Goal: Task Accomplishment & Management: Manage account settings

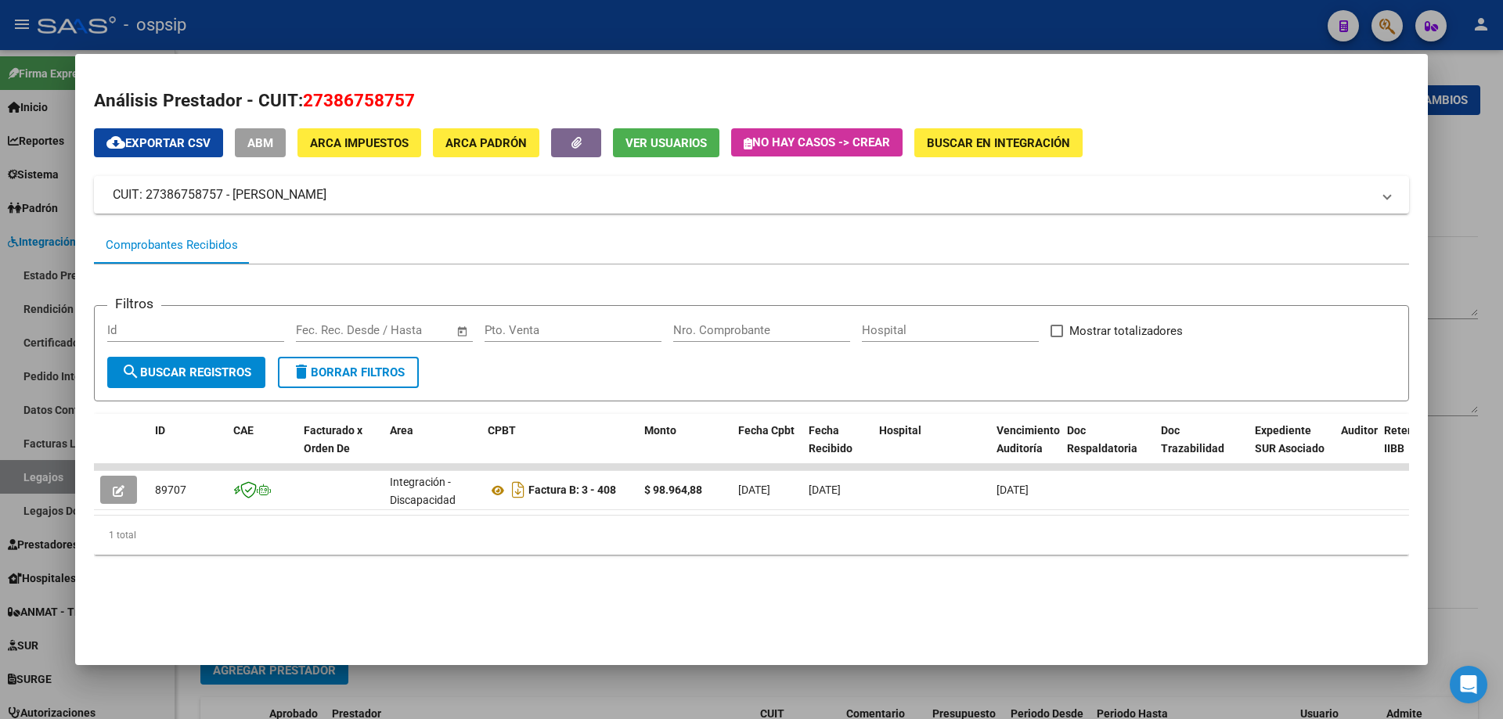
scroll to position [78, 0]
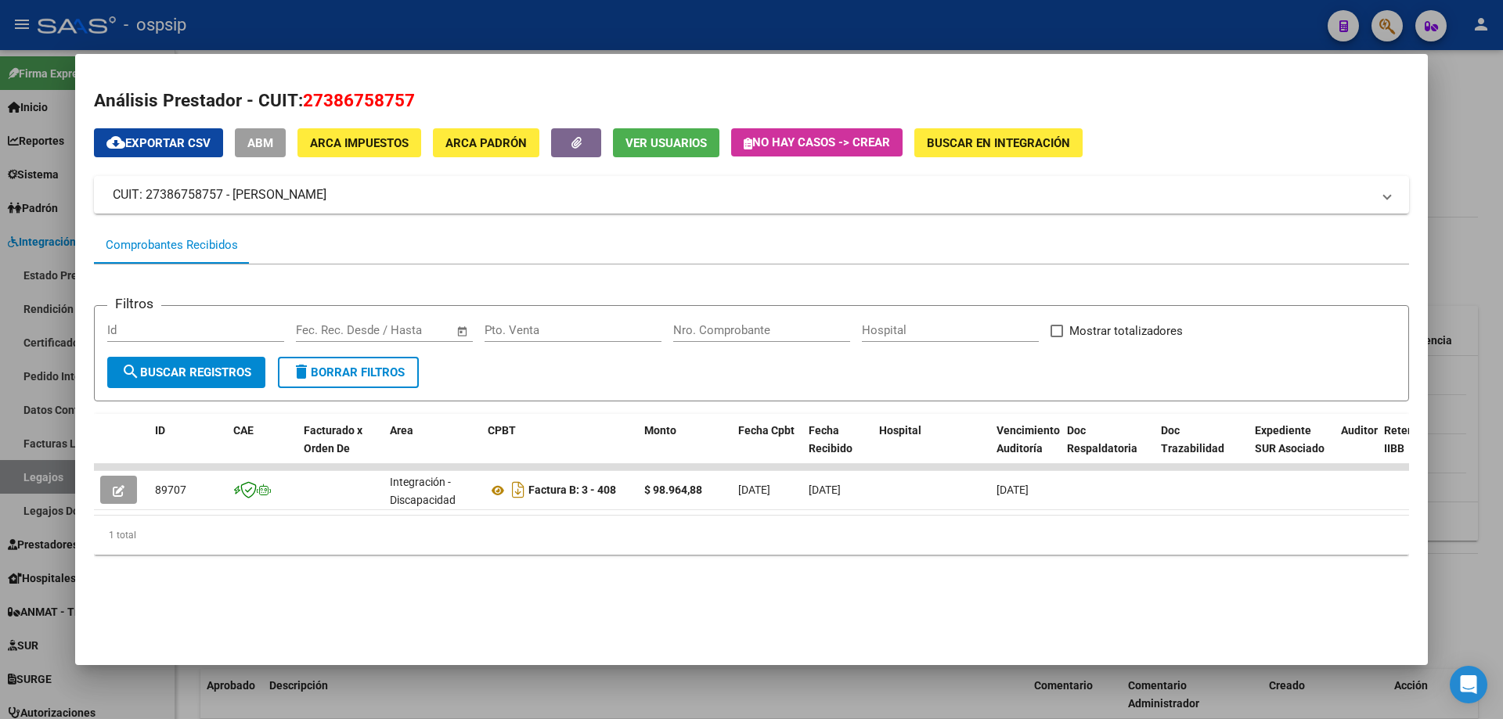
click at [1037, 17] on div at bounding box center [751, 359] width 1503 height 719
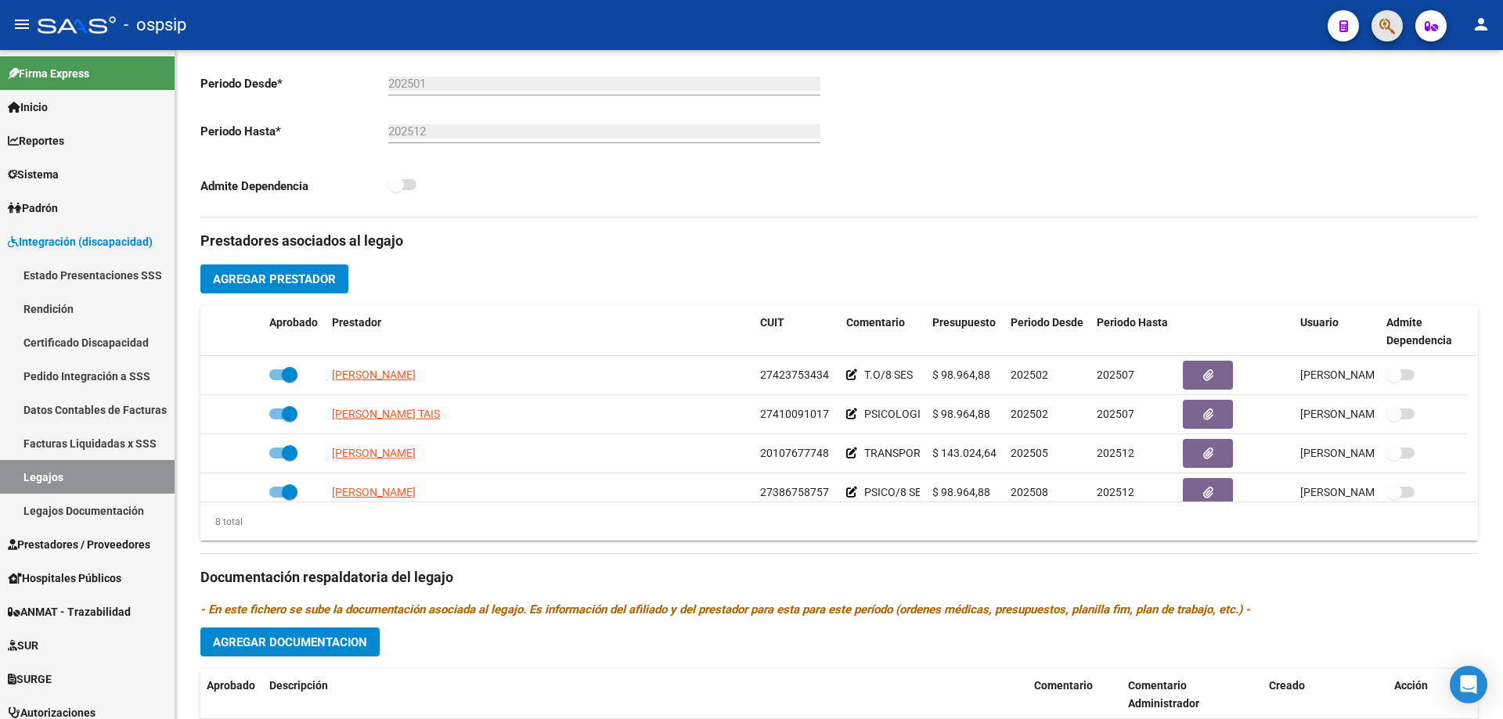
click at [1388, 13] on span "button" at bounding box center [1387, 26] width 16 height 32
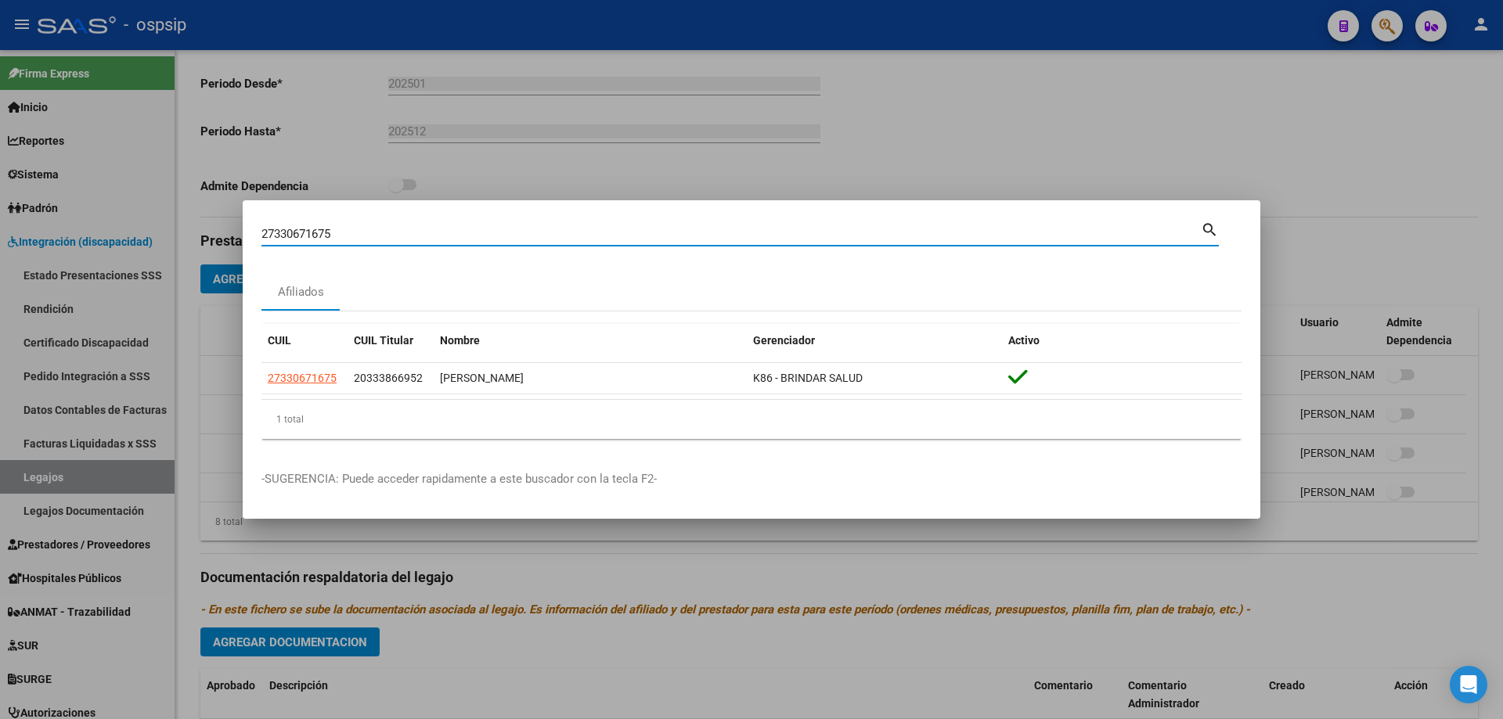
click at [282, 231] on input "27330671675" at bounding box center [730, 234] width 939 height 14
paste input "170849472"
type input "27170849472"
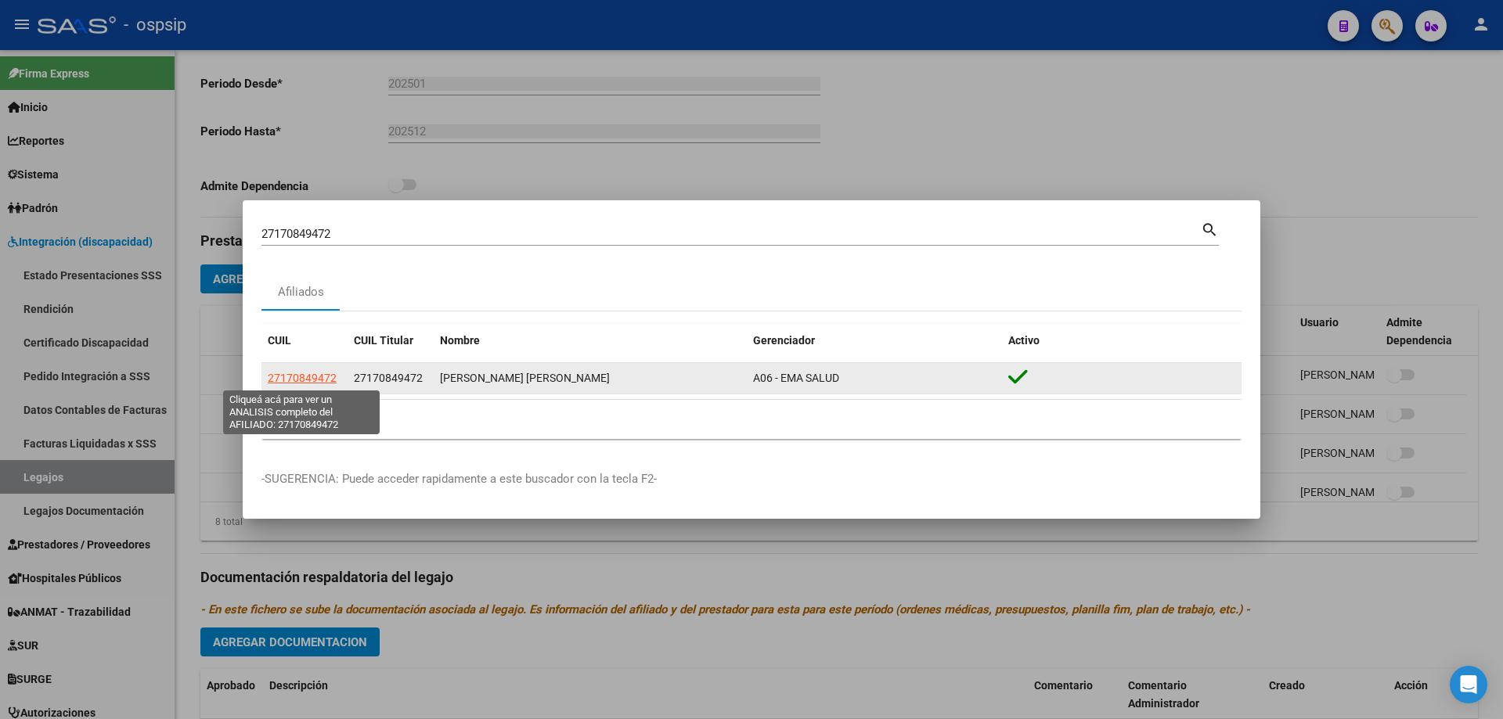
click at [297, 375] on span "27170849472" at bounding box center [302, 378] width 69 height 13
type textarea "27170849472"
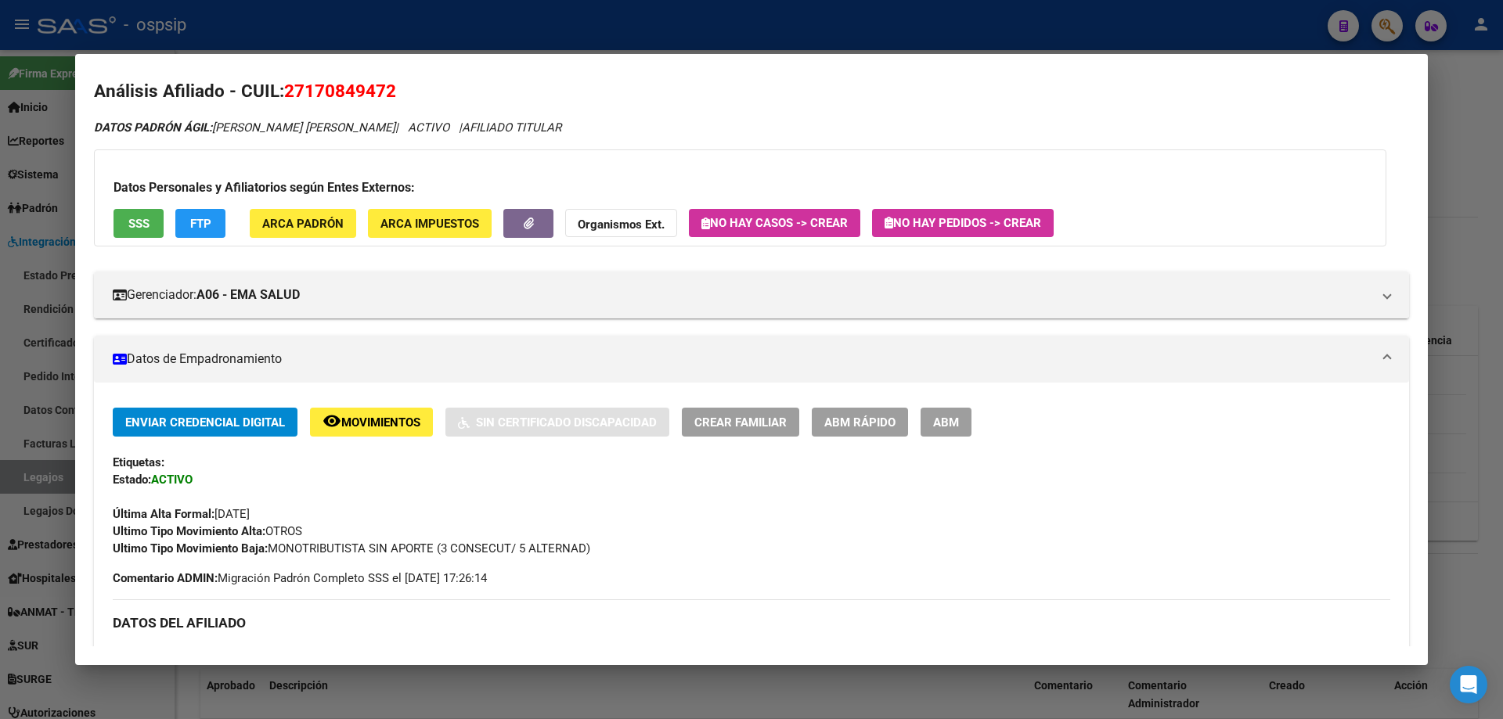
scroll to position [0, 0]
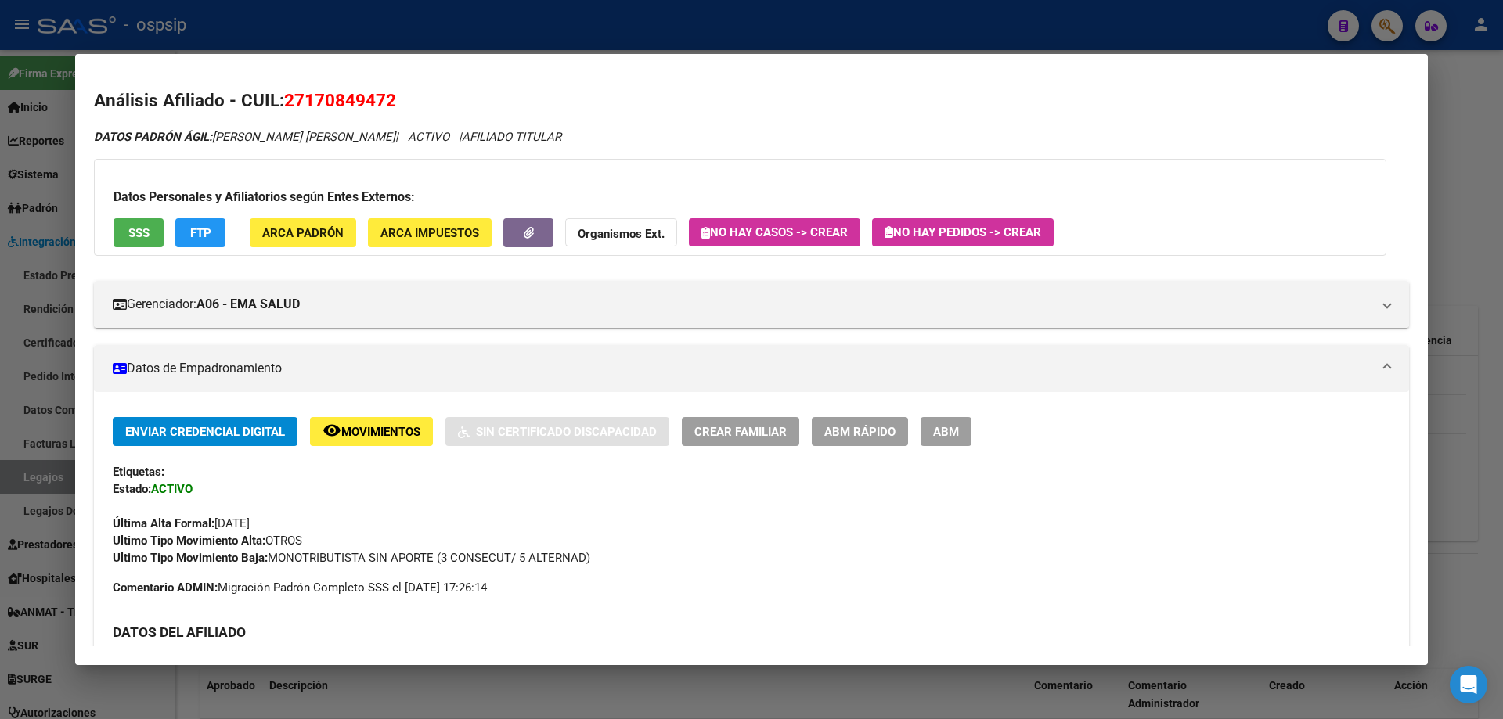
click at [653, 84] on mat-dialog-content "Análisis Afiliado - CUIL: 27170849472 DATOS PADRÓN ÁGIL: LEZCANO OLGA MARGARITA…" at bounding box center [751, 360] width 1352 height 574
click at [423, 97] on h2 "Análisis Afiliado - CUIL: 27170849472" at bounding box center [751, 101] width 1315 height 27
click at [357, 33] on div at bounding box center [751, 359] width 1503 height 719
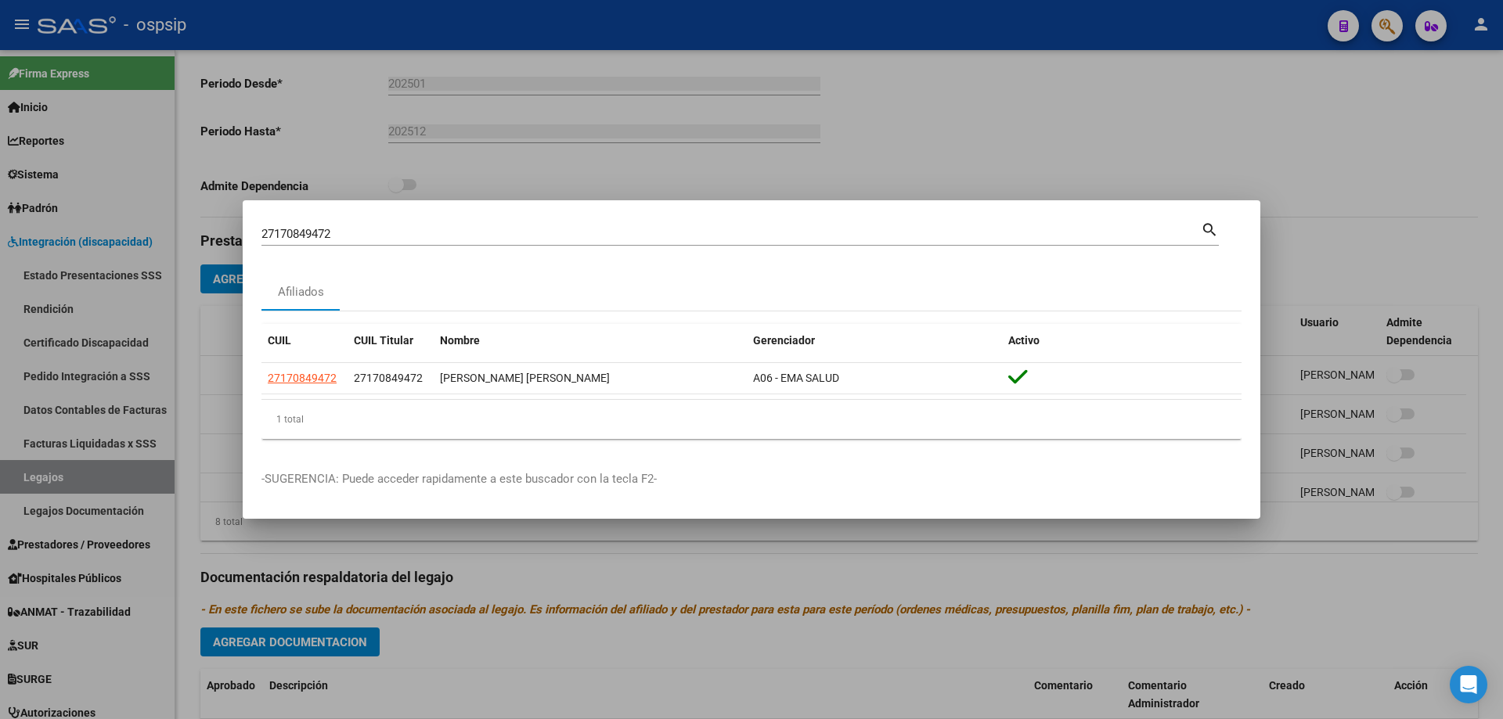
click at [292, 225] on div "27170849472 Buscar (apellido, dni, cuil, nro traspaso, cuit, obra social)" at bounding box center [730, 233] width 939 height 23
click at [295, 233] on input "27170849472" at bounding box center [730, 234] width 939 height 14
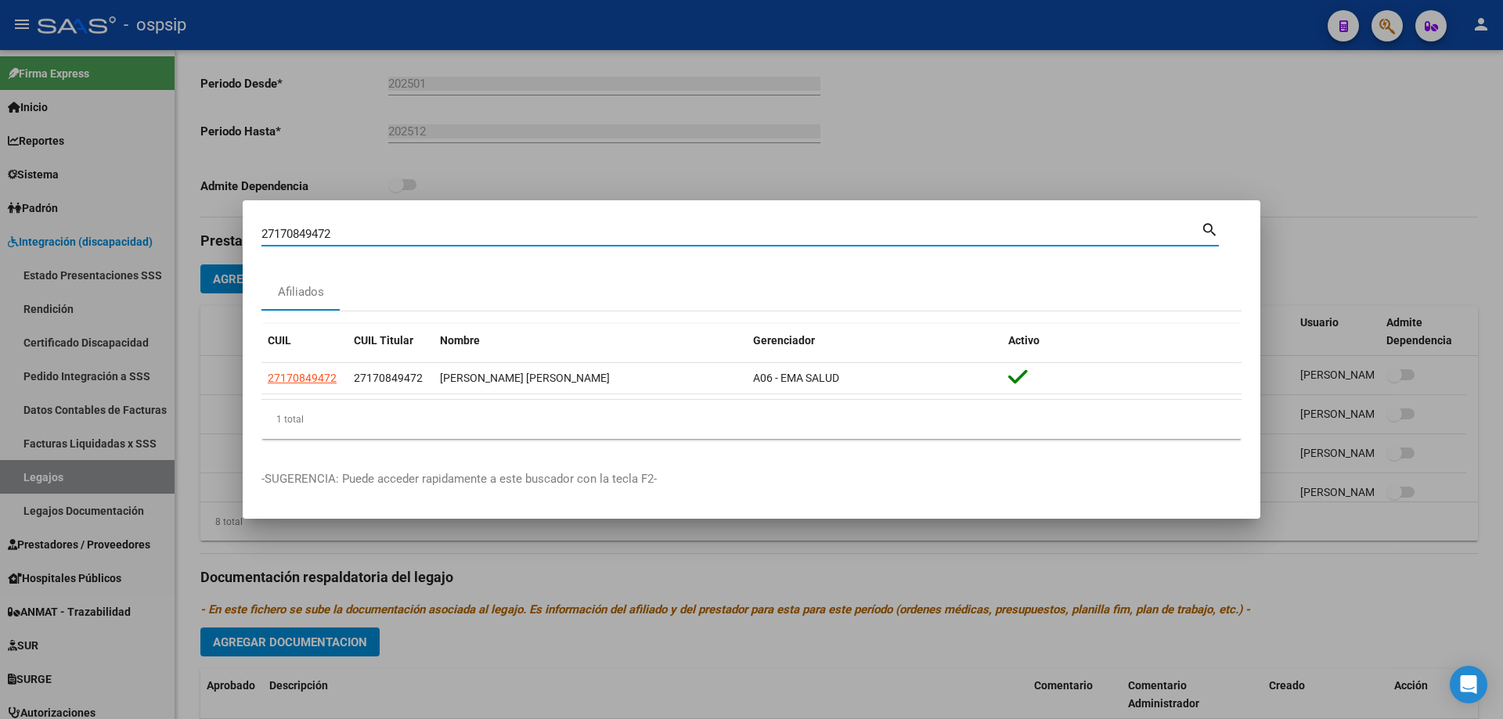
click at [295, 233] on input "27170849472" at bounding box center [730, 234] width 939 height 14
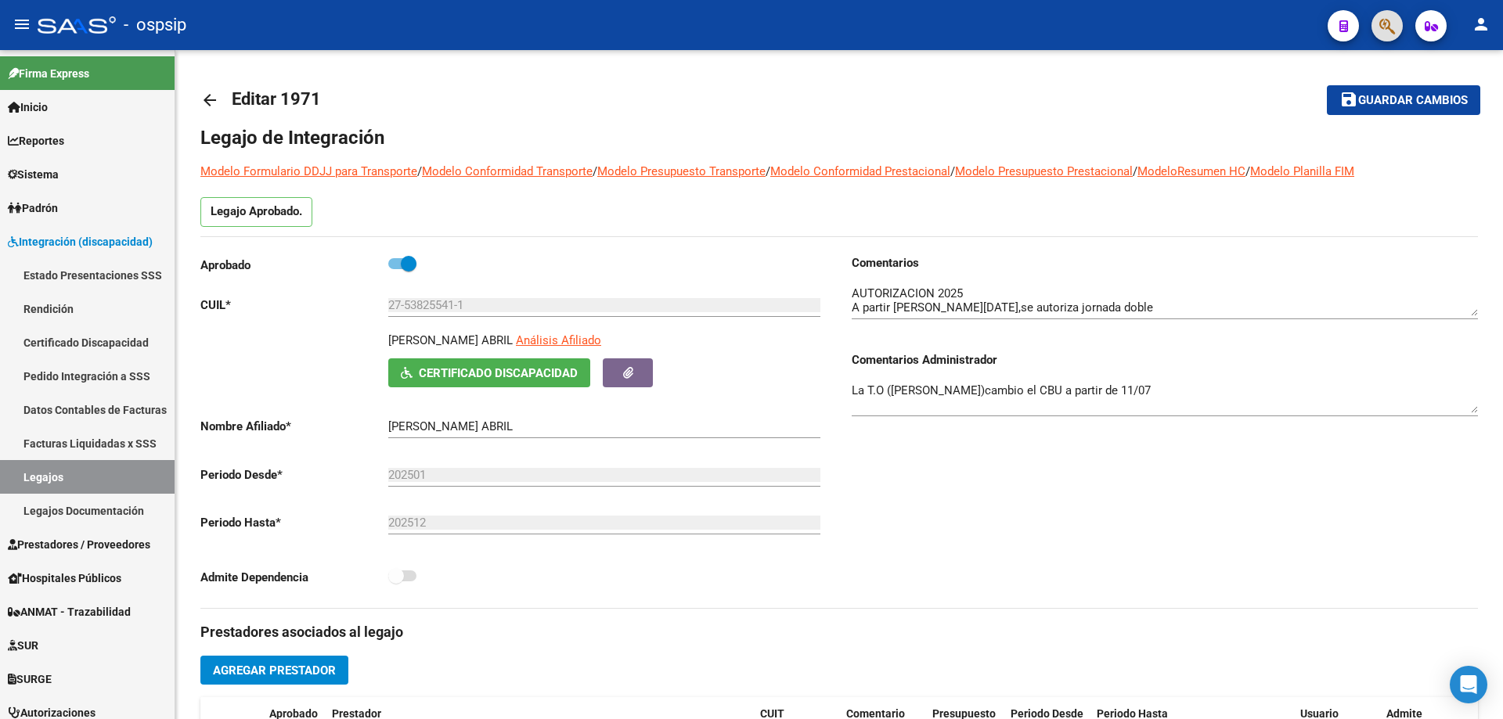
click at [1384, 16] on span "button" at bounding box center [1387, 26] width 16 height 32
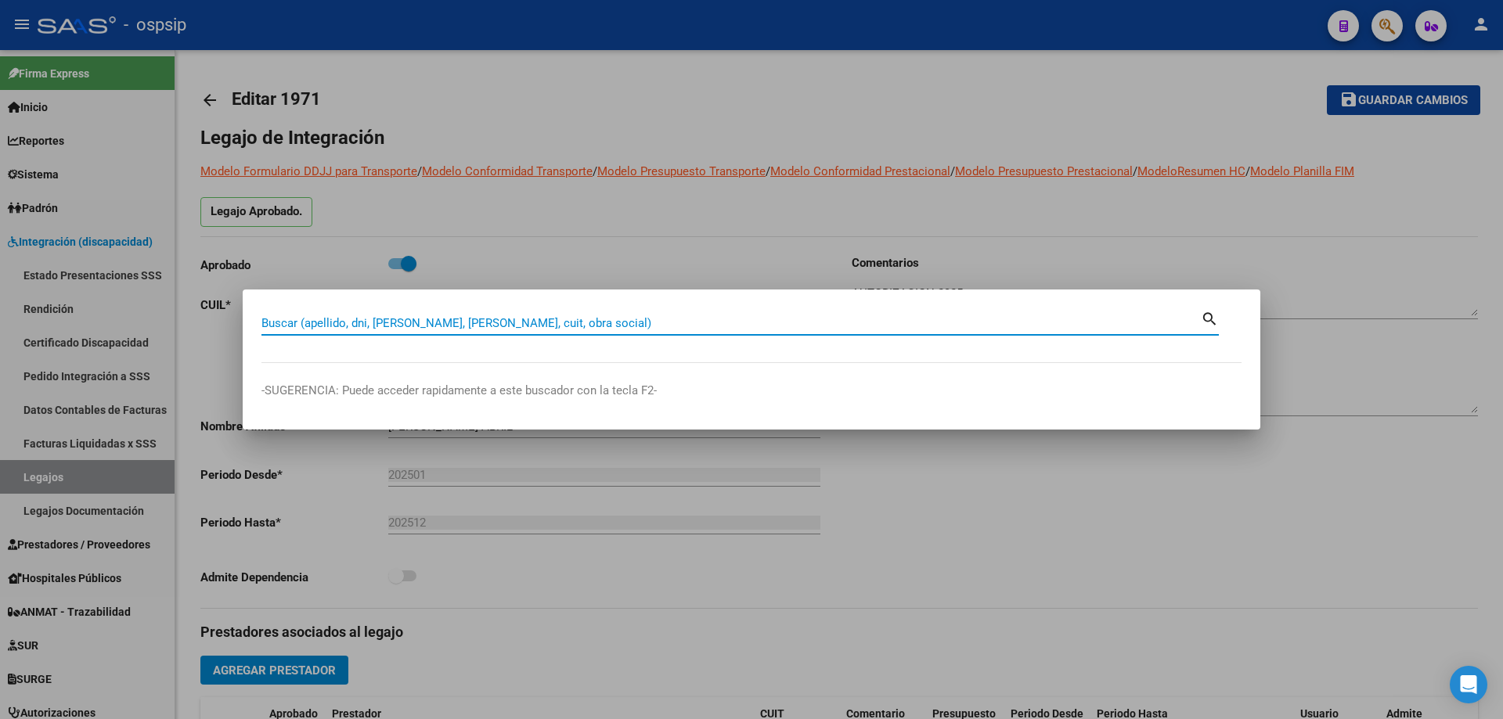
click at [517, 325] on input "Buscar (apellido, dni, cuil, nro traspaso, cuit, obra social)" at bounding box center [730, 323] width 939 height 14
paste input "27170849472"
type input "27170849472"
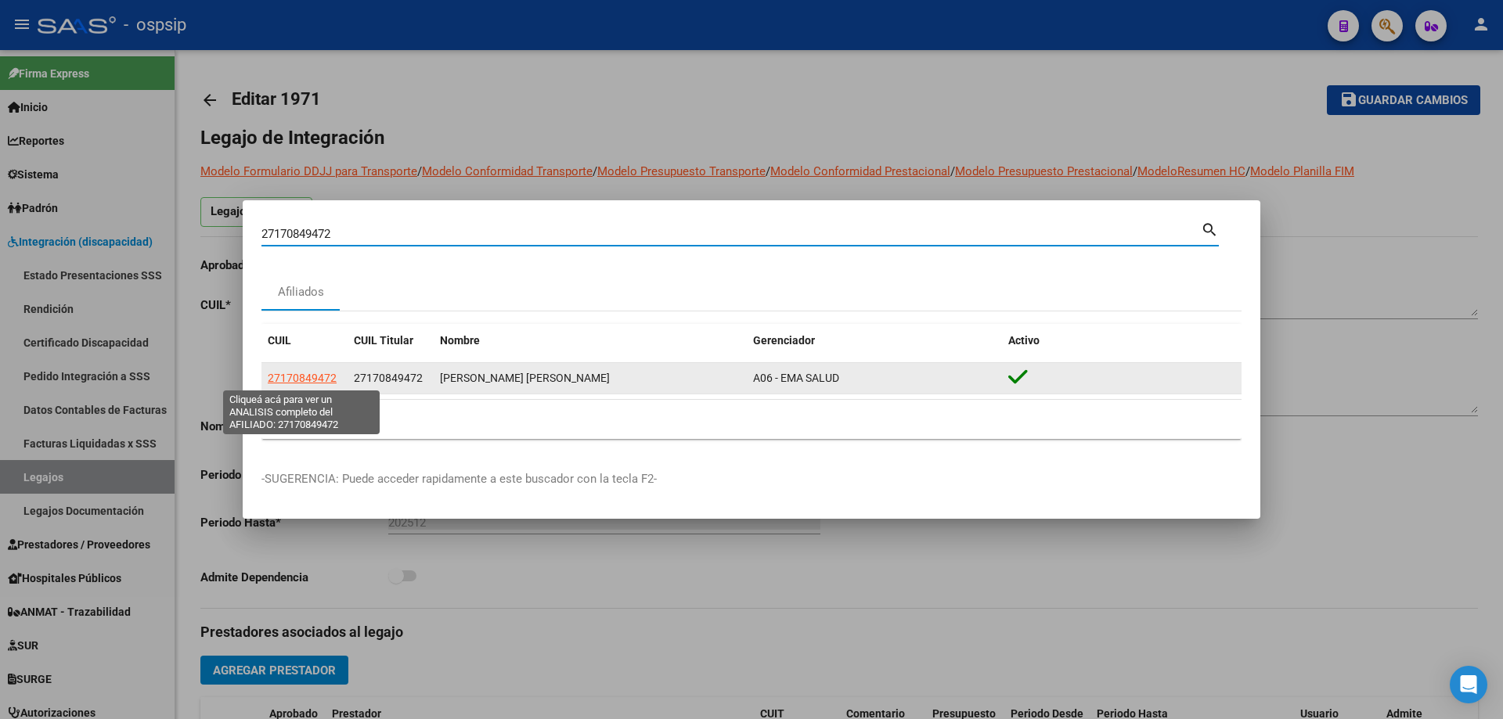
click at [303, 383] on span "27170849472" at bounding box center [302, 378] width 69 height 13
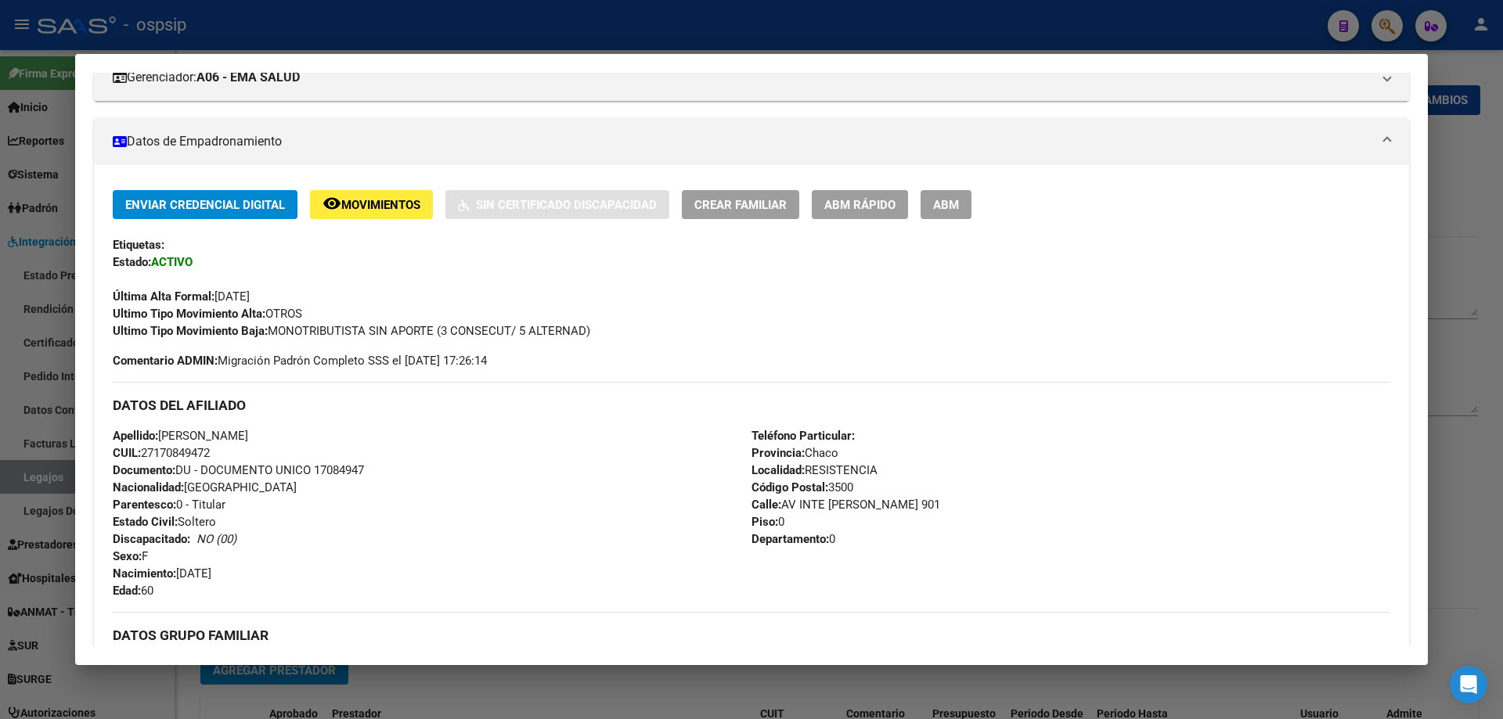
scroll to position [235, 0]
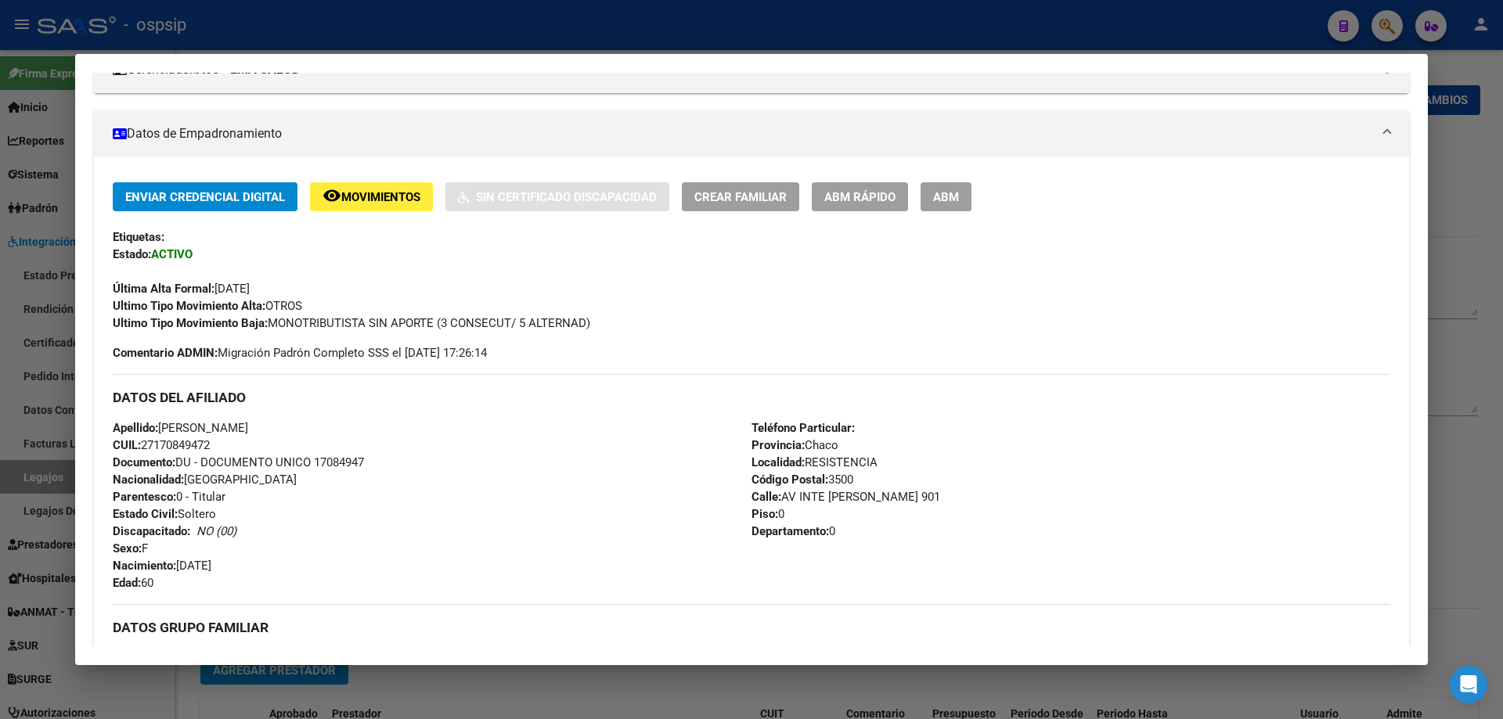
click at [360, 48] on div at bounding box center [751, 359] width 1503 height 719
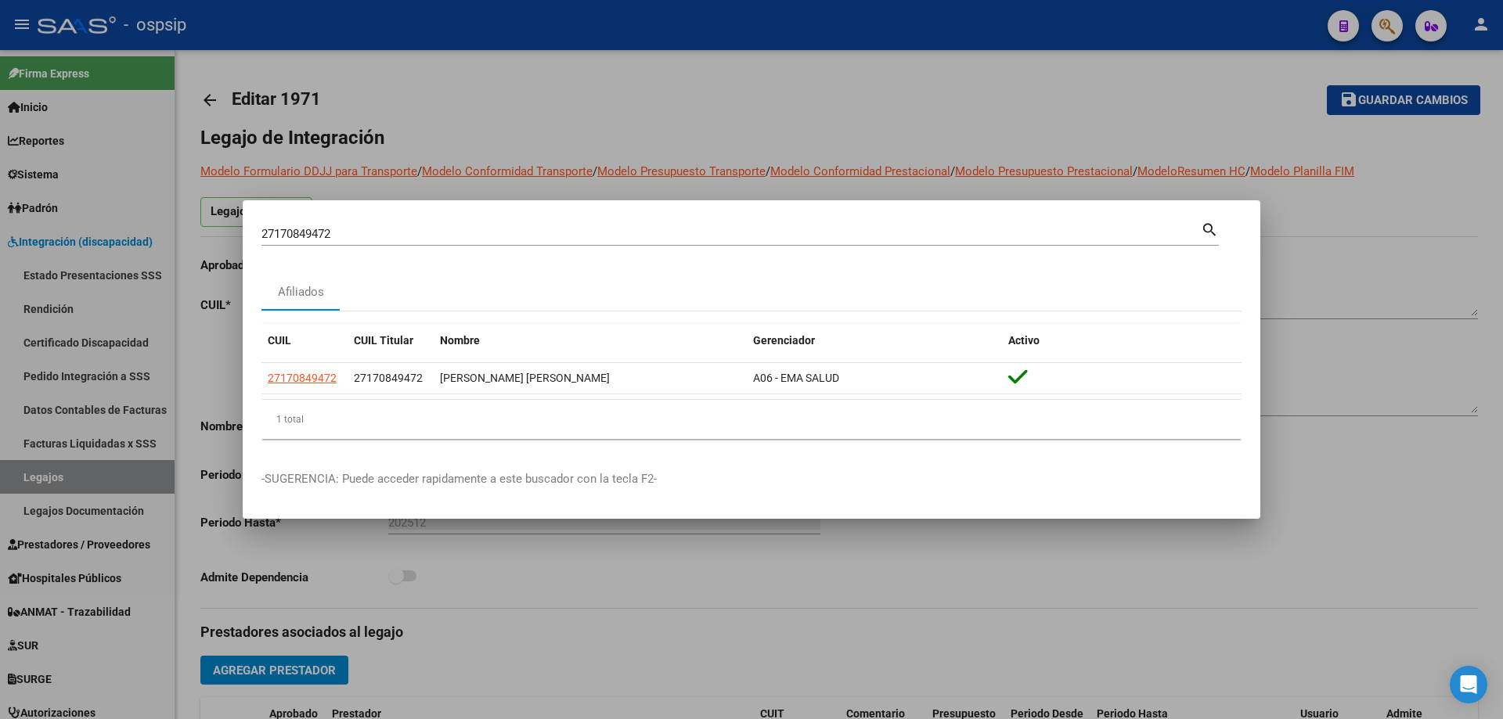
click at [585, 43] on div at bounding box center [751, 359] width 1503 height 719
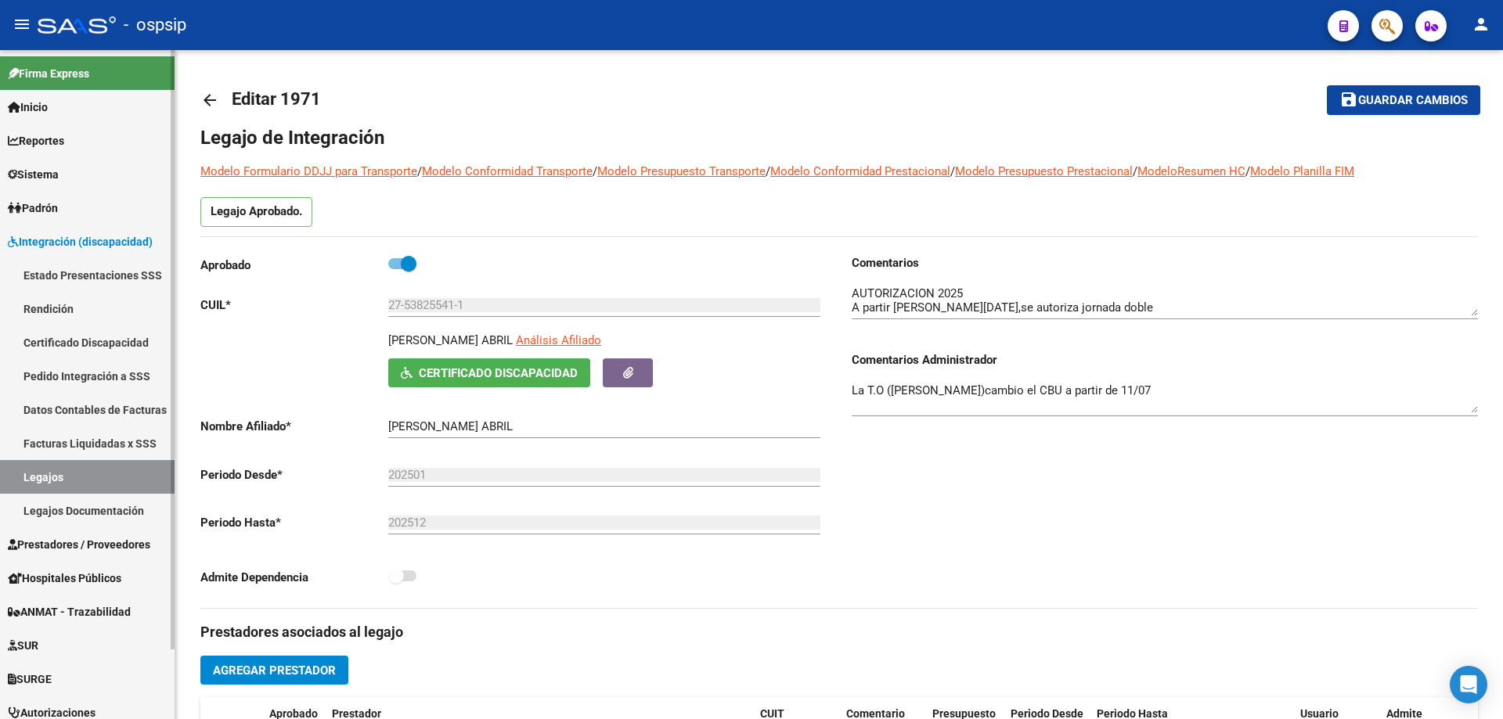
click at [132, 470] on link "Legajos" at bounding box center [87, 477] width 175 height 34
click at [93, 597] on link "ANMAT - Trazabilidad" at bounding box center [87, 612] width 175 height 34
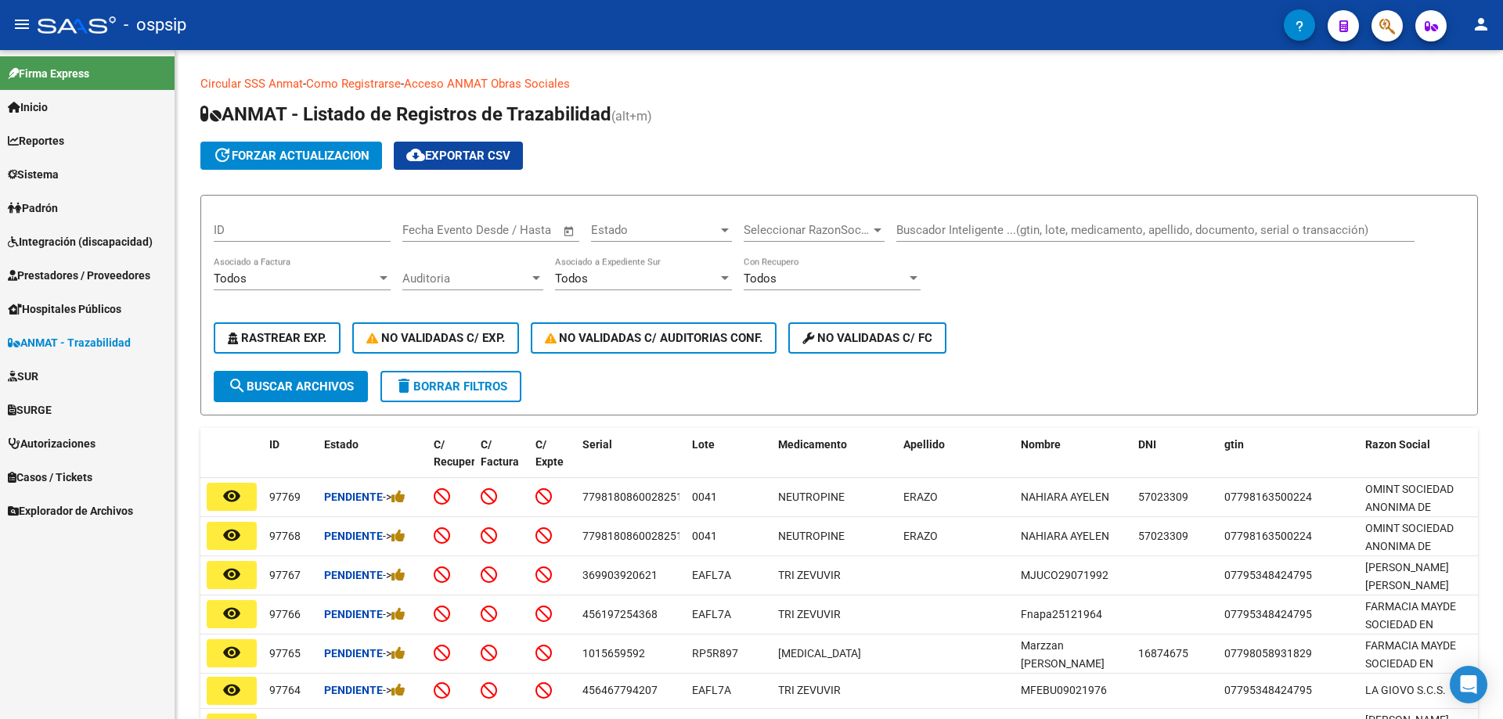
click at [78, 436] on span "Autorizaciones" at bounding box center [52, 443] width 88 height 17
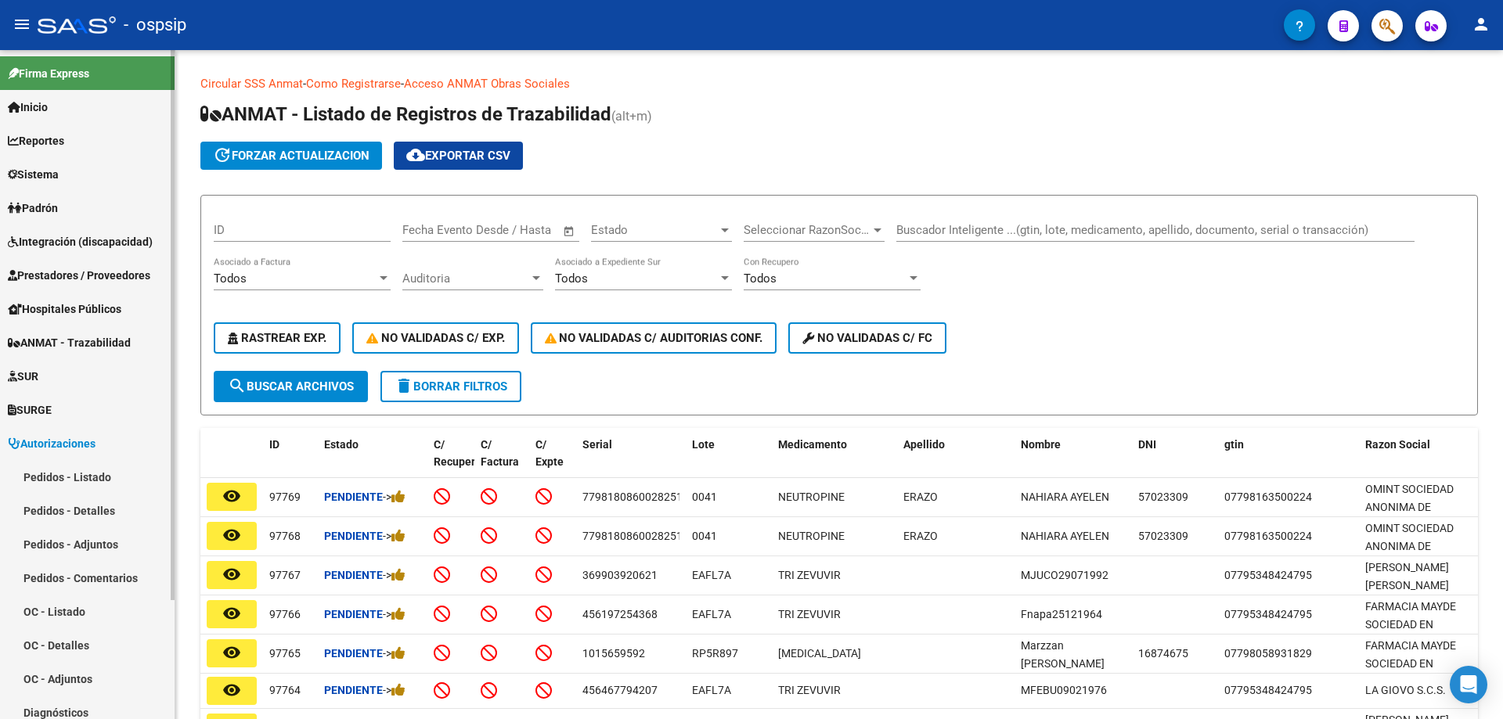
click at [90, 470] on link "Pedidos - Listado" at bounding box center [87, 477] width 175 height 34
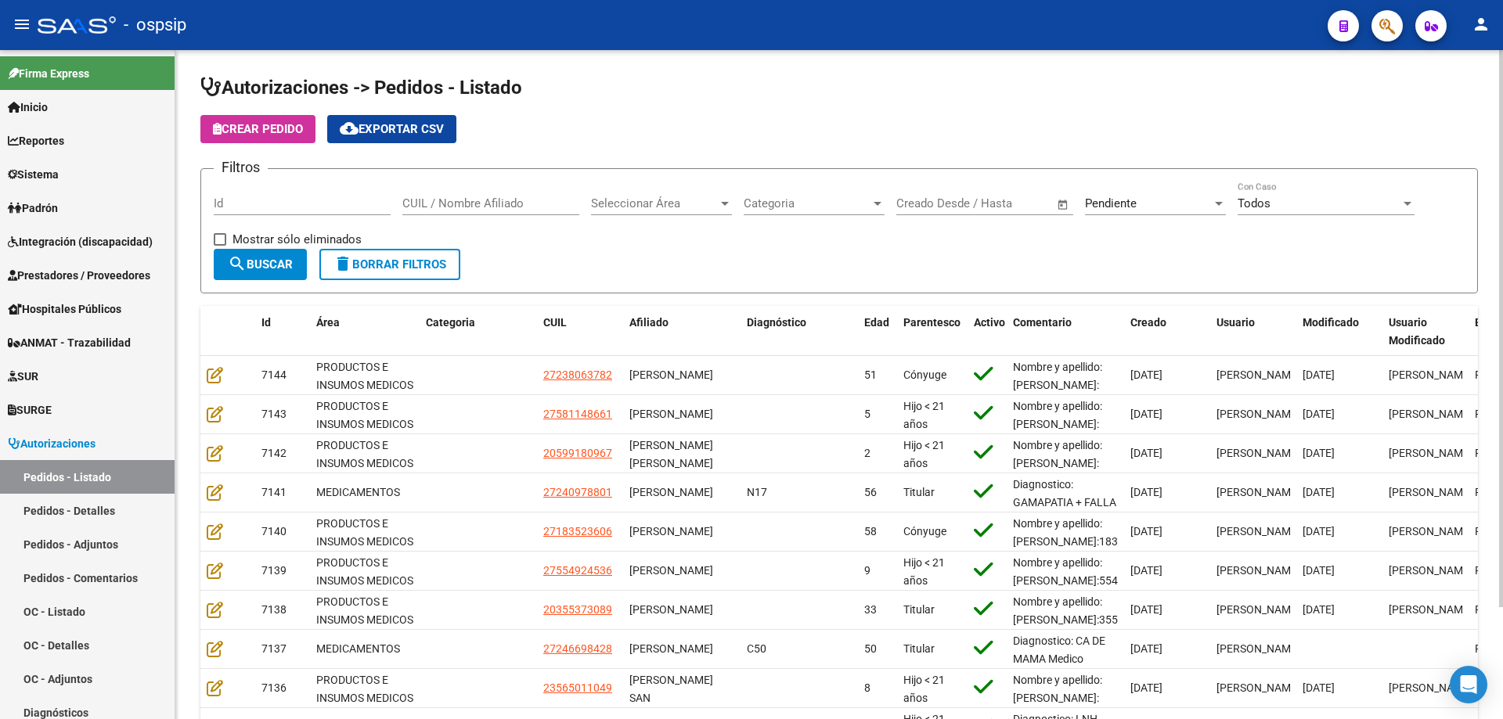
click at [1113, 211] on div "Pendiente Seleccionar Estado" at bounding box center [1155, 199] width 141 height 34
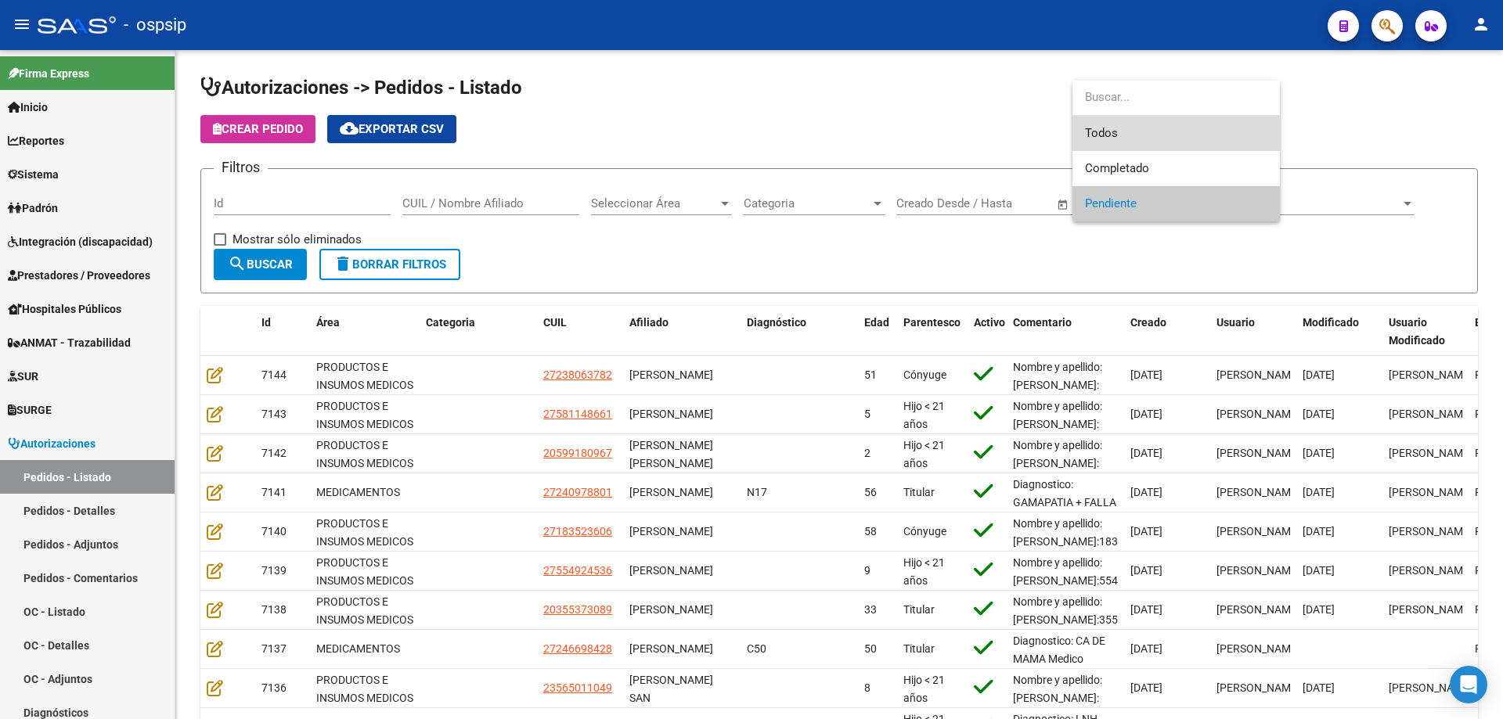
click at [1116, 135] on span "Todos" at bounding box center [1176, 133] width 182 height 35
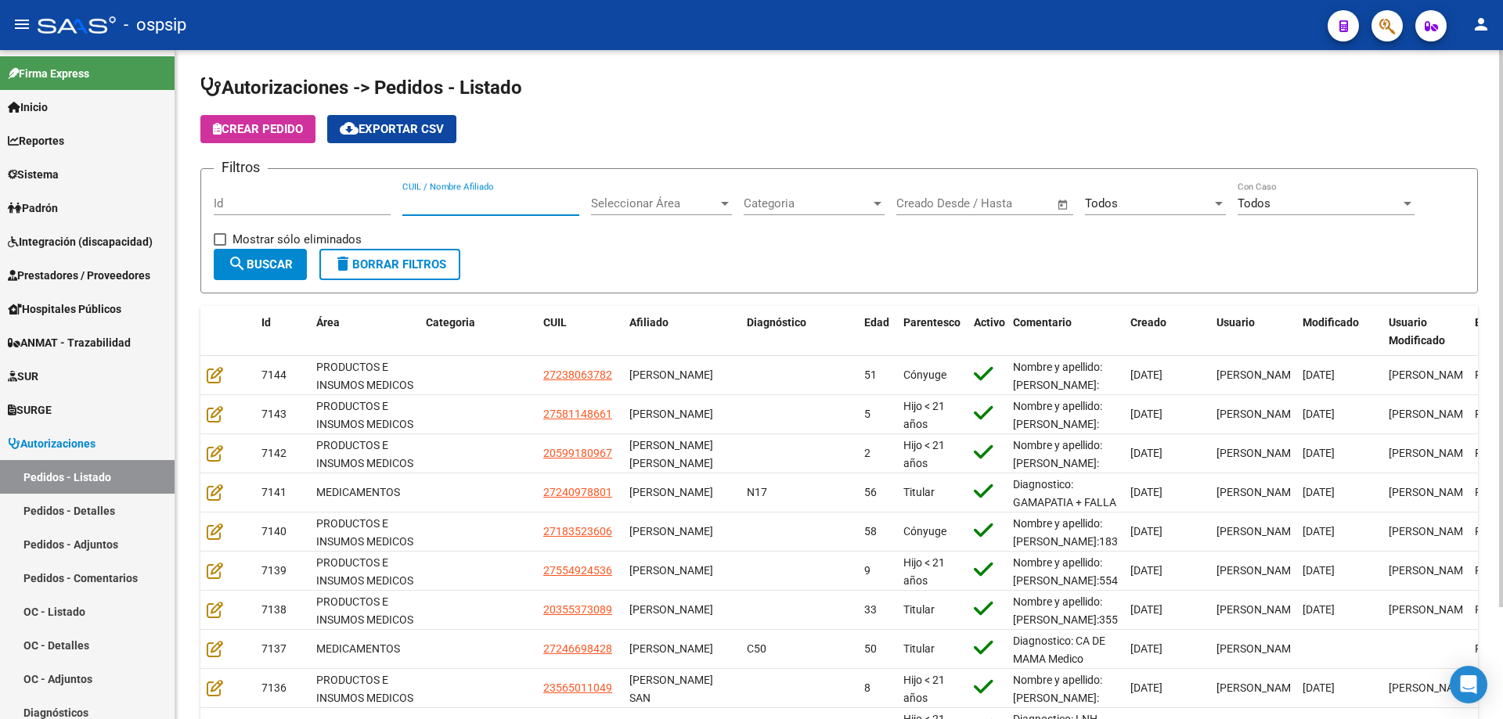
click at [499, 202] on input "CUIL / Nombre Afiliado" at bounding box center [490, 203] width 177 height 14
paste input "27170849472"
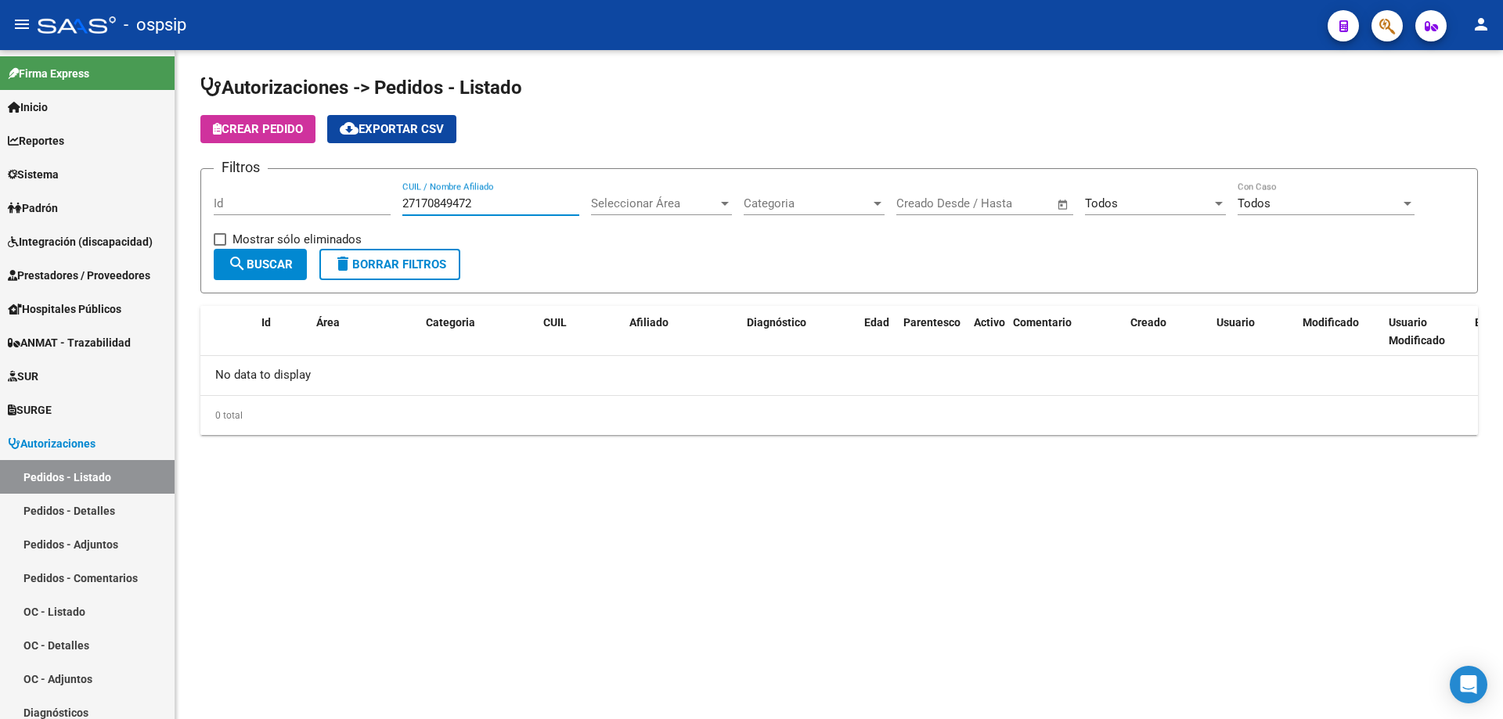
type input "27170849472"
click at [85, 268] on span "Prestadores / Proveedores" at bounding box center [79, 275] width 142 height 17
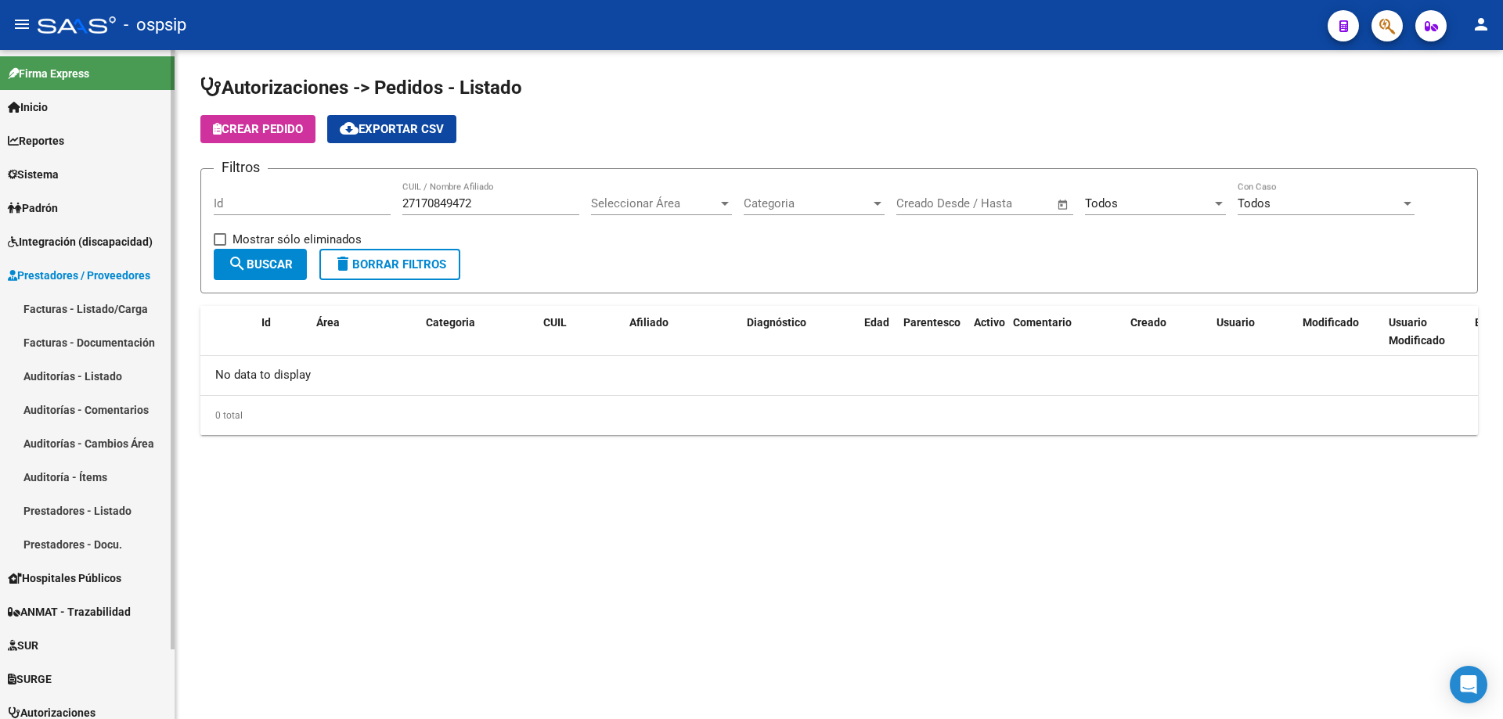
click at [87, 306] on link "Facturas - Listado/Carga" at bounding box center [87, 309] width 175 height 34
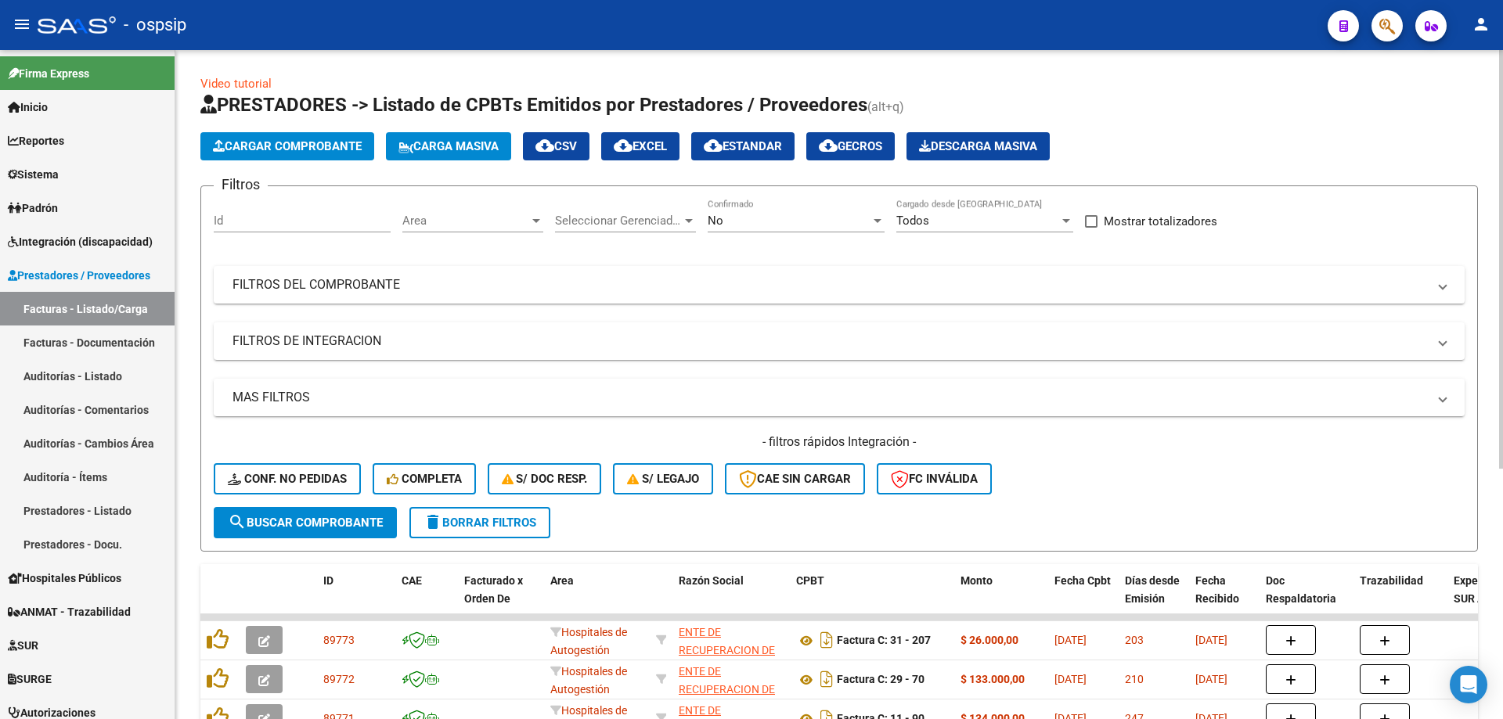
click at [820, 234] on div "No Confirmado" at bounding box center [795, 223] width 177 height 49
click at [736, 221] on div "No" at bounding box center [788, 221] width 163 height 14
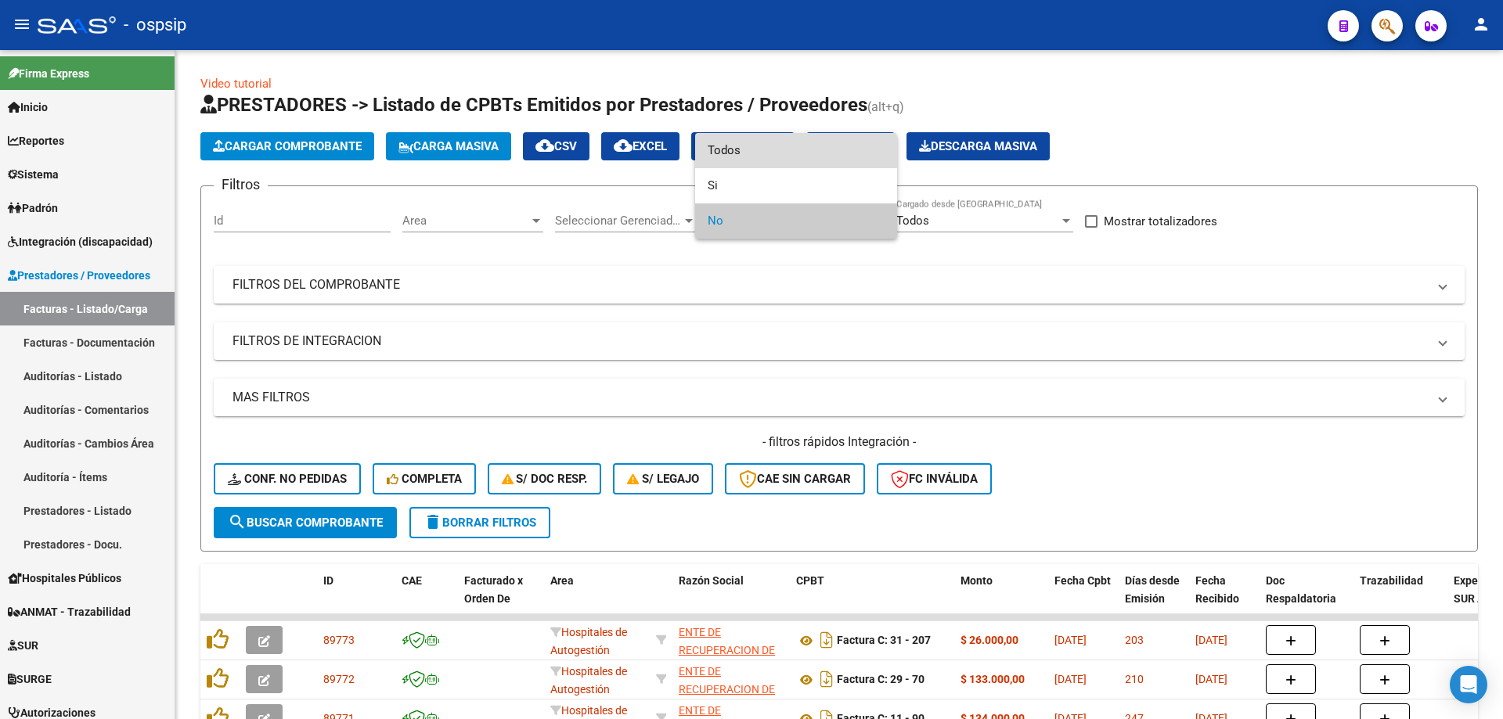
click at [758, 152] on span "Todos" at bounding box center [795, 150] width 177 height 35
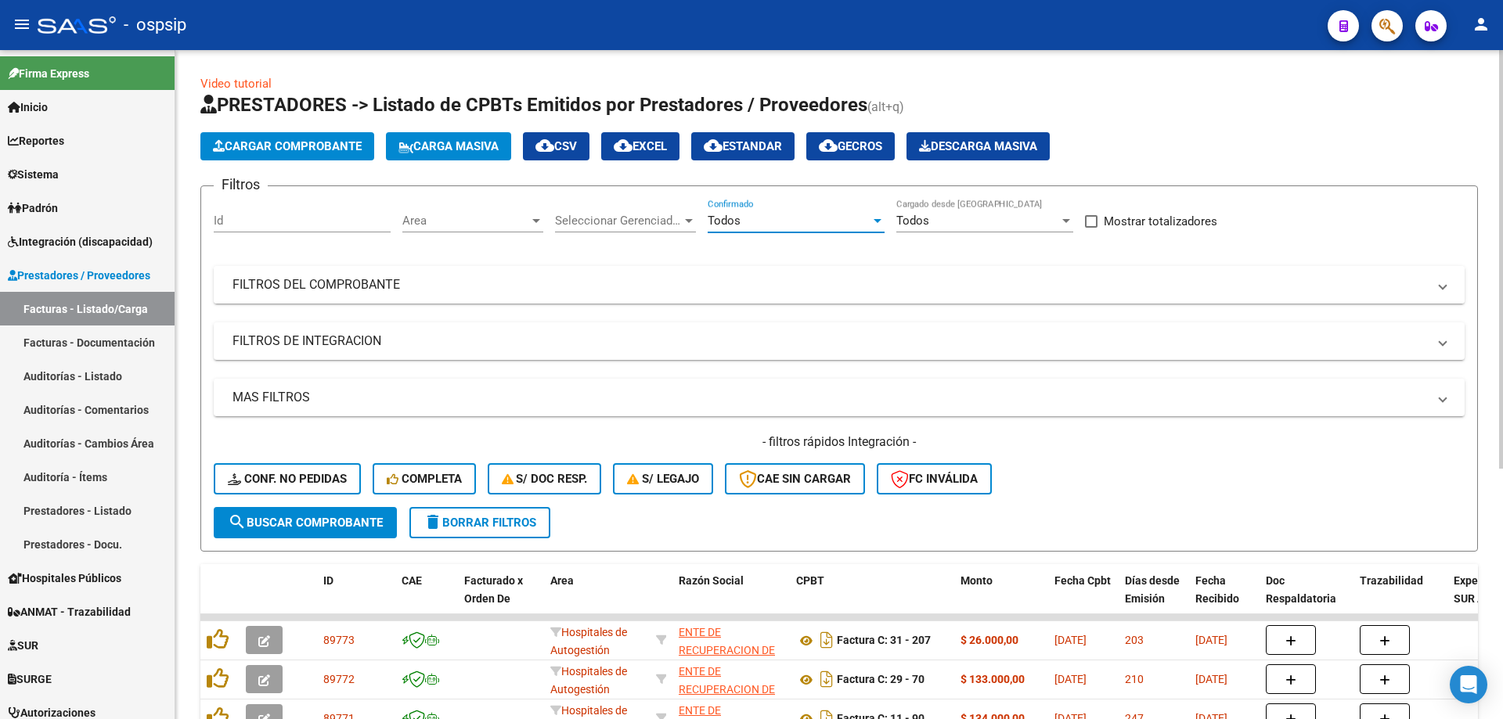
click at [277, 276] on mat-panel-title "FILTROS DEL COMPROBANTE" at bounding box center [829, 284] width 1194 height 17
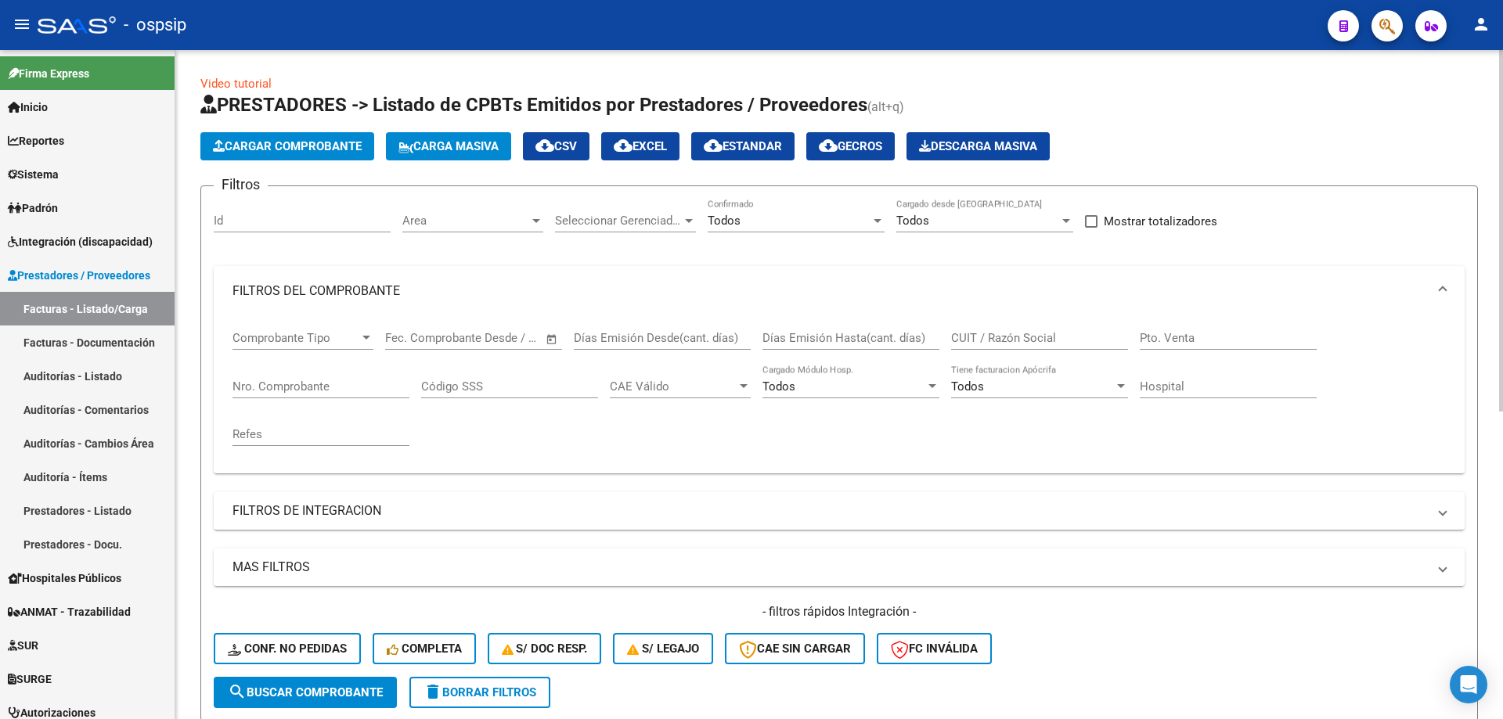
click at [282, 391] on input "Nro. Comprobante" at bounding box center [320, 387] width 177 height 14
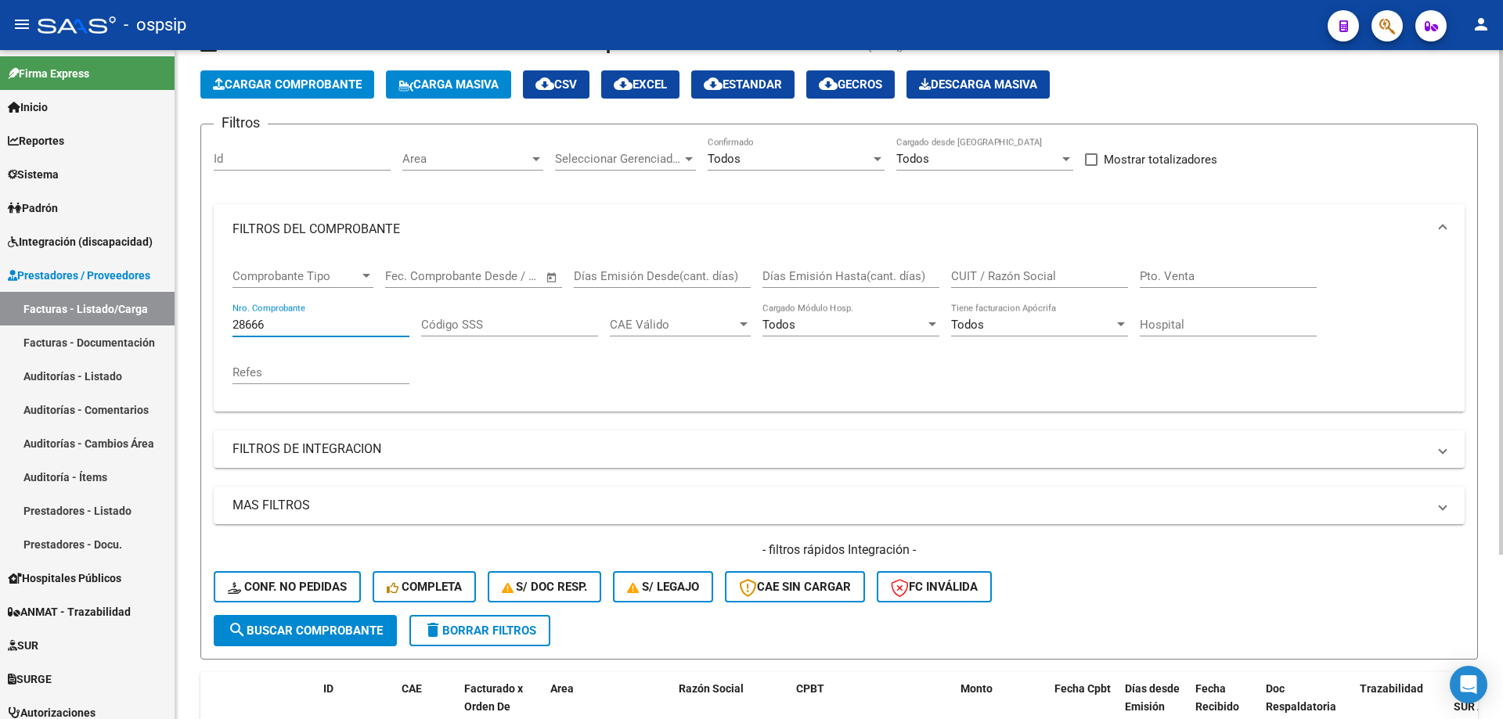
scroll to position [218, 0]
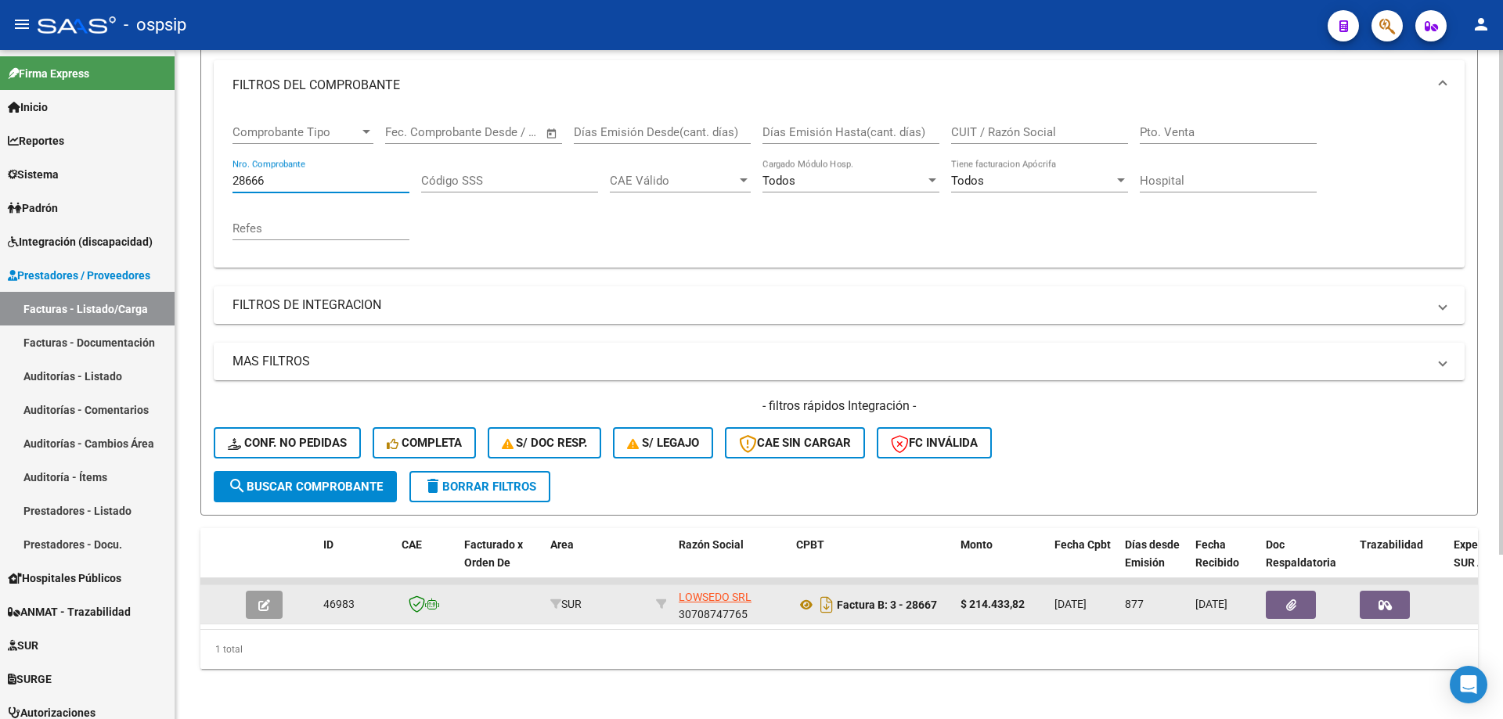
type input "28666"
click at [251, 591] on button "button" at bounding box center [264, 605] width 37 height 28
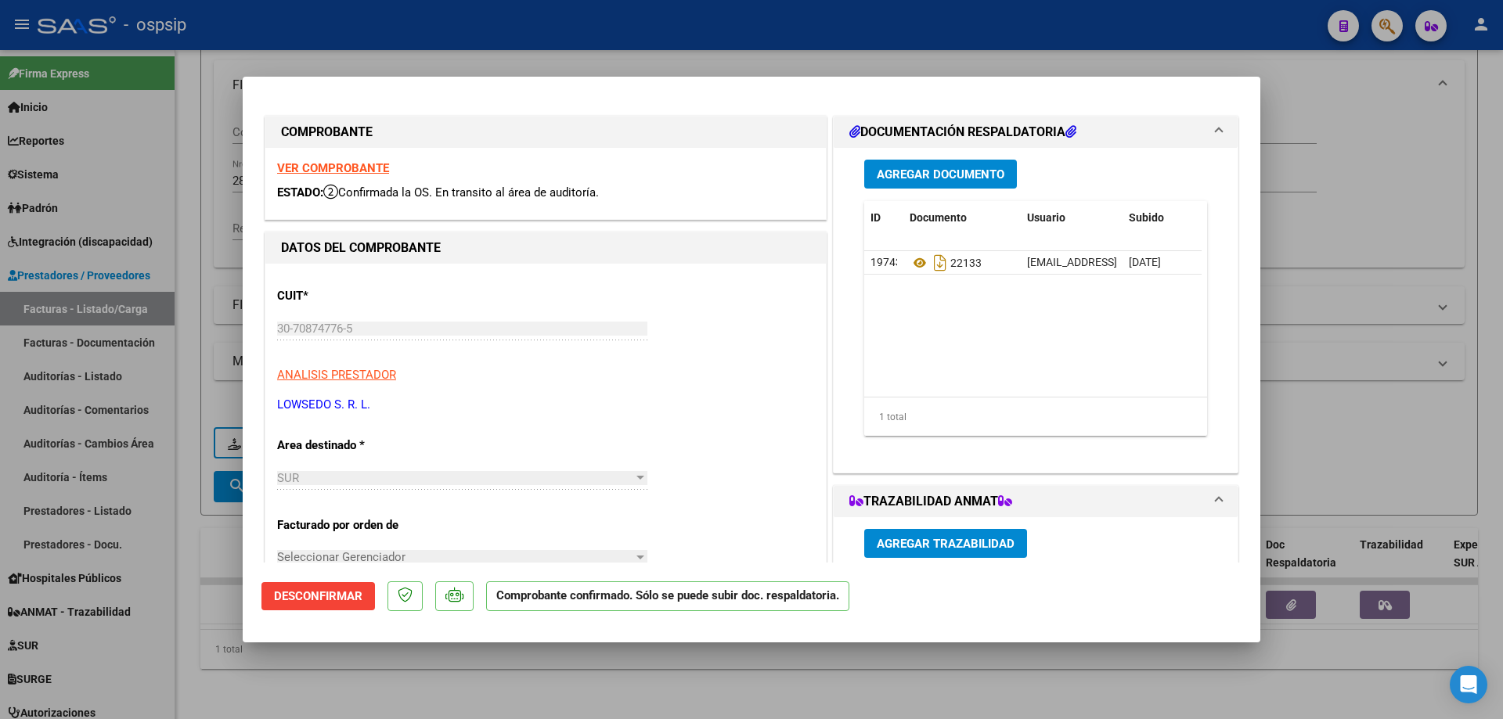
click at [349, 168] on strong "VER COMPROBANTE" at bounding box center [333, 168] width 112 height 14
click at [106, 602] on div at bounding box center [751, 359] width 1503 height 719
type input "$ 0,00"
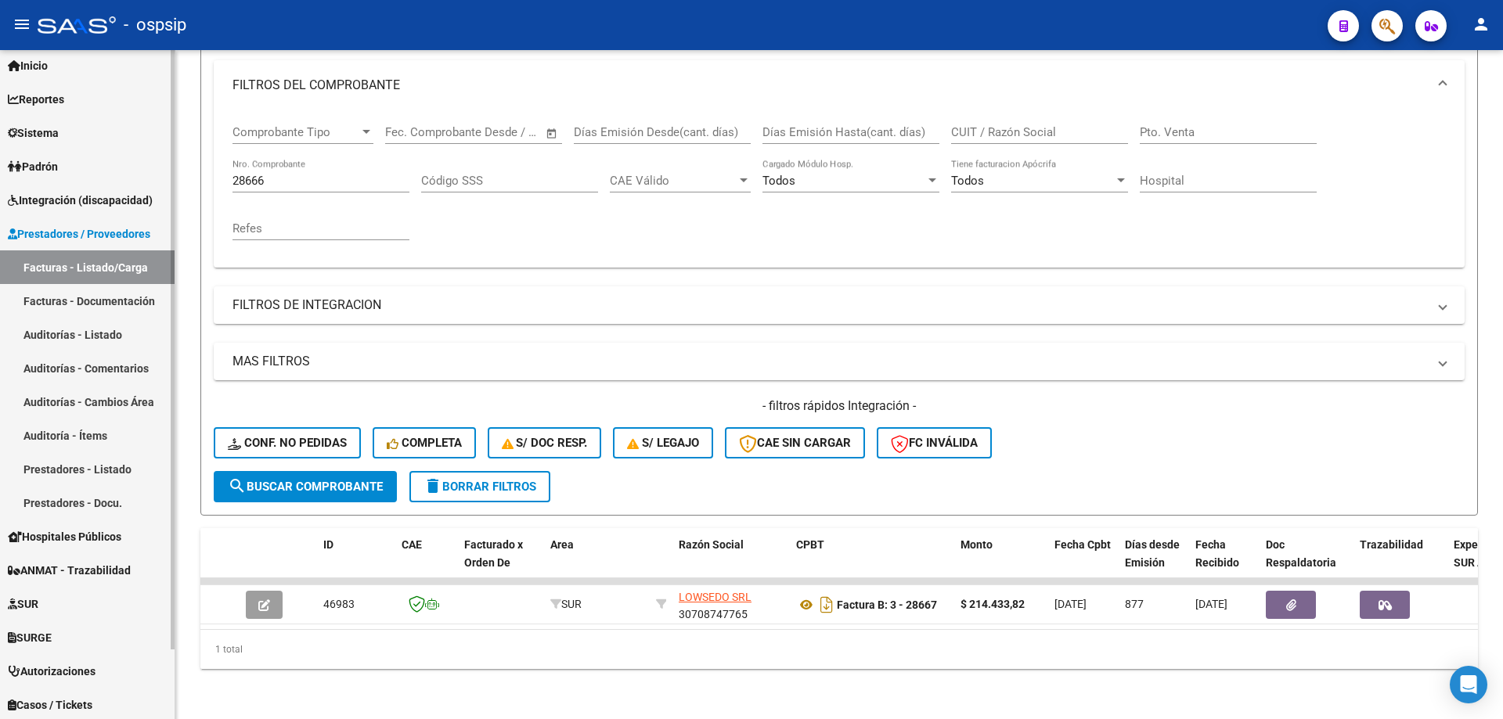
scroll to position [77, 0]
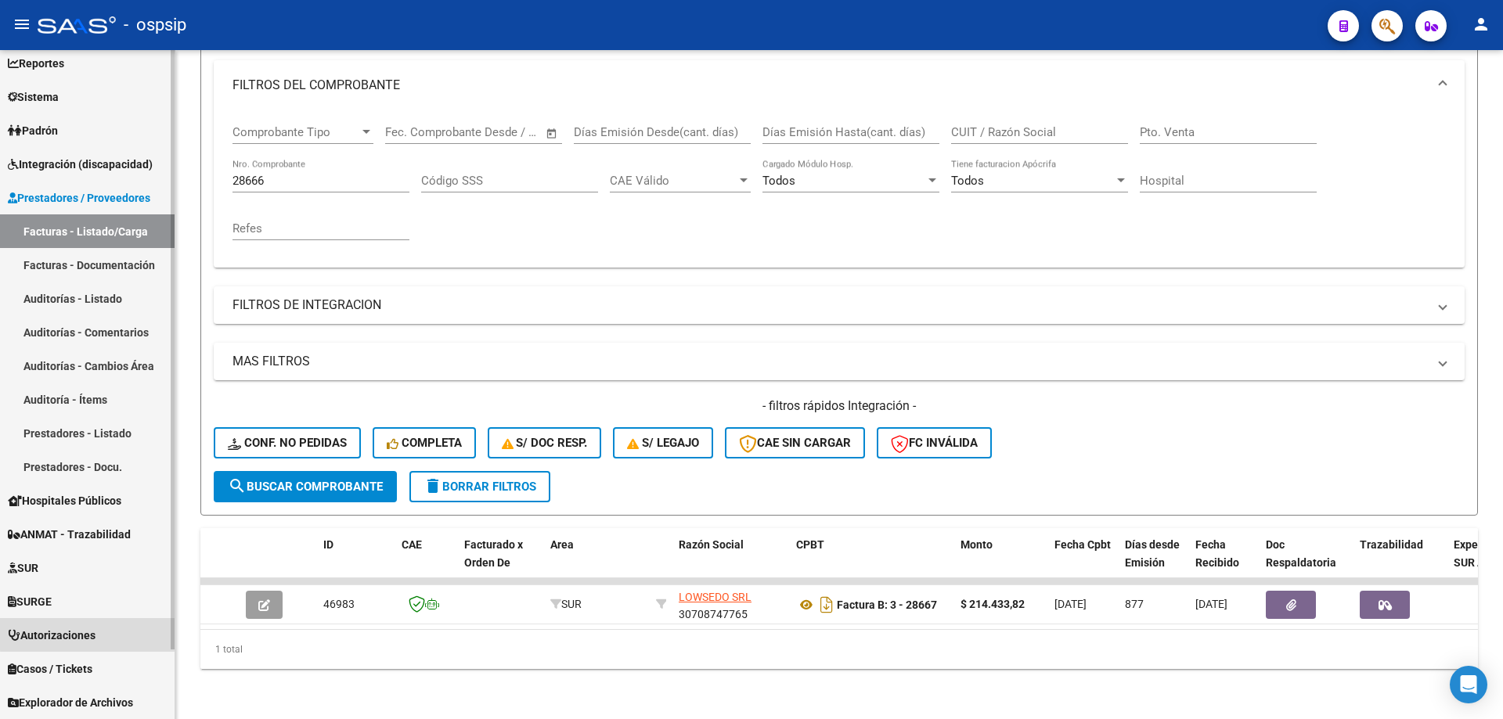
click at [103, 633] on link "Autorizaciones" at bounding box center [87, 635] width 175 height 34
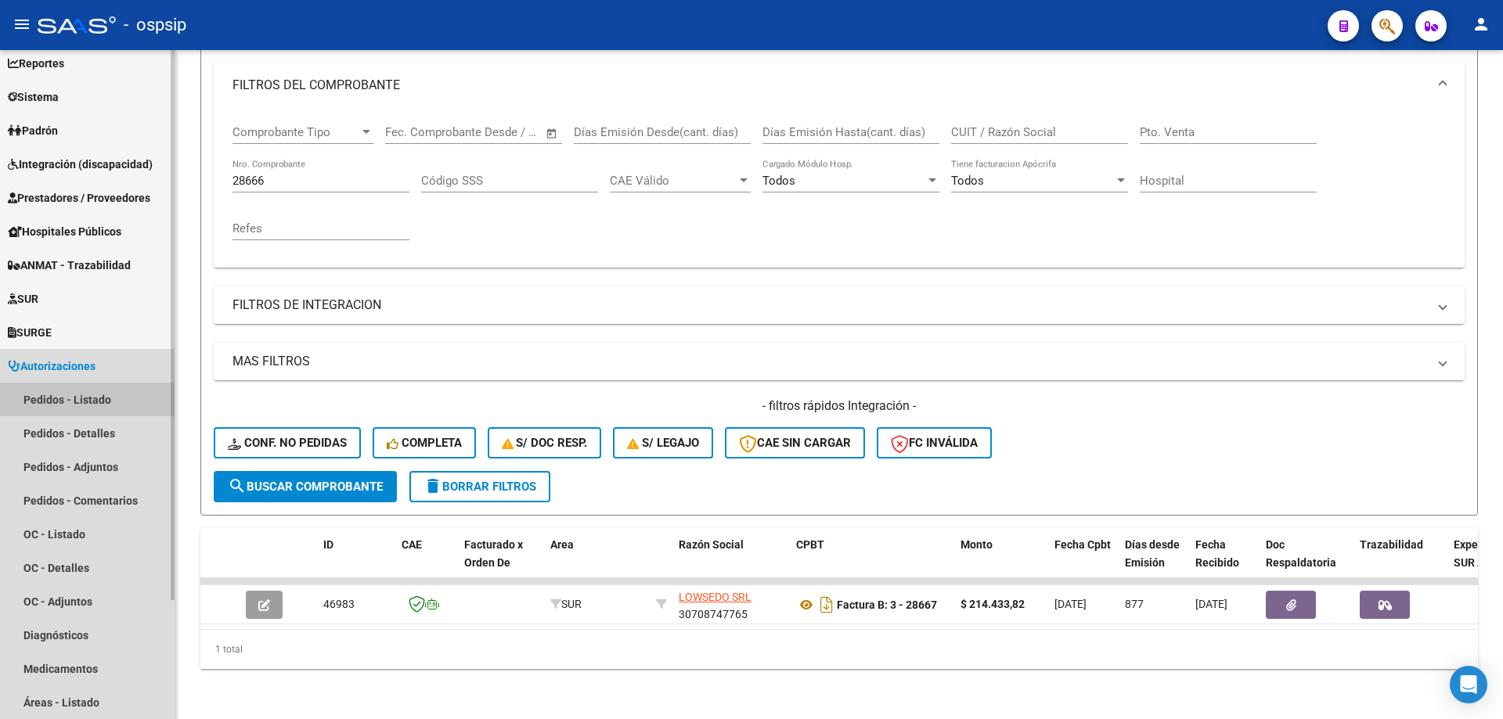
click at [50, 408] on link "Pedidos - Listado" at bounding box center [87, 400] width 175 height 34
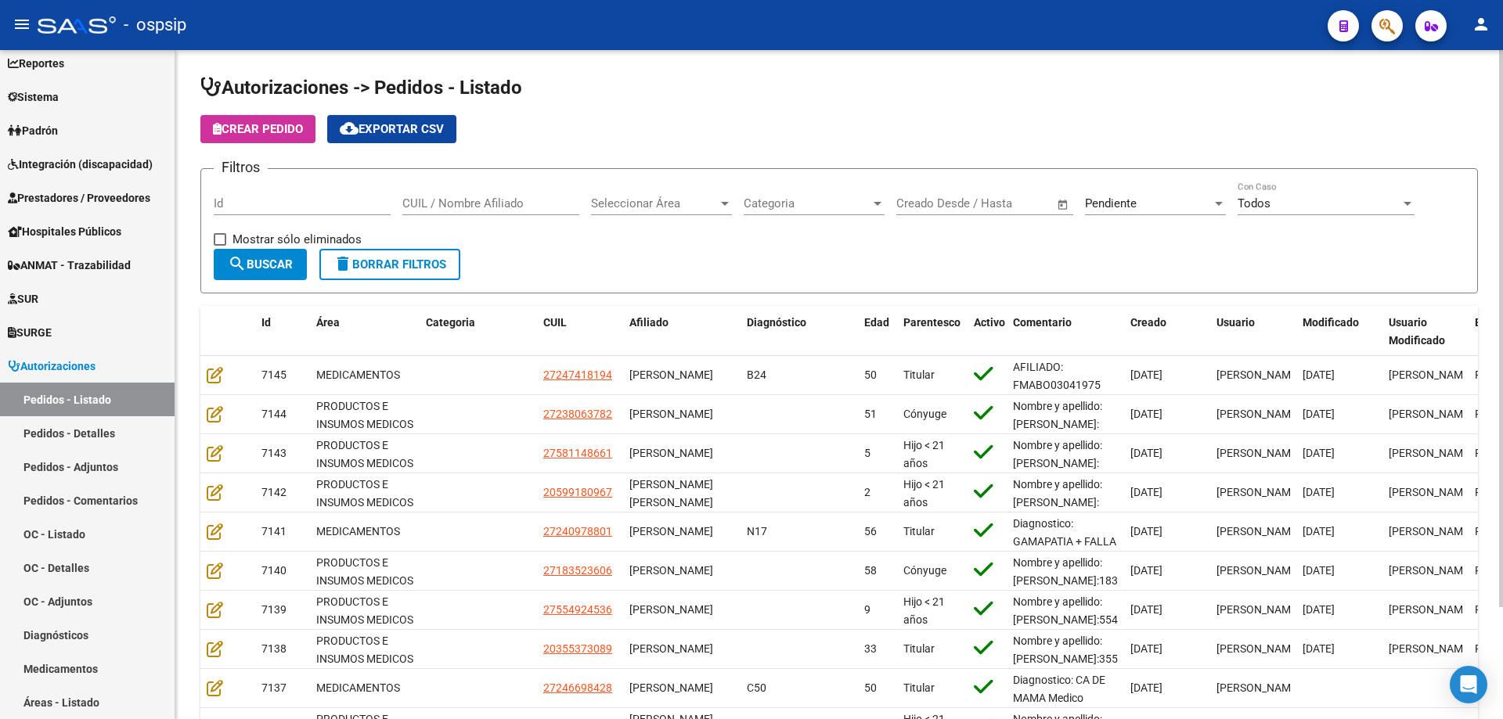
click at [1115, 214] on div "Pendiente Seleccionar Estado" at bounding box center [1155, 199] width 141 height 34
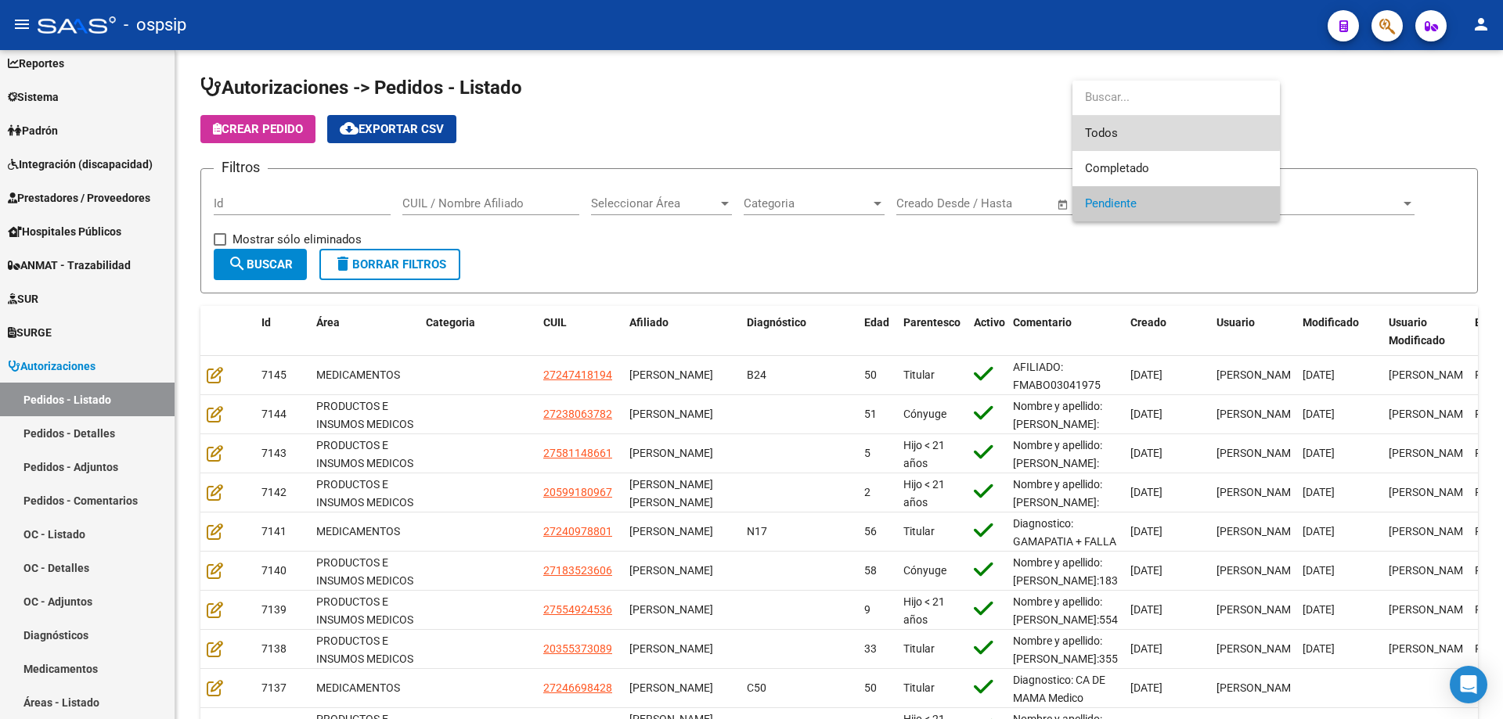
click at [1103, 132] on span "Todos" at bounding box center [1176, 133] width 182 height 35
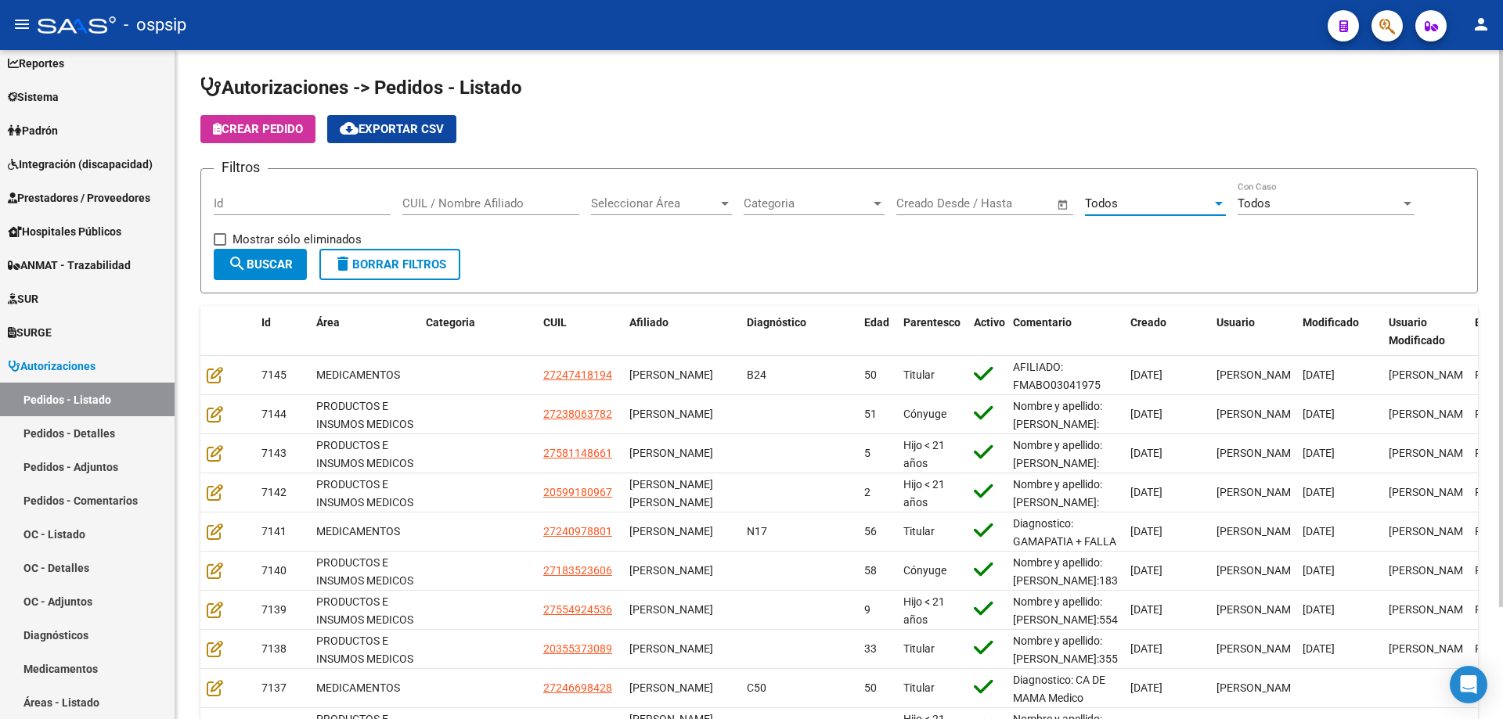
click at [464, 204] on input "CUIL / Nombre Afiliado" at bounding box center [490, 203] width 177 height 14
paste input "27170849472"
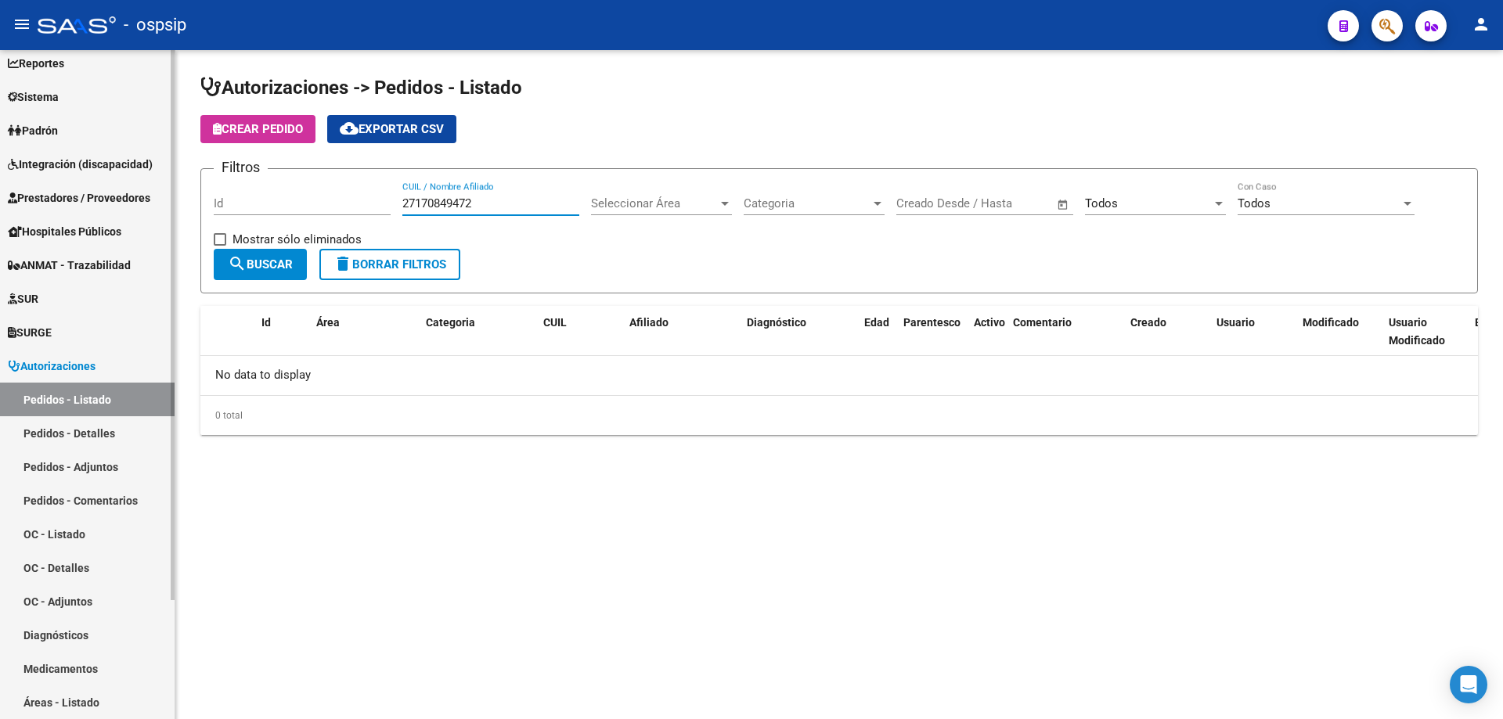
type input "27170849472"
click at [49, 193] on span "Prestadores / Proveedores" at bounding box center [79, 197] width 142 height 17
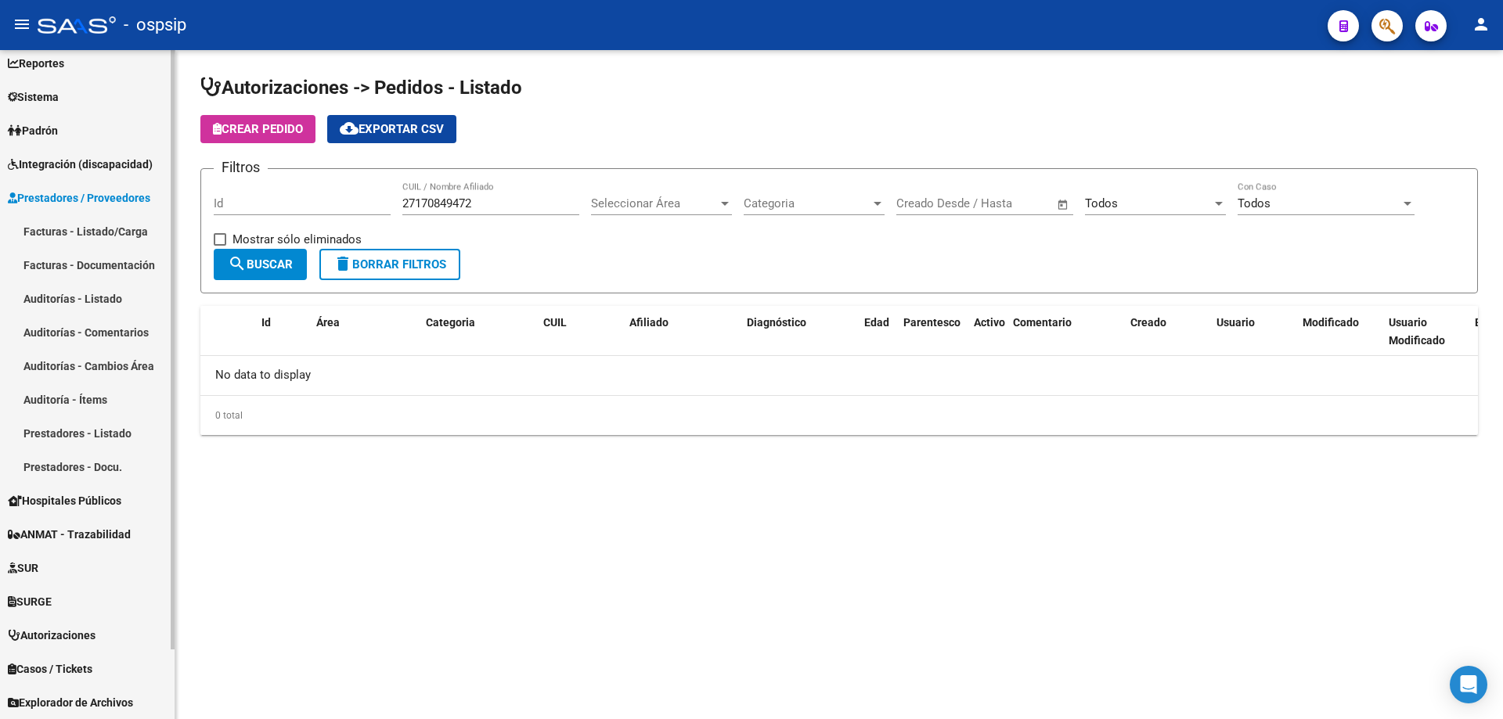
click at [70, 219] on link "Facturas - Listado/Carga" at bounding box center [87, 231] width 175 height 34
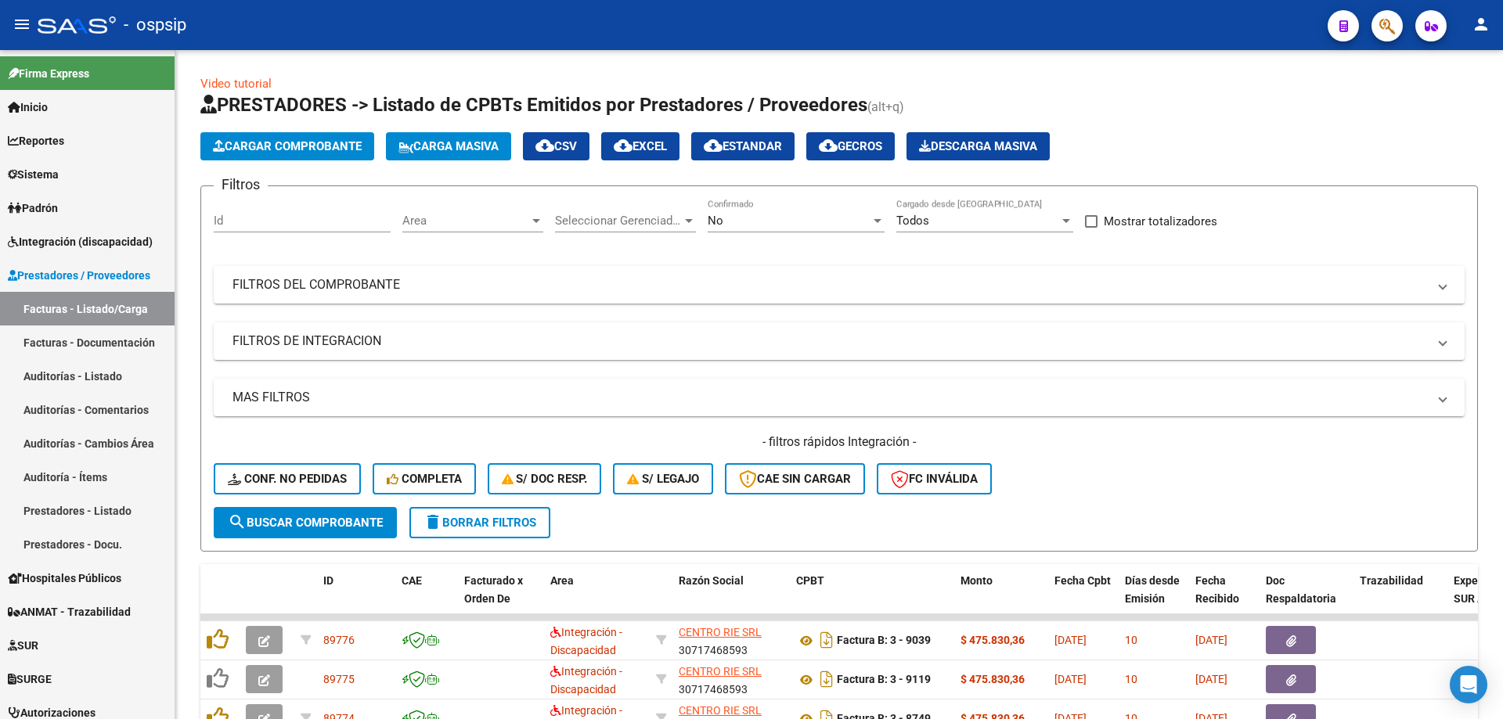
scroll to position [77, 0]
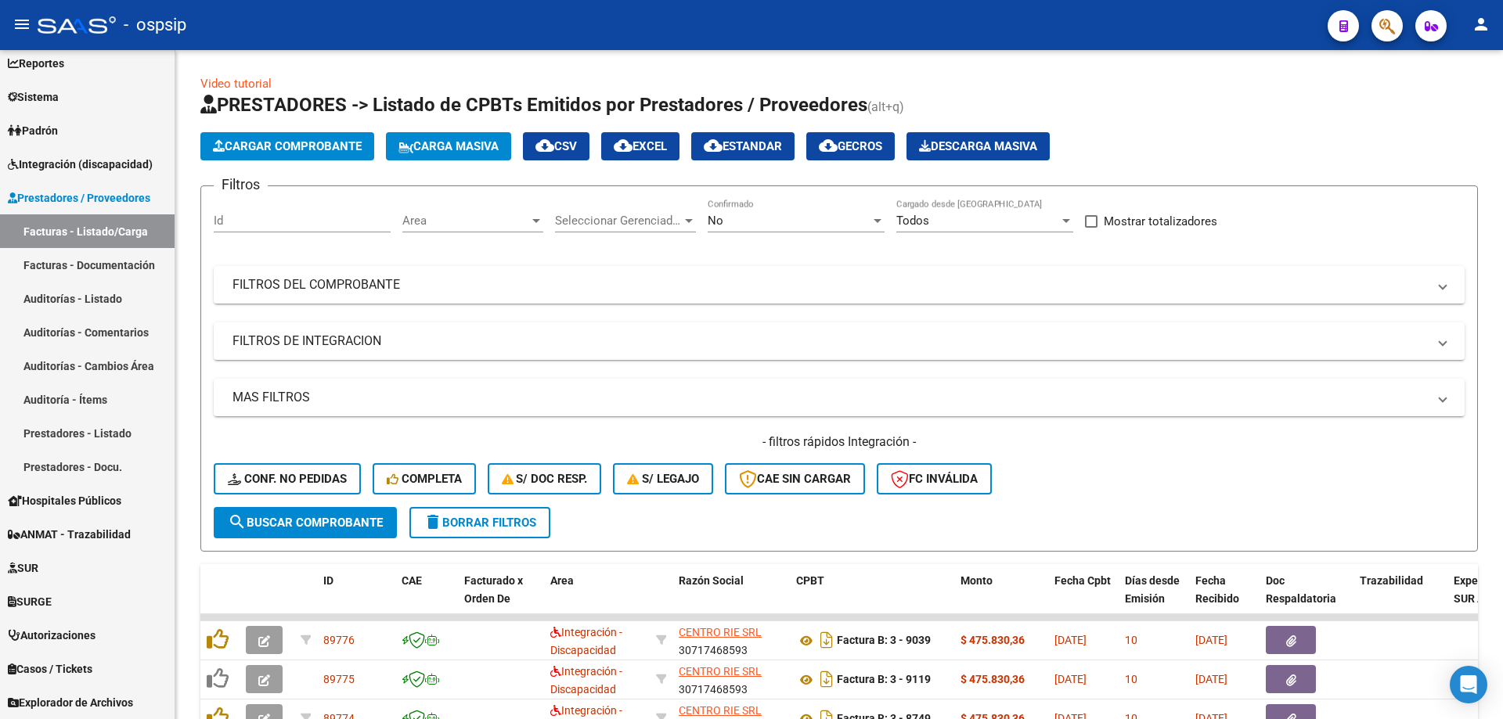
click at [1378, 18] on button "button" at bounding box center [1386, 25] width 31 height 31
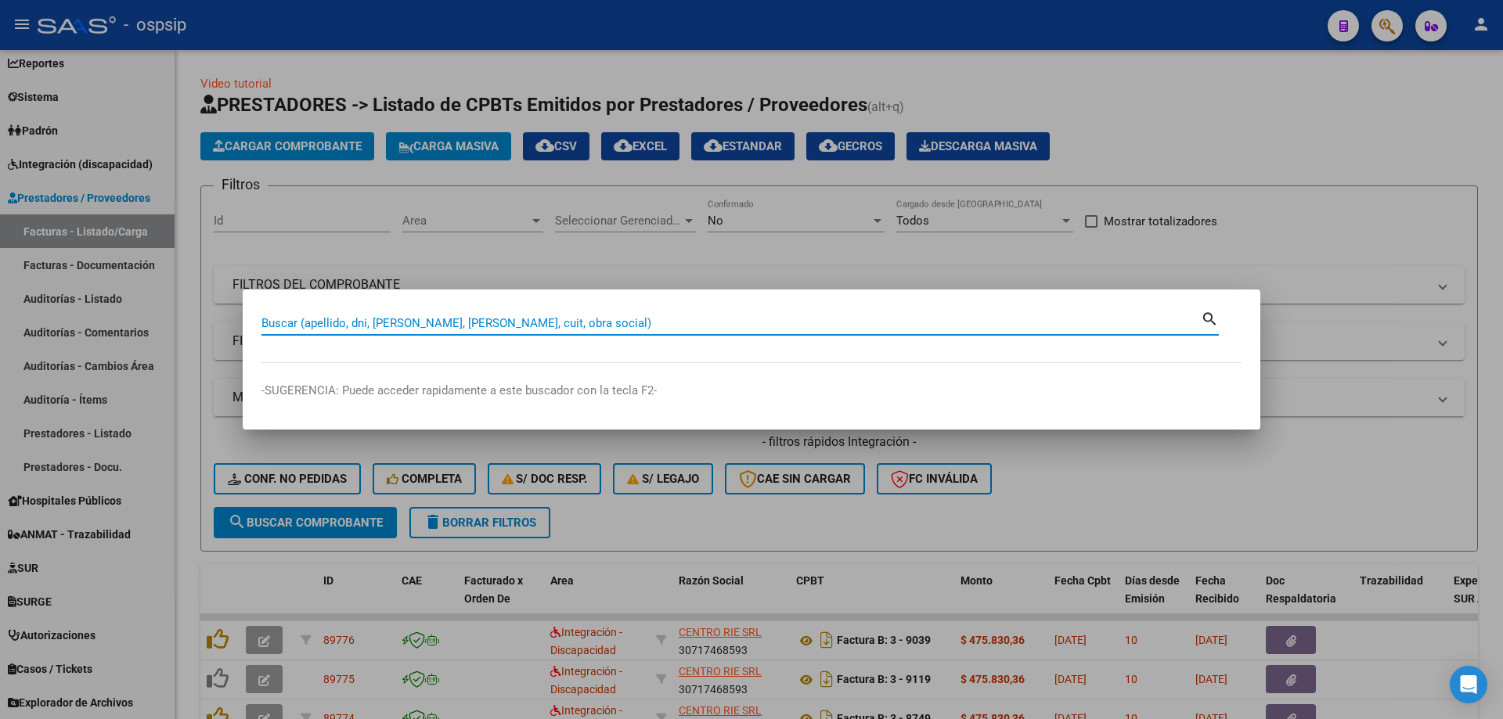
paste input "23552679474"
type input "23552679474"
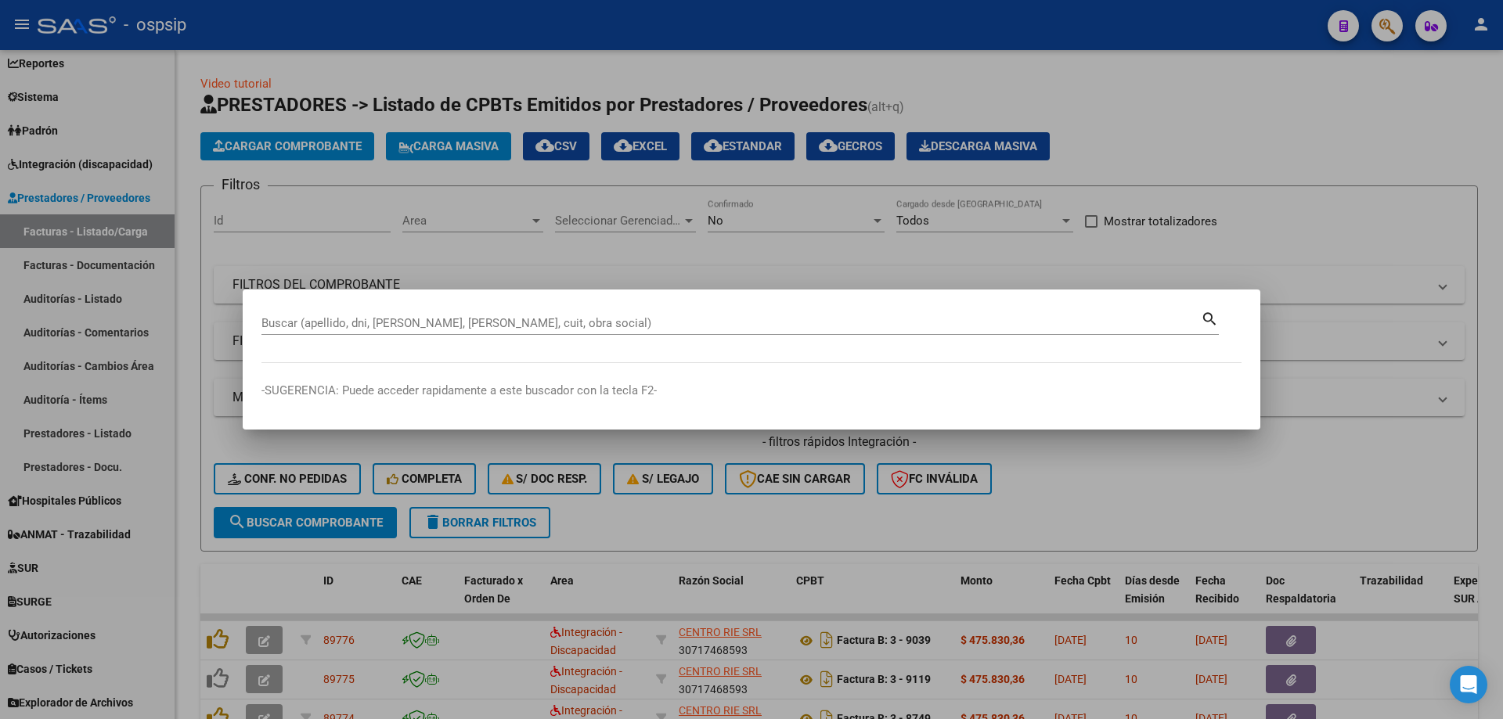
click at [99, 594] on div at bounding box center [751, 359] width 1503 height 719
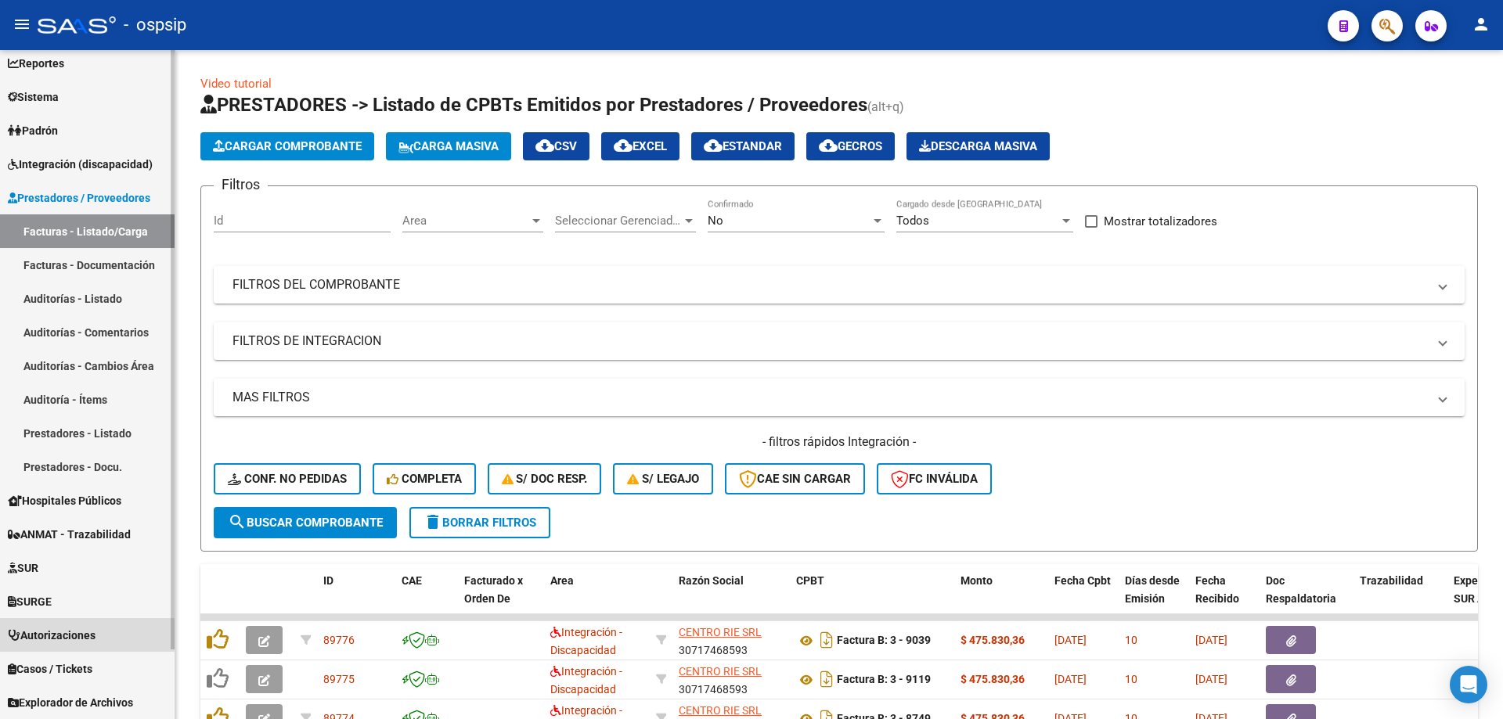
click at [81, 643] on span "Autorizaciones" at bounding box center [52, 635] width 88 height 17
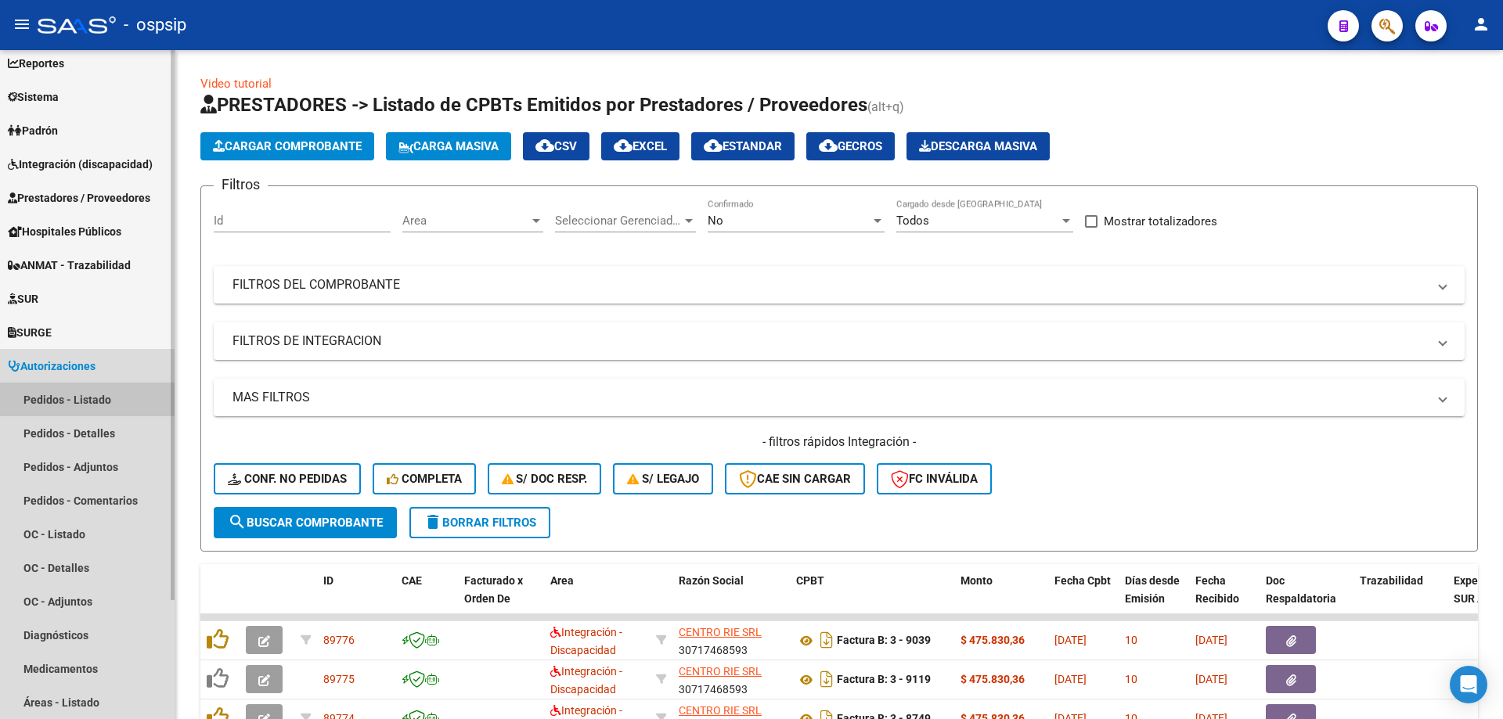
click at [113, 405] on link "Pedidos - Listado" at bounding box center [87, 400] width 175 height 34
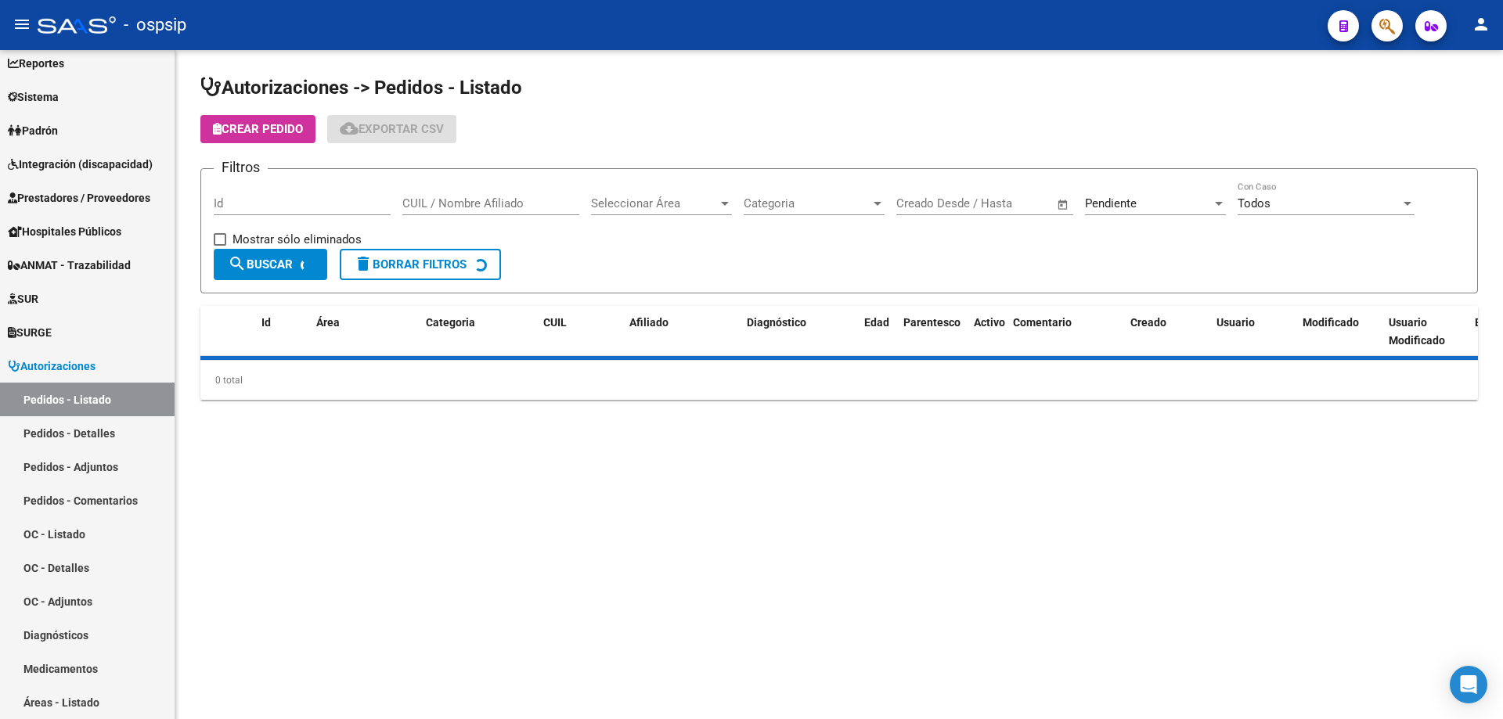
click at [1082, 193] on div "Filtros Id CUIL / Nombre Afiliado Seleccionar Área Seleccionar Área Categoria C…" at bounding box center [839, 215] width 1251 height 67
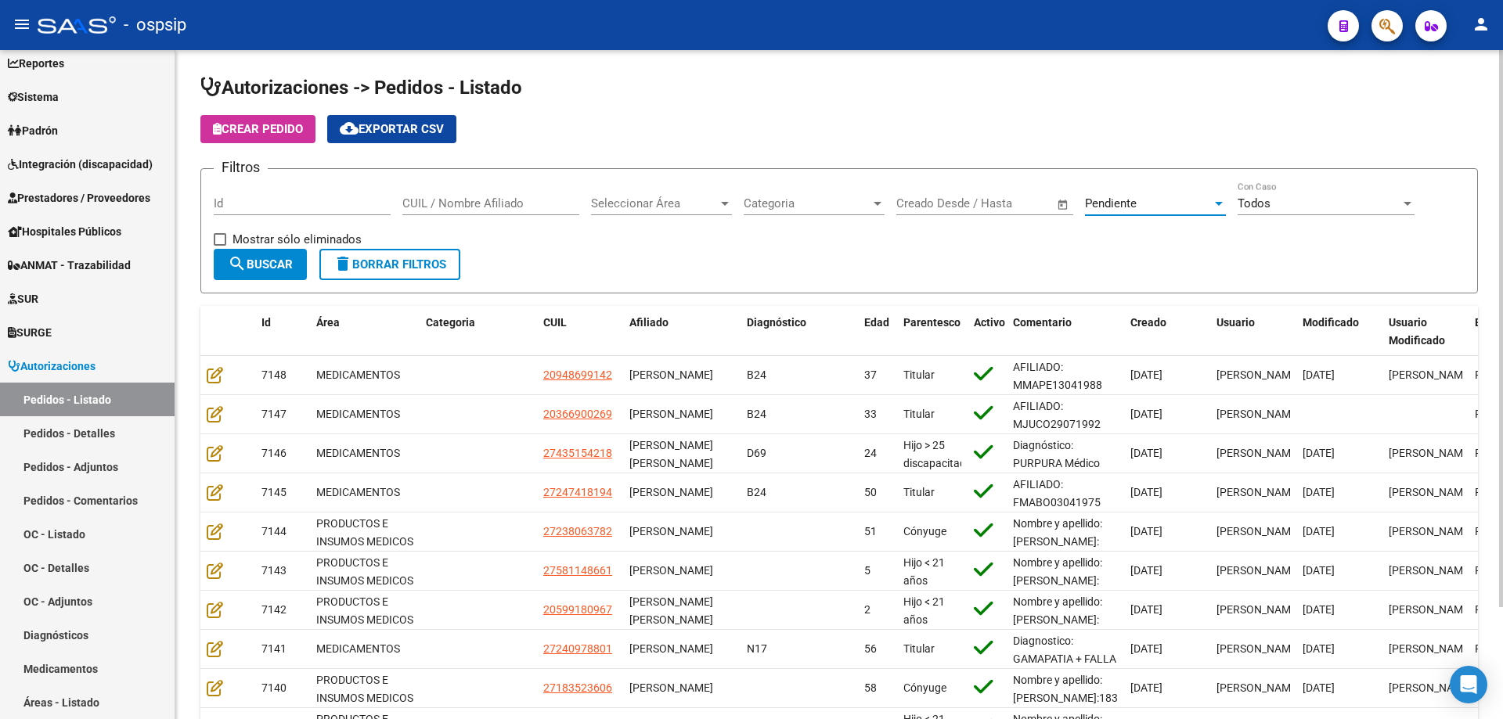
click at [1117, 207] on span "Pendiente" at bounding box center [1111, 203] width 52 height 14
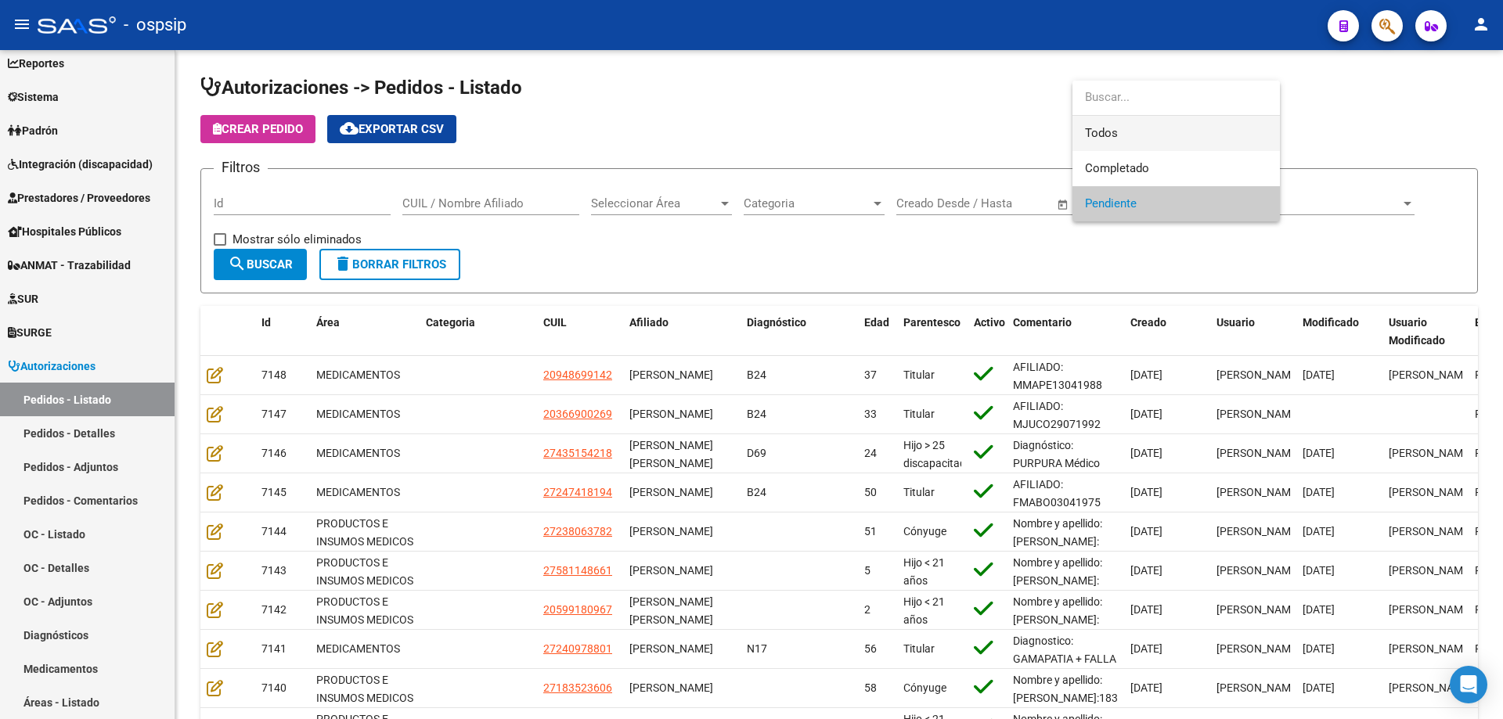
click at [1113, 131] on span "Todos" at bounding box center [1176, 133] width 182 height 35
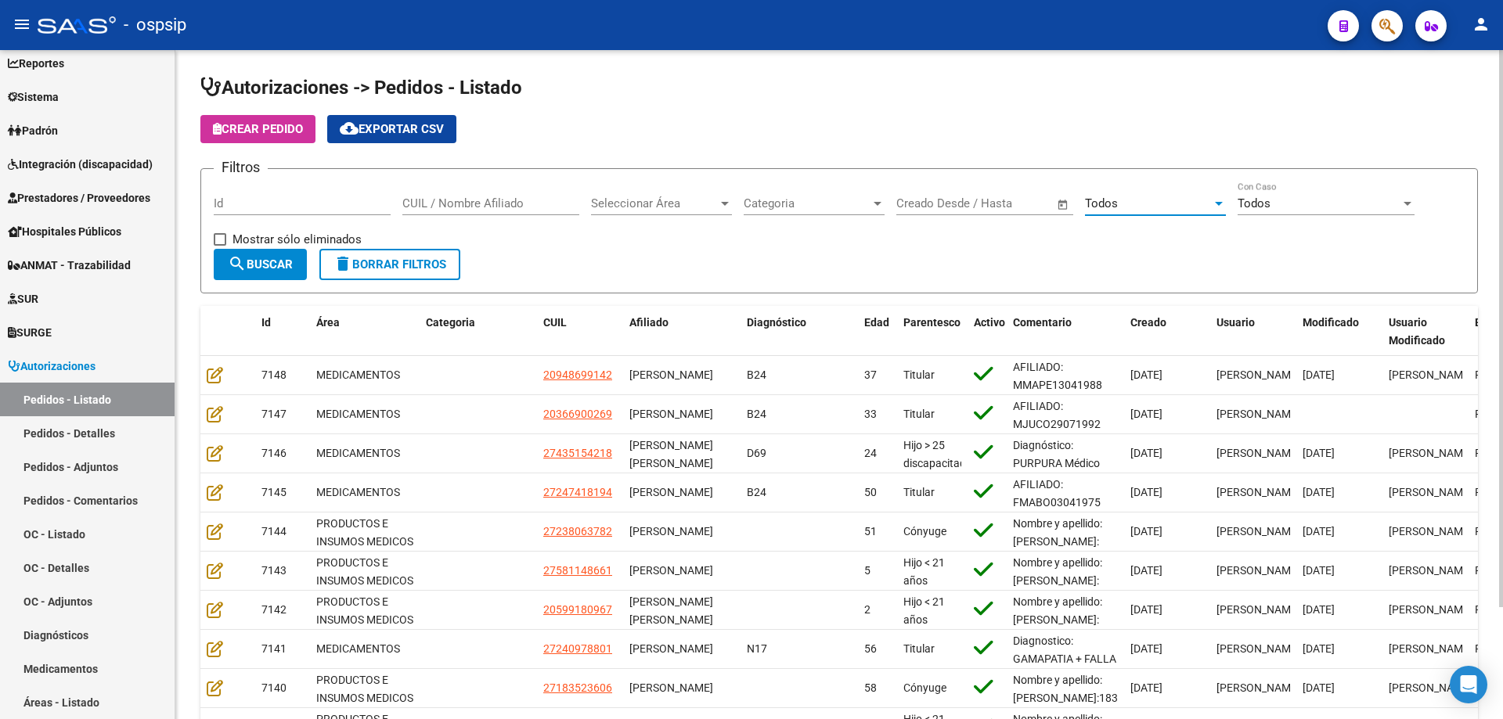
click at [484, 195] on div "CUIL / Nombre Afiliado" at bounding box center [490, 199] width 177 height 34
paste input "23552679474"
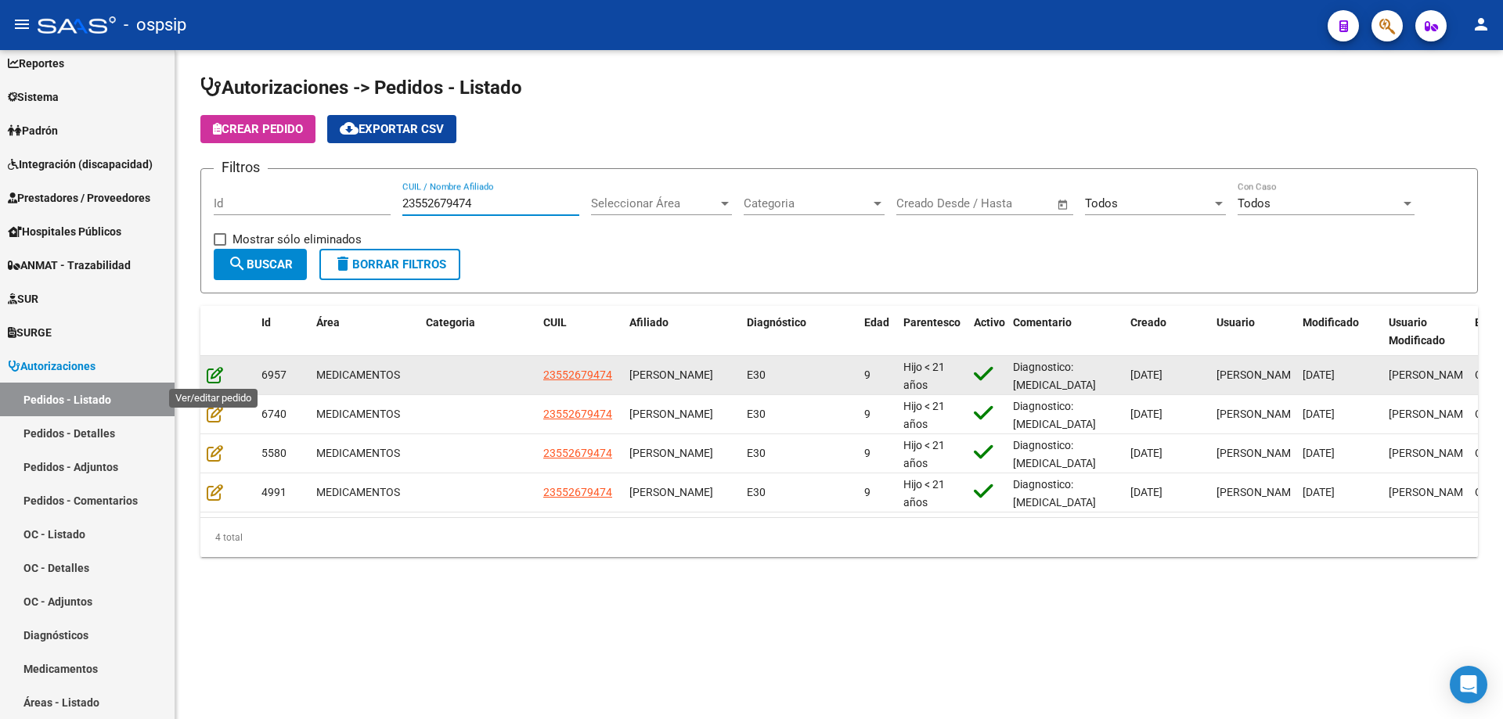
type input "23552679474"
click at [213, 374] on icon at bounding box center [215, 374] width 16 height 17
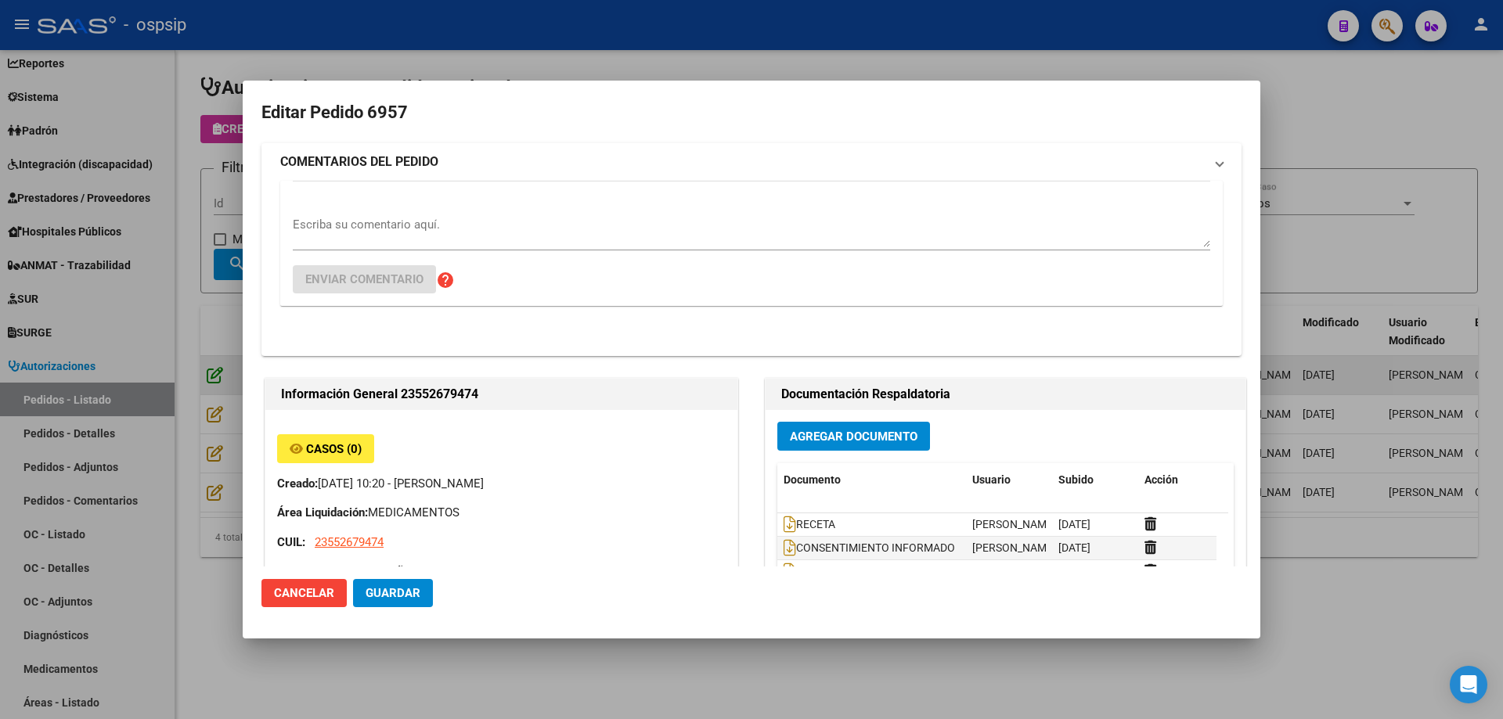
type input "Buenos Aires, FLORENCIO VAREL, BARZI 4128"
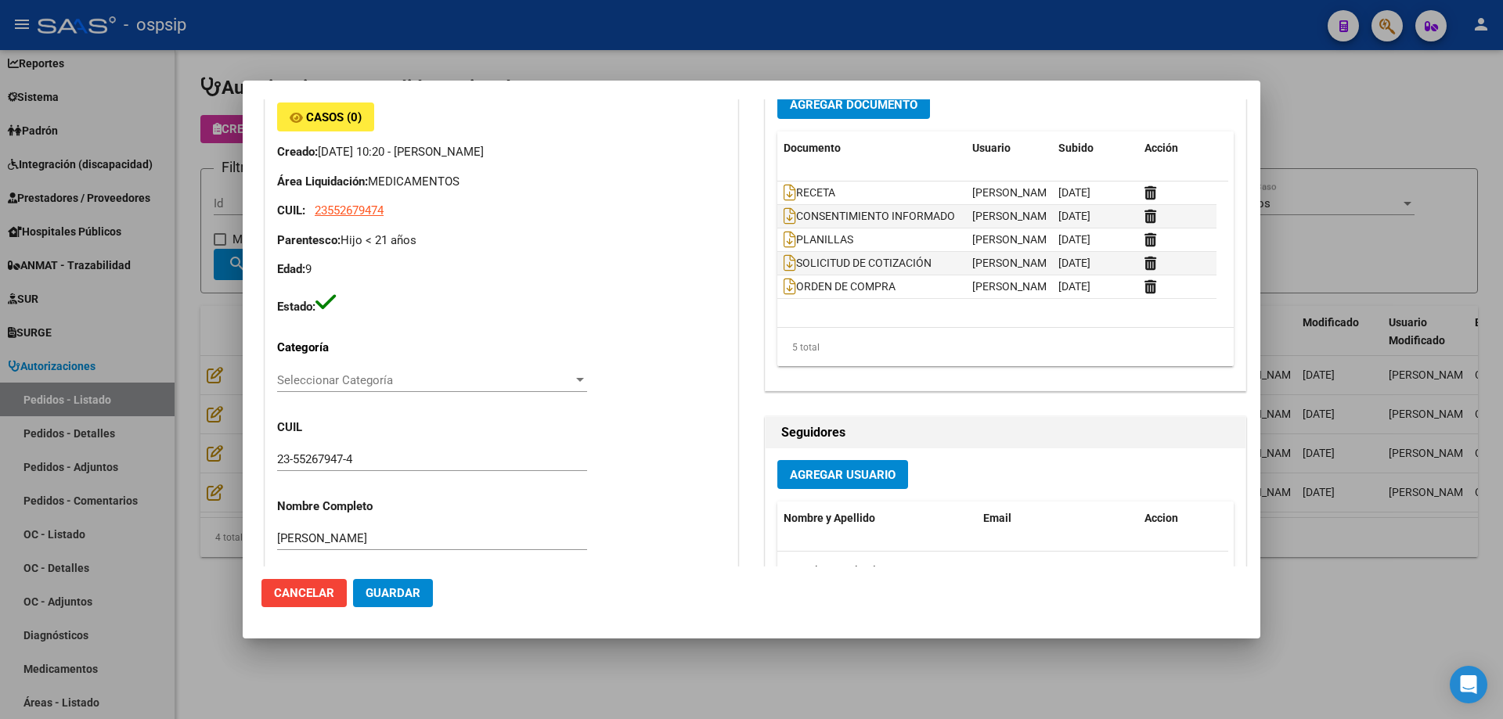
scroll to position [78, 0]
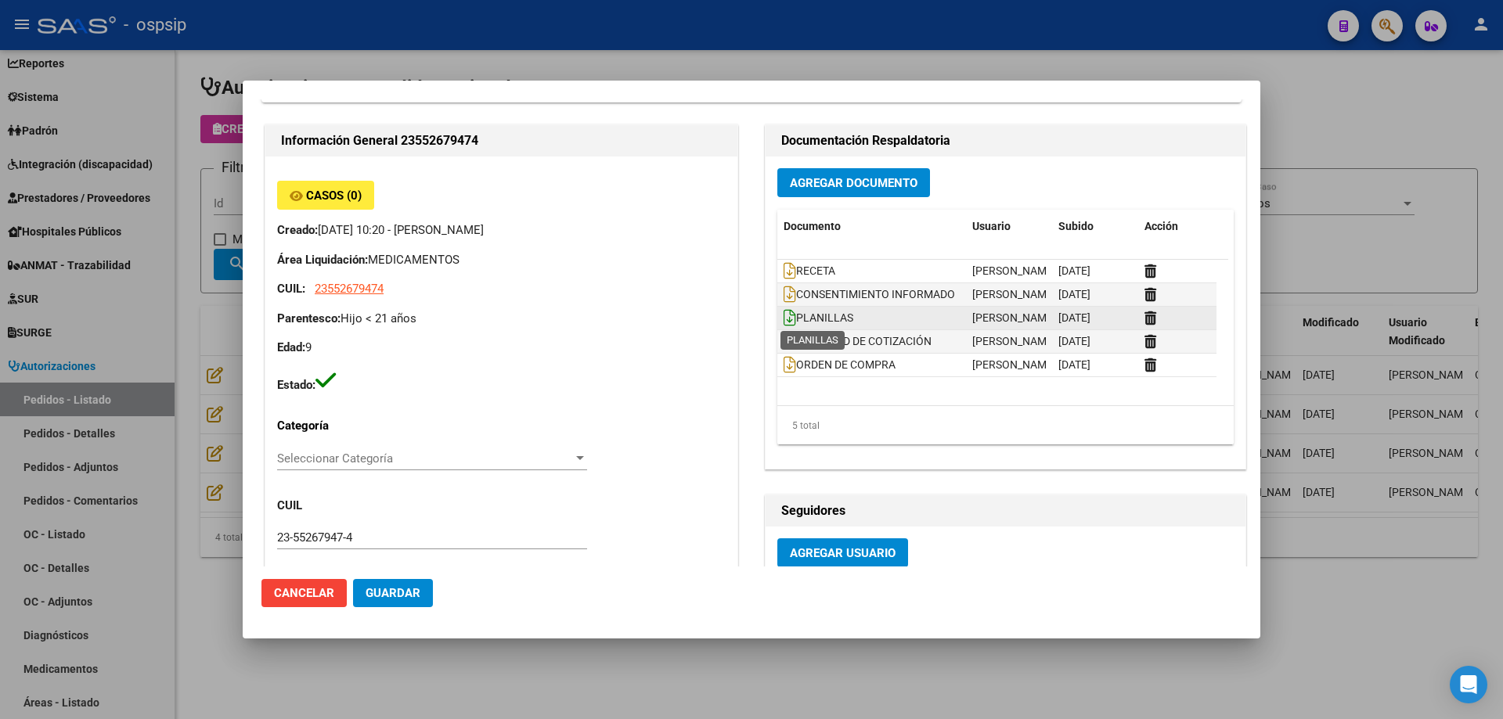
click at [783, 321] on icon at bounding box center [789, 317] width 13 height 17
click at [213, 416] on div at bounding box center [751, 359] width 1503 height 719
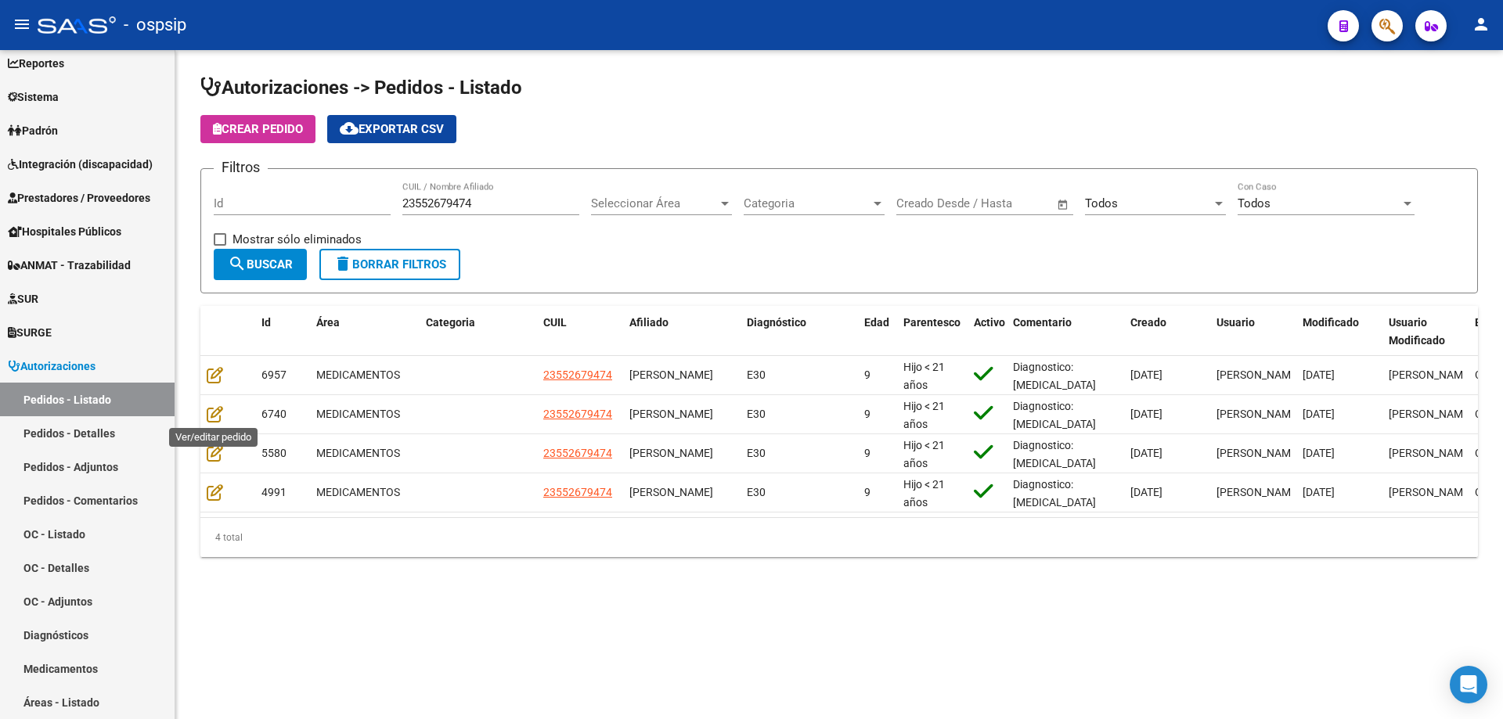
click at [213, 416] on icon at bounding box center [215, 413] width 16 height 17
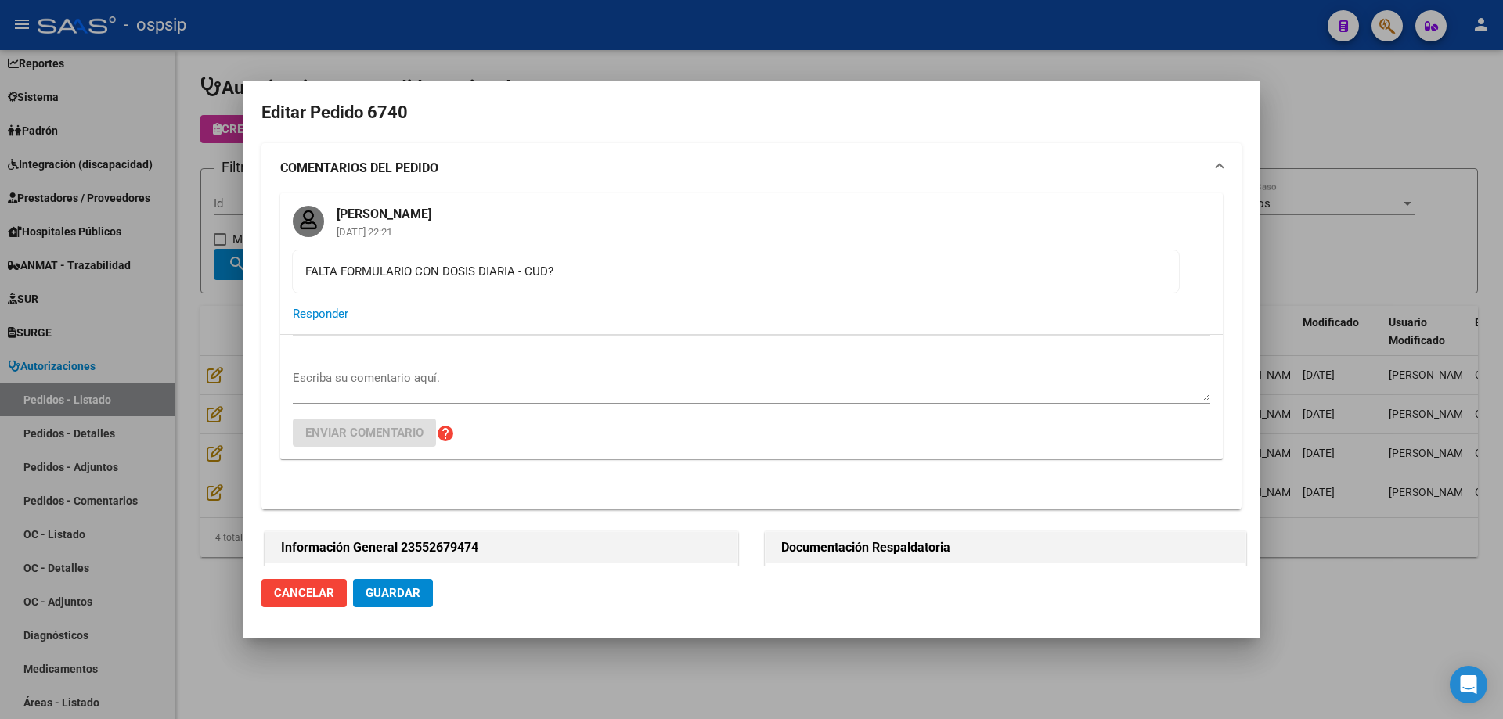
type input "[GEOGRAPHIC_DATA], [PERSON_NAME], [PERSON_NAME] 4128"
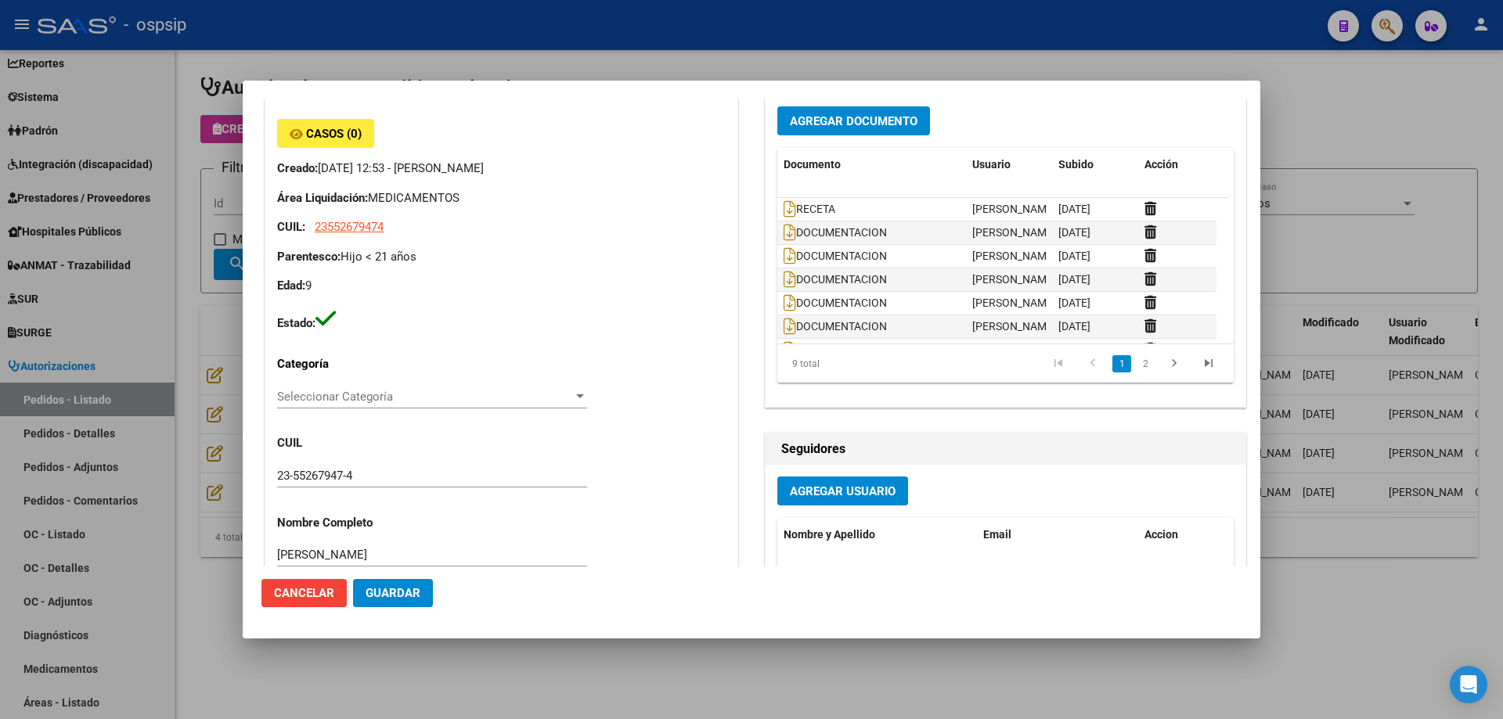
scroll to position [470, 0]
click at [783, 230] on icon at bounding box center [789, 231] width 13 height 17
click at [784, 256] on icon at bounding box center [789, 255] width 13 height 17
click at [783, 278] on icon at bounding box center [789, 278] width 13 height 17
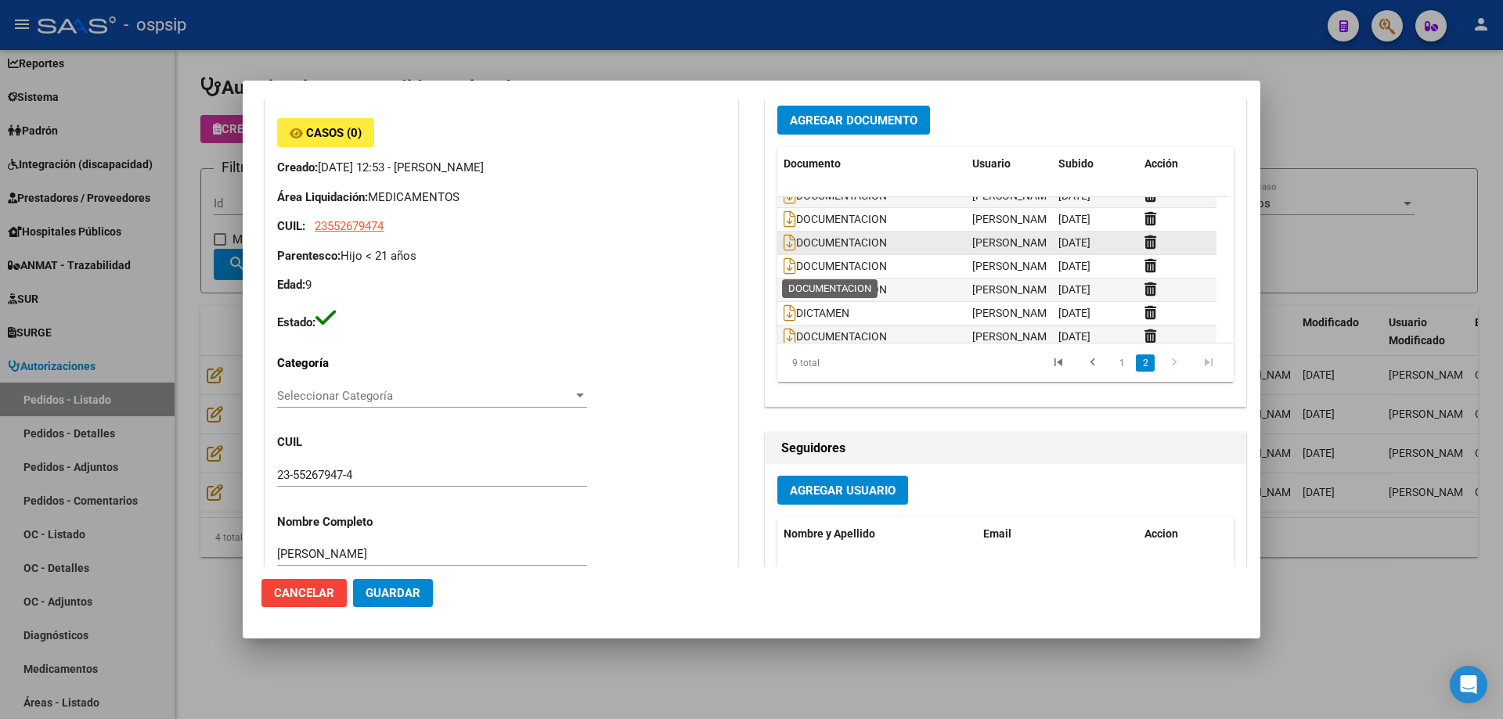
scroll to position [71, 0]
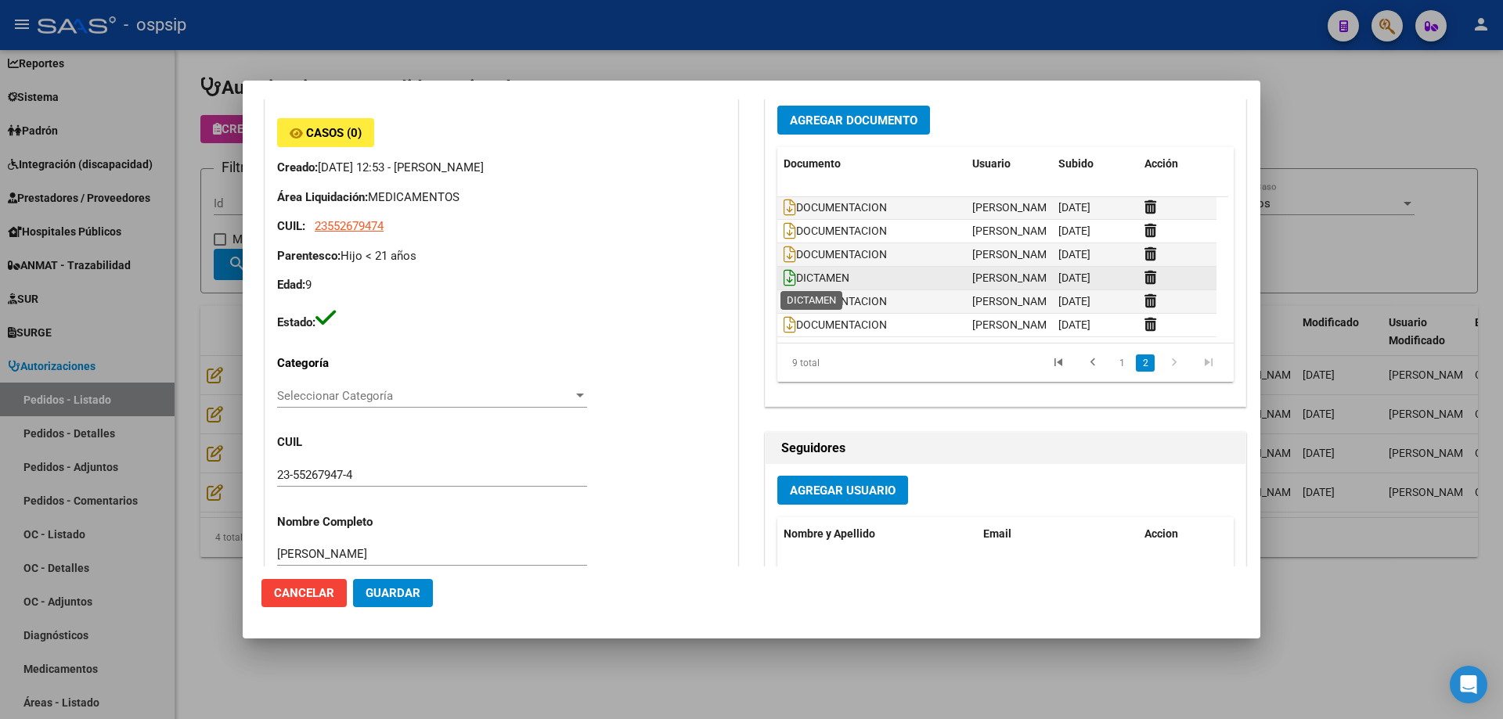
click at [788, 279] on icon at bounding box center [789, 277] width 13 height 17
click at [785, 305] on icon at bounding box center [789, 301] width 13 height 17
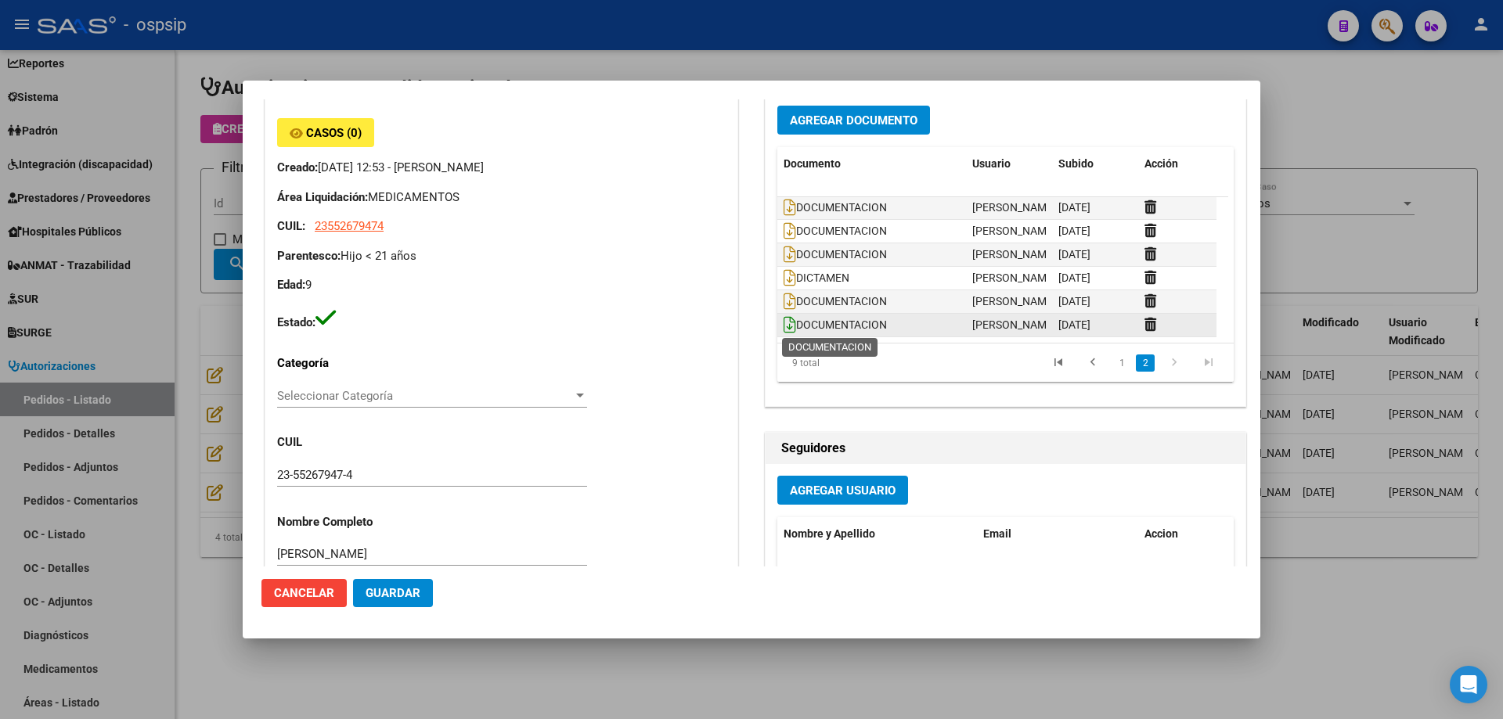
click at [787, 329] on icon at bounding box center [789, 324] width 13 height 17
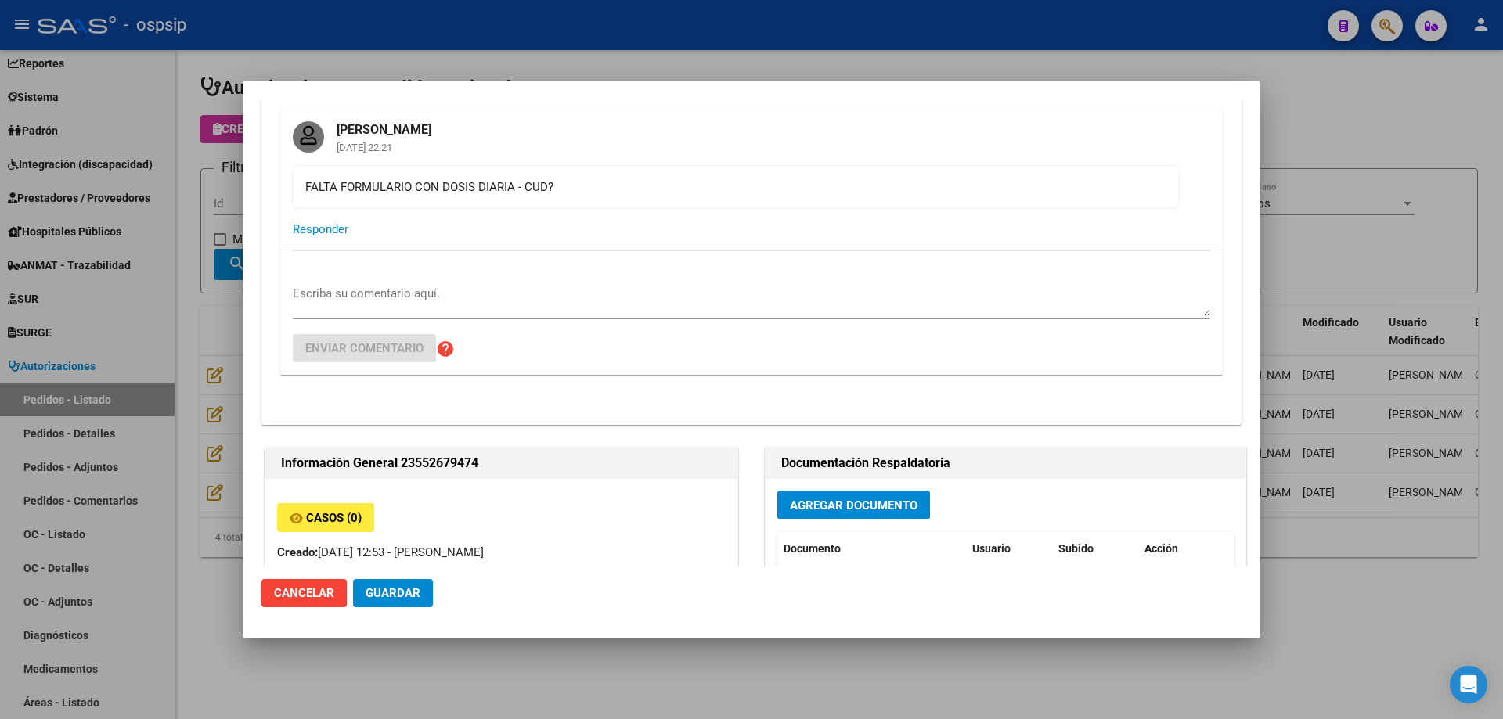
scroll to position [0, 0]
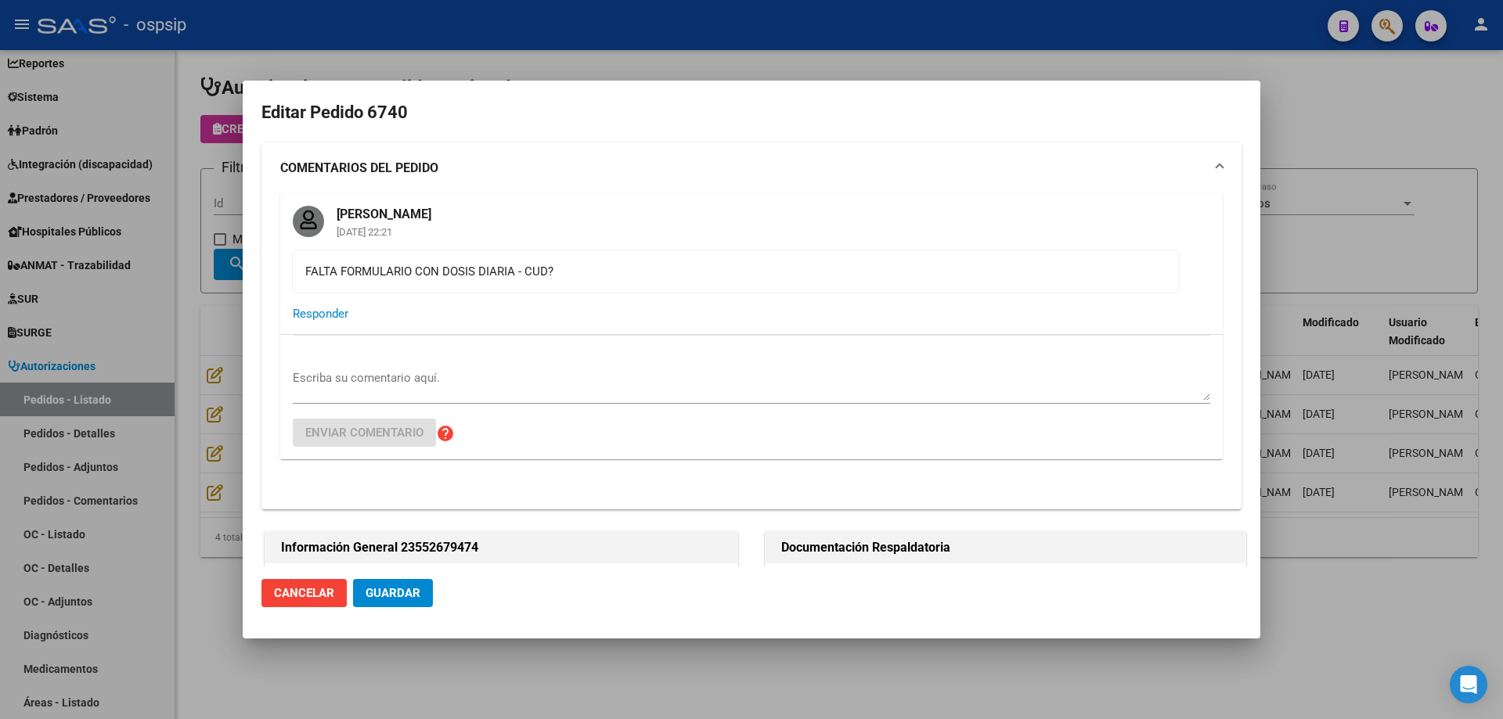
click at [208, 459] on div at bounding box center [751, 359] width 1503 height 719
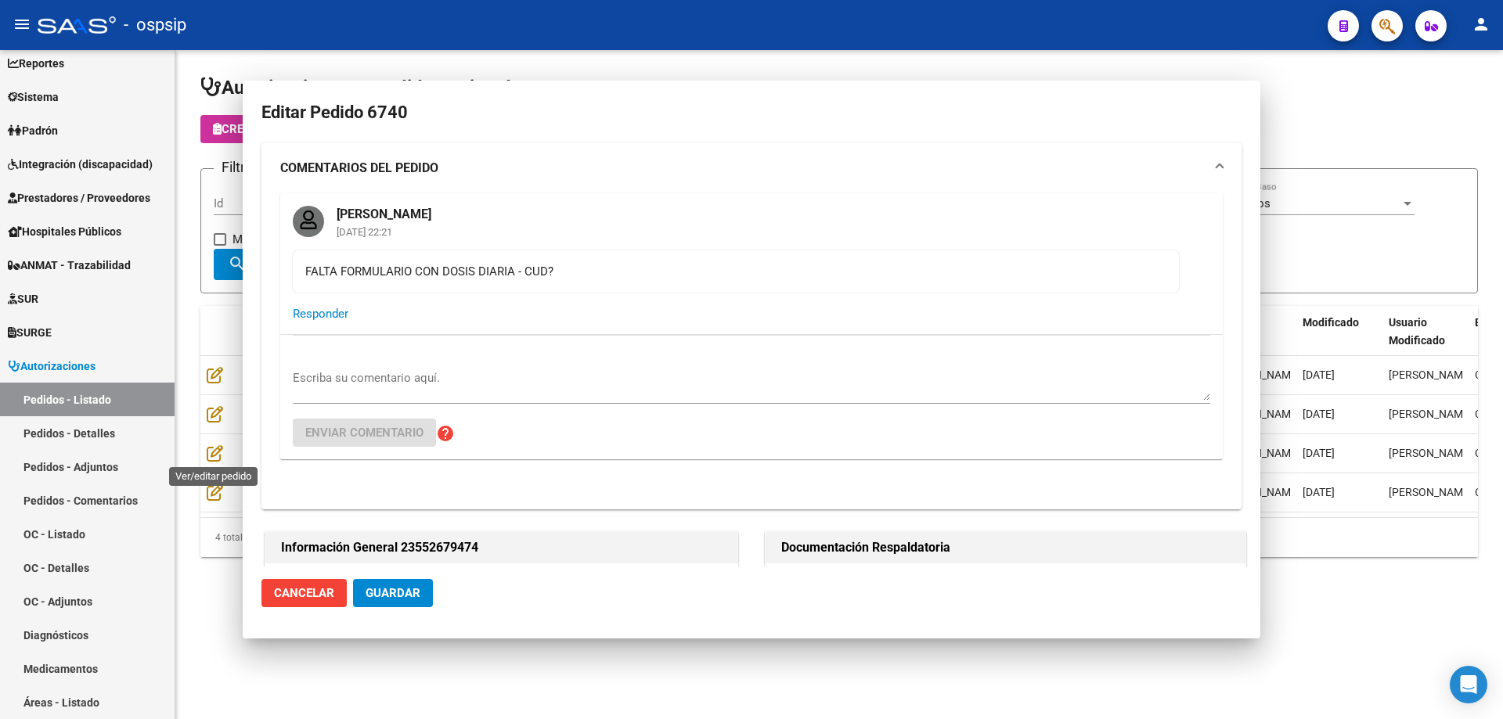
click at [208, 459] on icon at bounding box center [215, 452] width 16 height 17
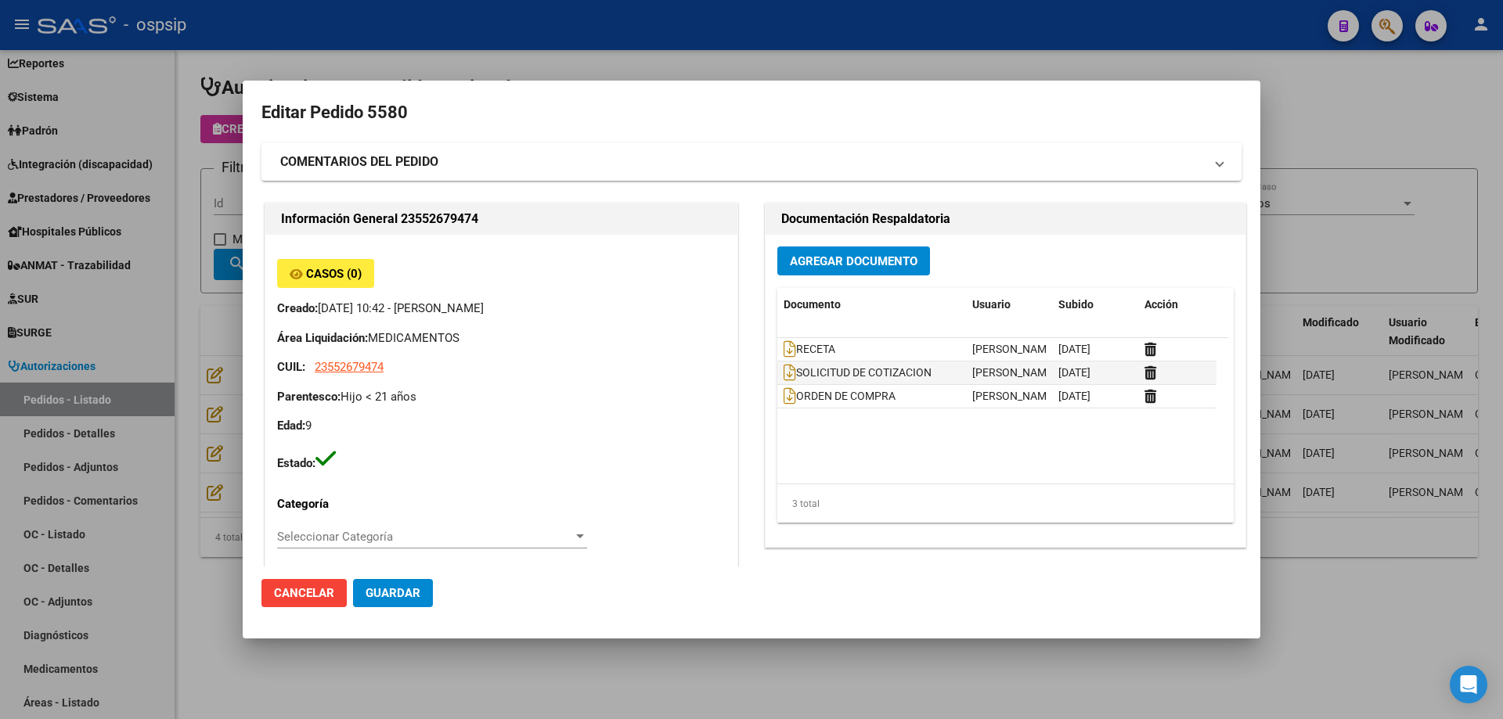
type input "[GEOGRAPHIC_DATA], [PERSON_NAME], [PERSON_NAME] 4128"
click at [200, 539] on div at bounding box center [751, 359] width 1503 height 719
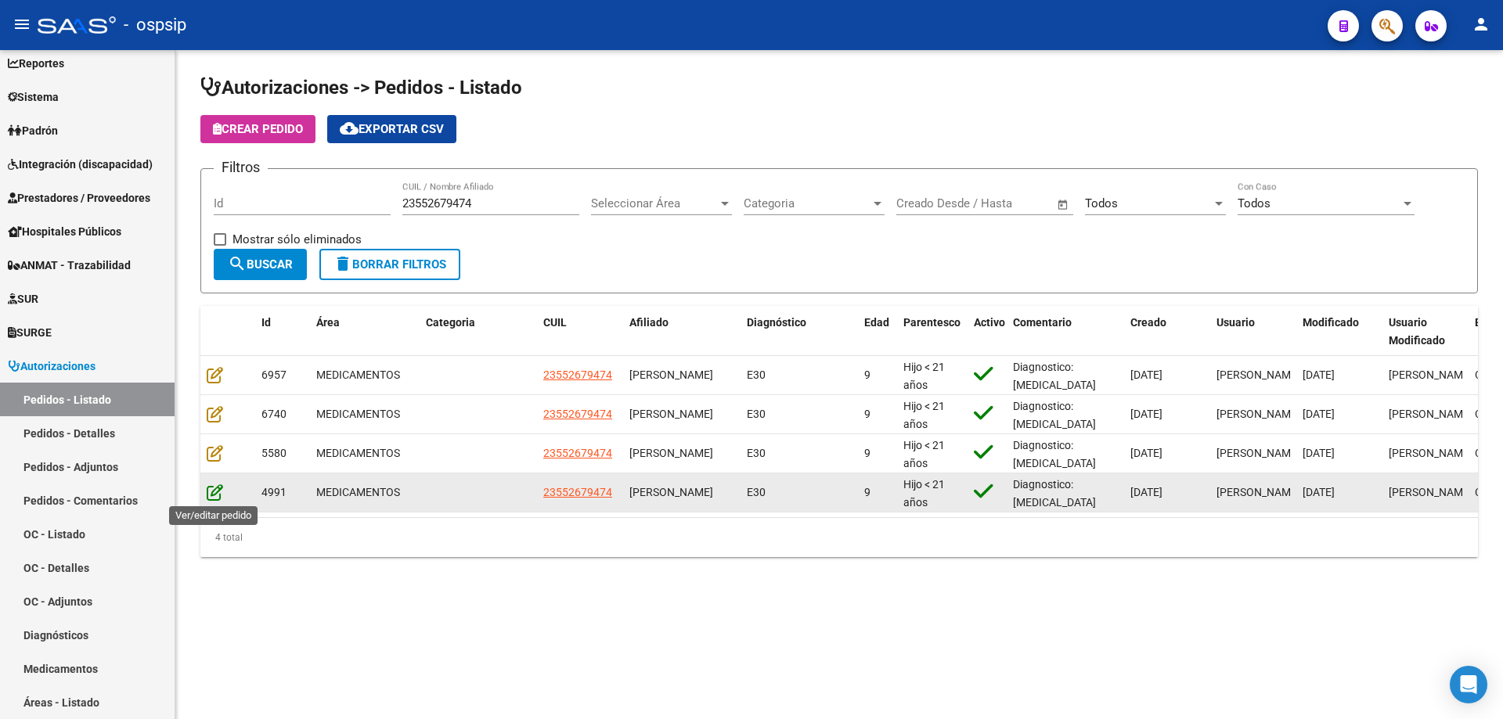
click at [209, 490] on icon at bounding box center [215, 492] width 16 height 17
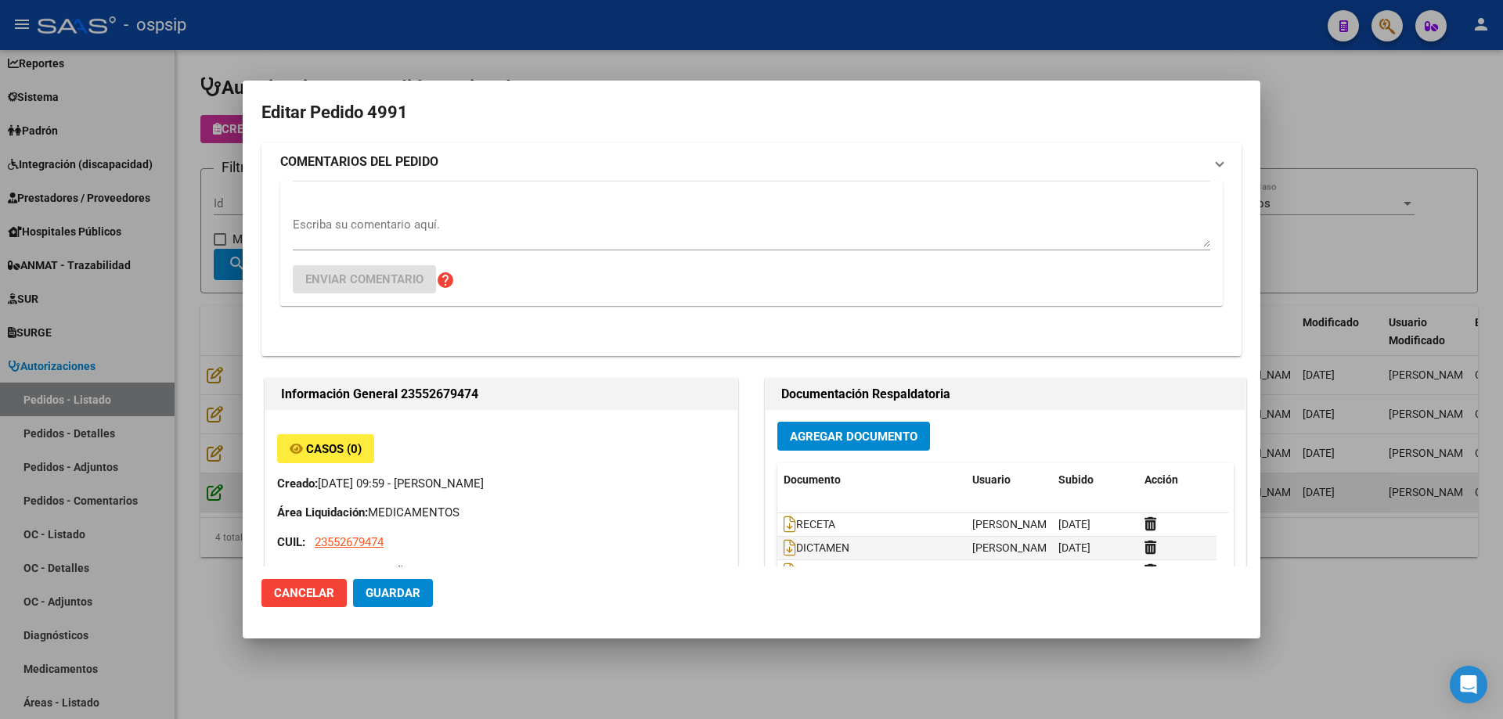
type input "no corresponde"
type input "[GEOGRAPHIC_DATA], [PERSON_NAME], [PERSON_NAME] 4128"
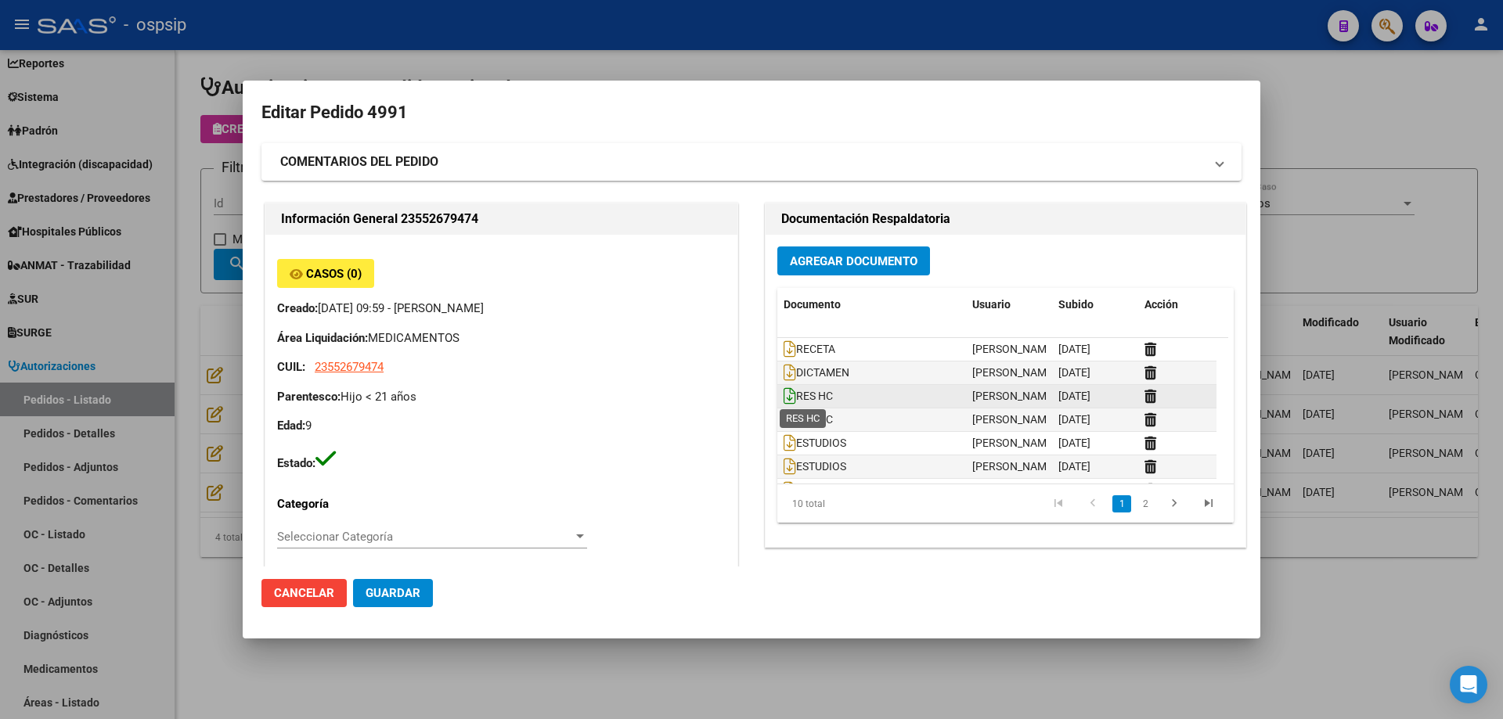
click at [784, 394] on icon at bounding box center [789, 395] width 13 height 17
click at [783, 416] on icon at bounding box center [789, 419] width 13 height 17
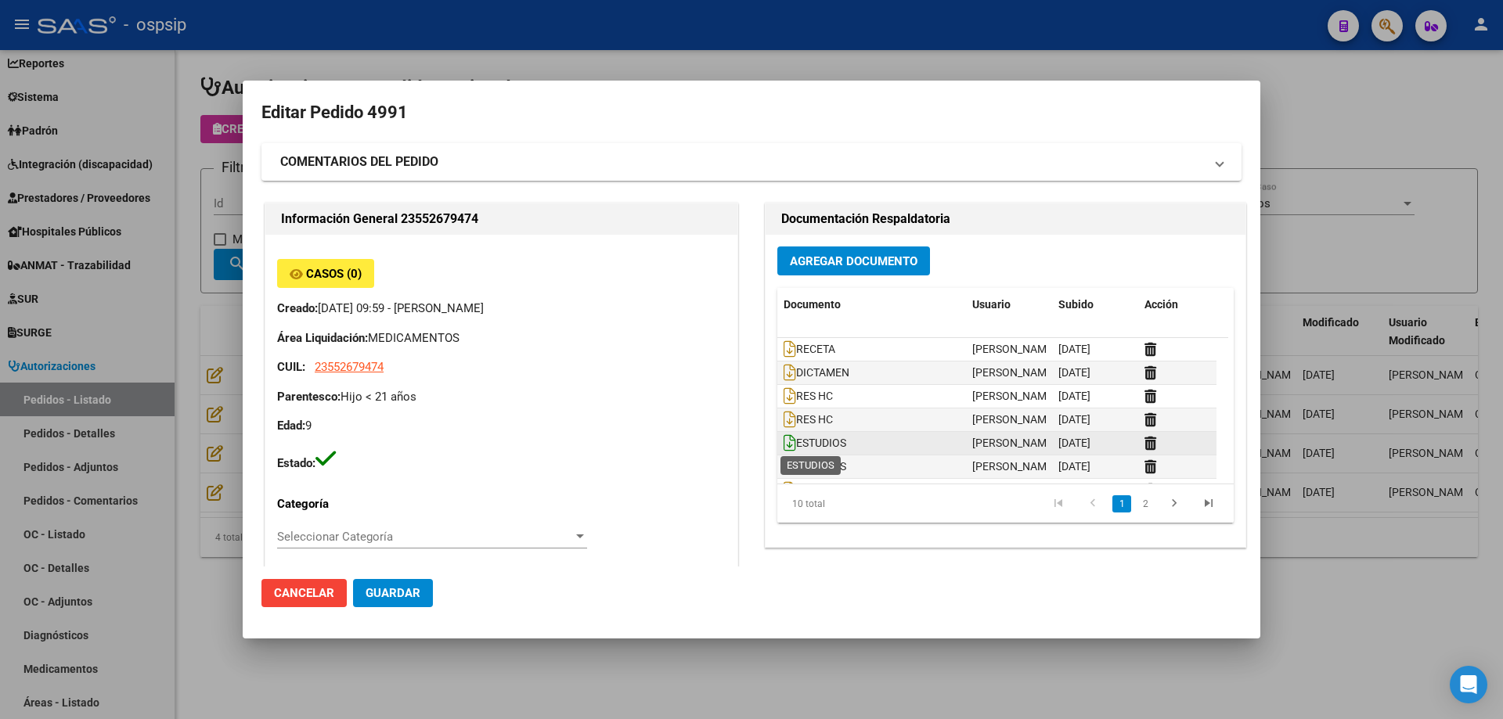
click at [786, 441] on icon at bounding box center [789, 442] width 13 height 17
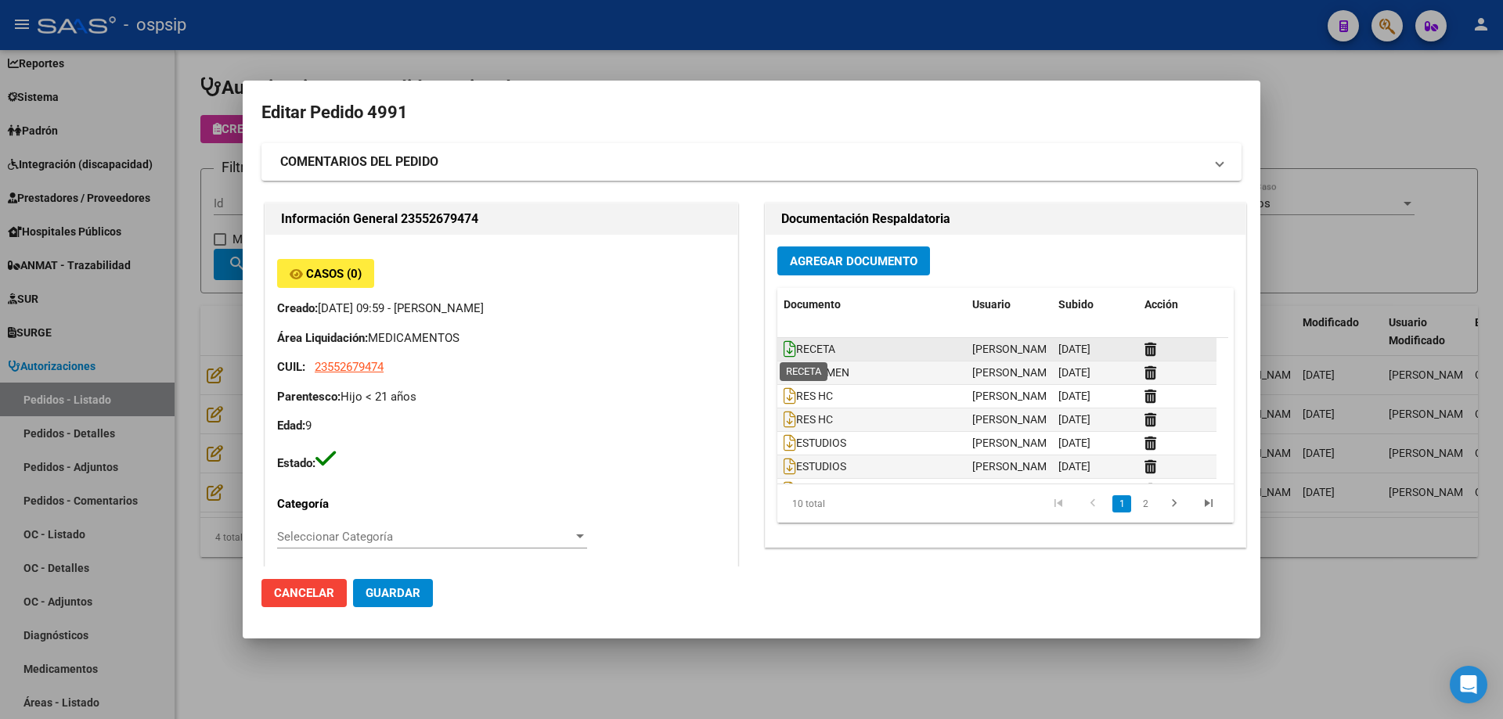
click at [783, 347] on icon at bounding box center [789, 348] width 13 height 17
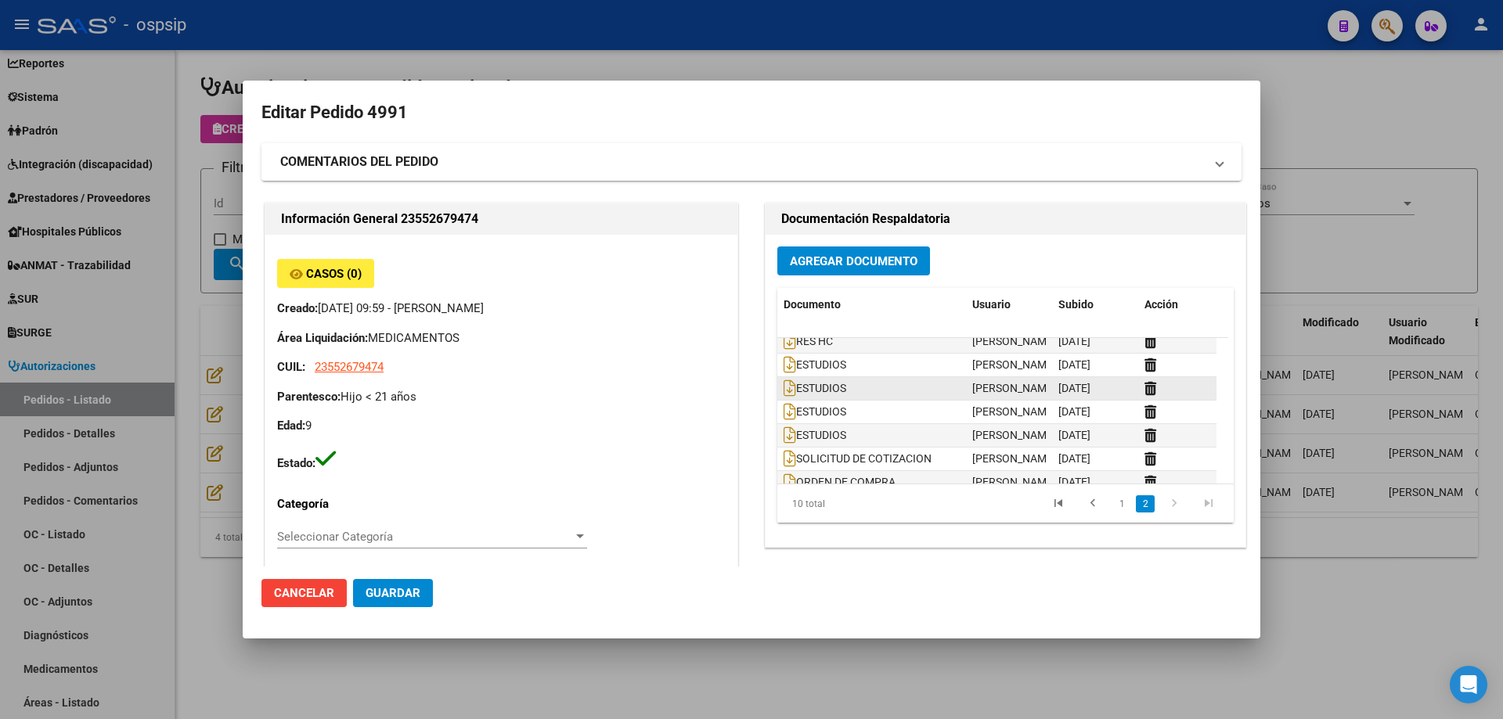
scroll to position [95, 0]
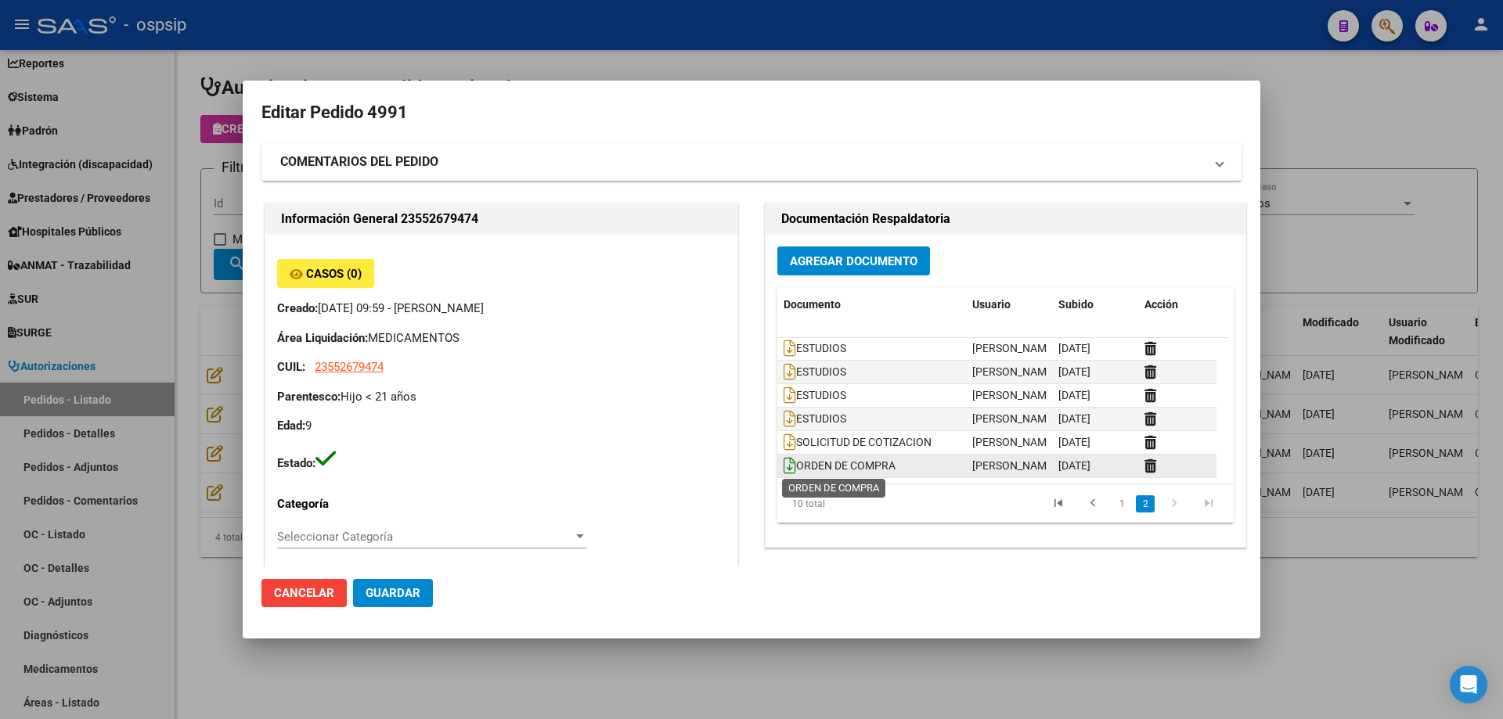
click at [783, 464] on icon at bounding box center [789, 465] width 13 height 17
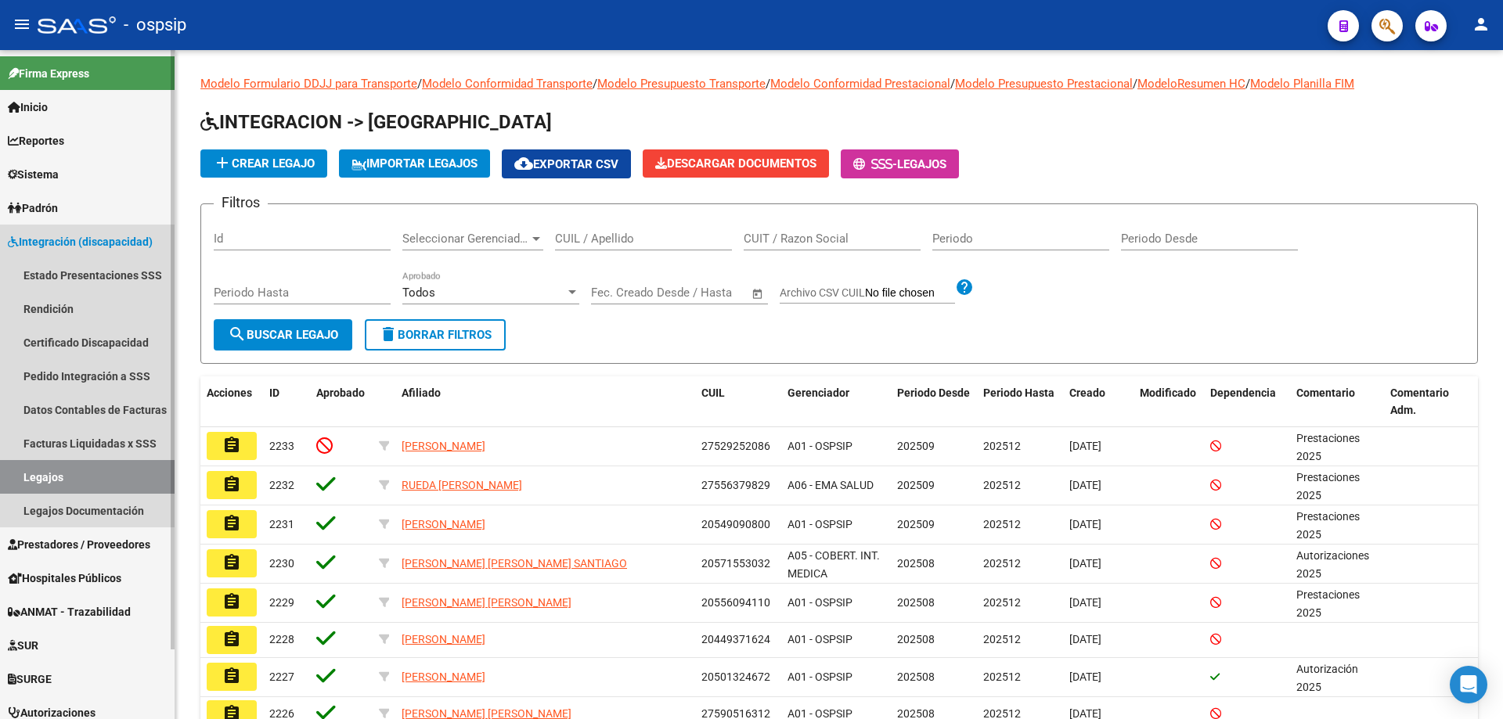
click at [84, 480] on link "Legajos" at bounding box center [87, 477] width 175 height 34
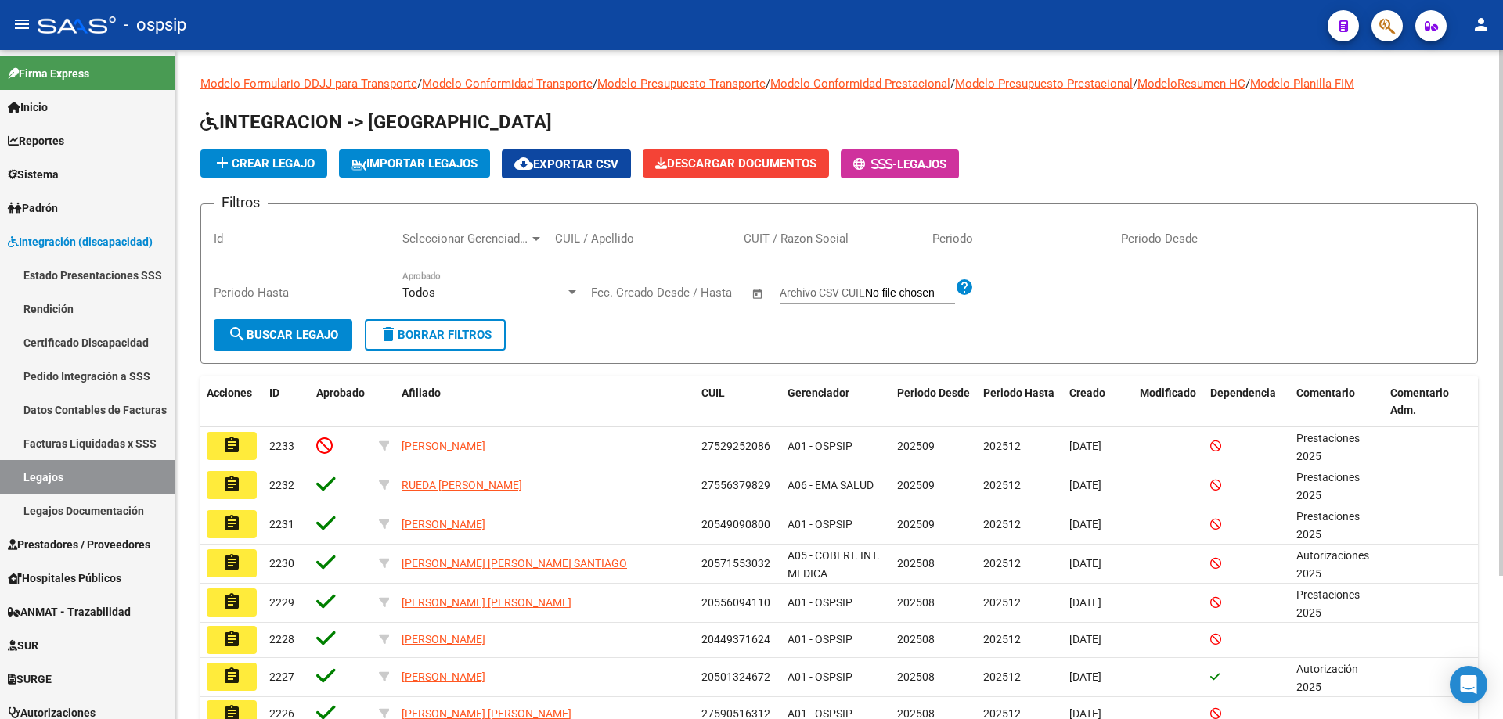
click at [646, 234] on input "CUIL / Apellido" at bounding box center [643, 239] width 177 height 14
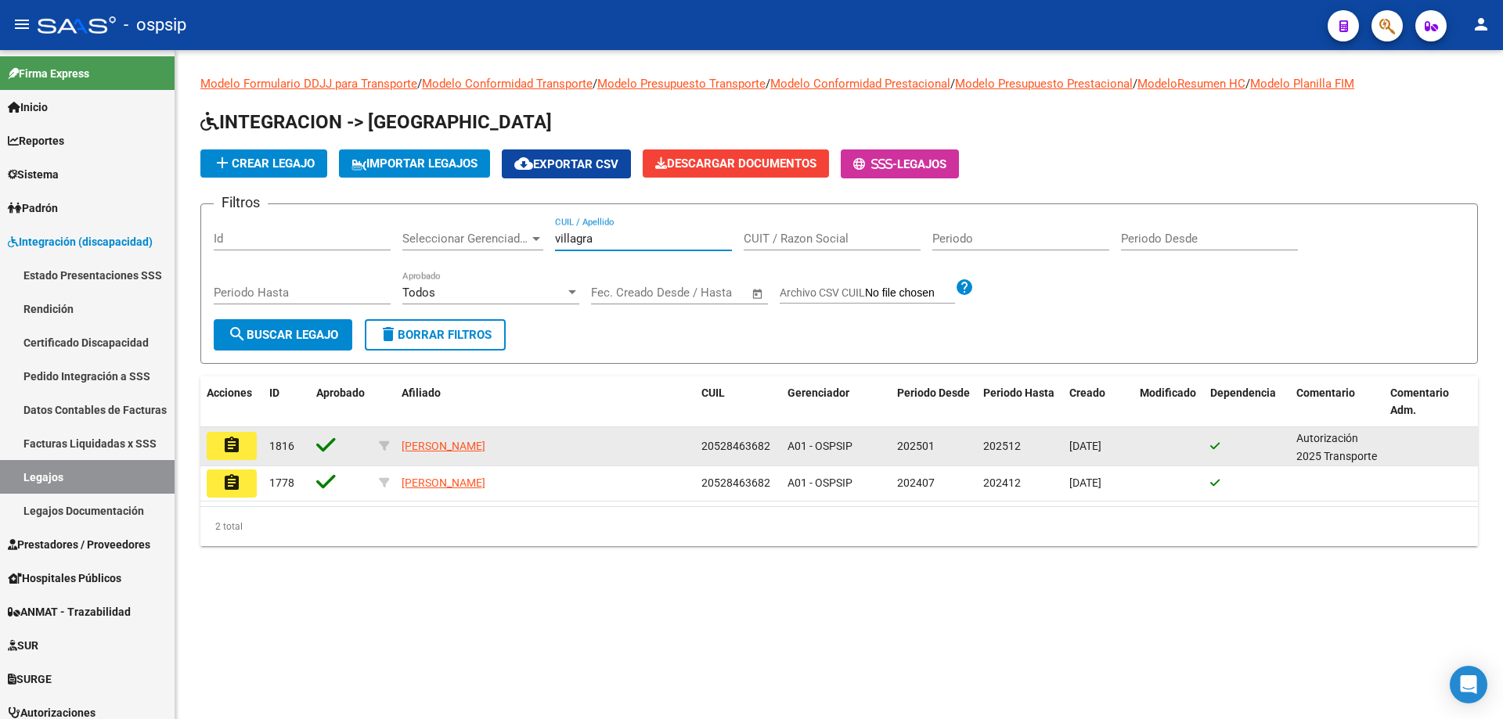
type input "villagra"
click at [225, 452] on mat-icon "assignment" at bounding box center [231, 445] width 19 height 19
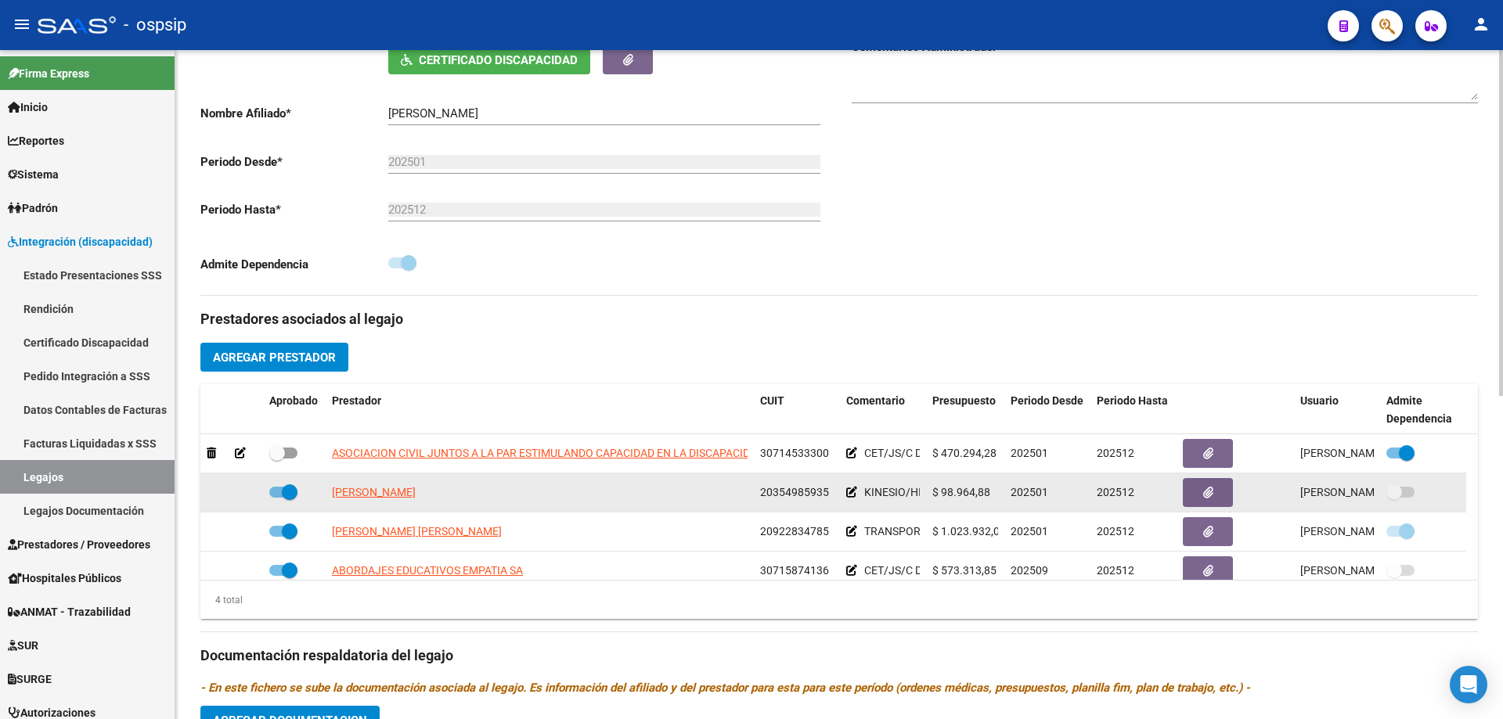
scroll to position [16, 0]
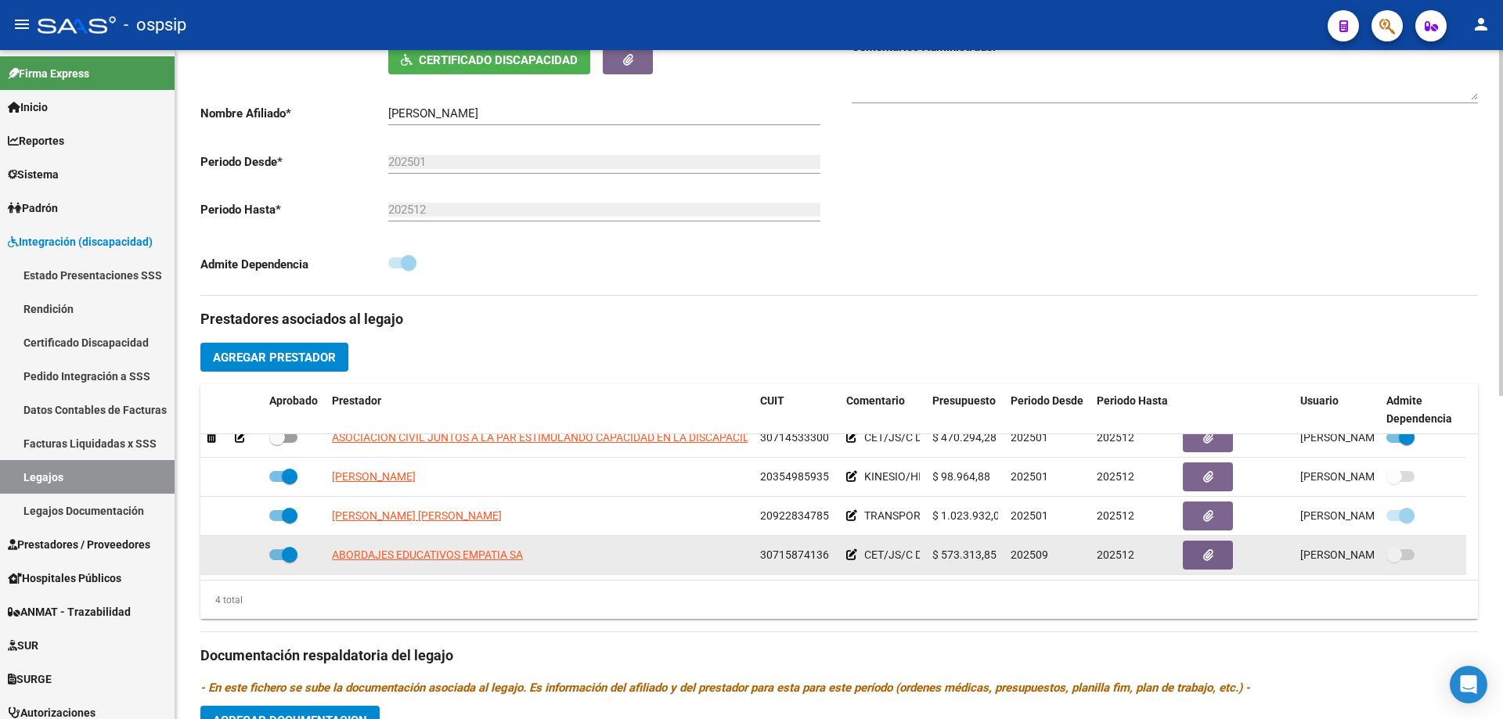
click at [281, 555] on span at bounding box center [283, 554] width 28 height 11
click at [277, 560] on input "checkbox" at bounding box center [276, 560] width 1 height 1
checkbox input "false"
click at [1394, 548] on span at bounding box center [1394, 555] width 16 height 16
click at [1394, 560] on input "checkbox" at bounding box center [1393, 560] width 1 height 1
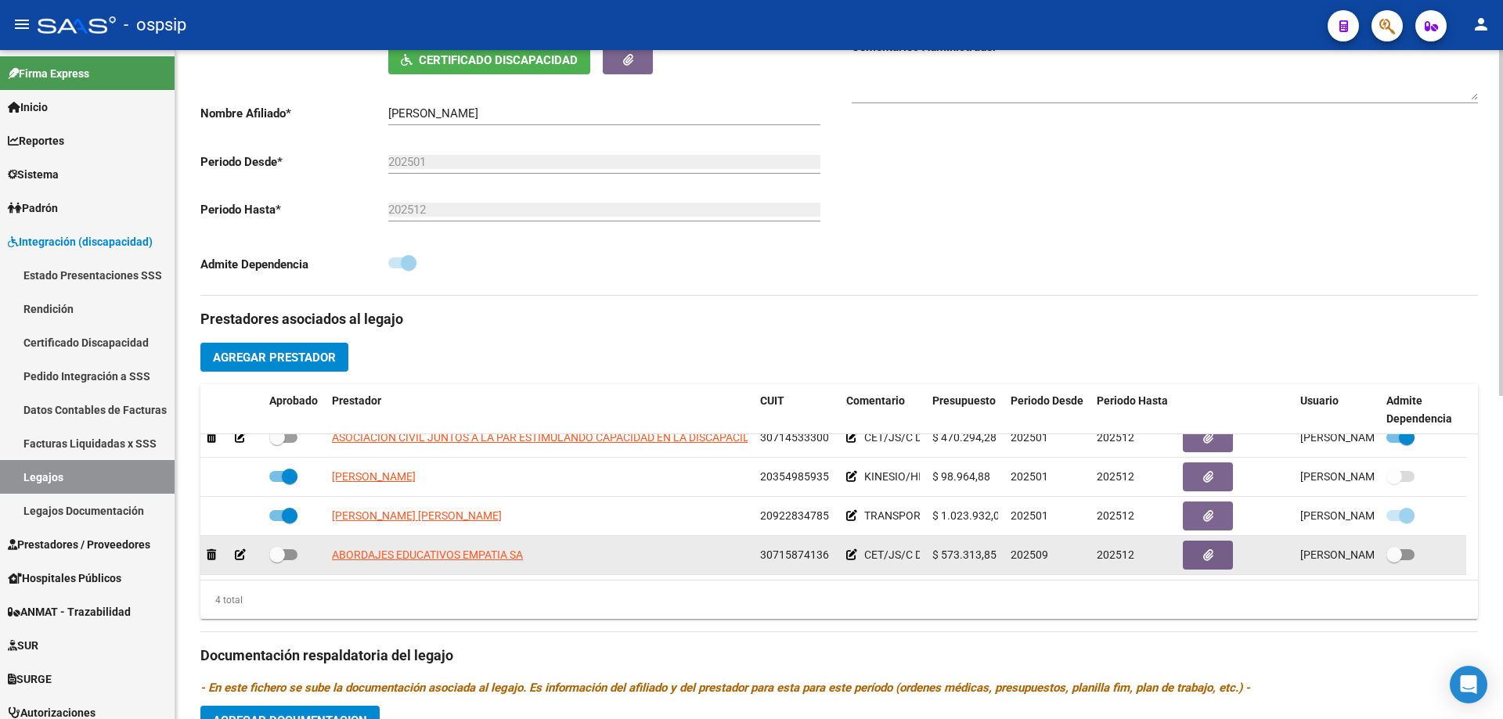
checkbox input "true"
click at [295, 550] on span at bounding box center [283, 554] width 28 height 11
click at [277, 560] on input "checkbox" at bounding box center [276, 560] width 1 height 1
checkbox input "true"
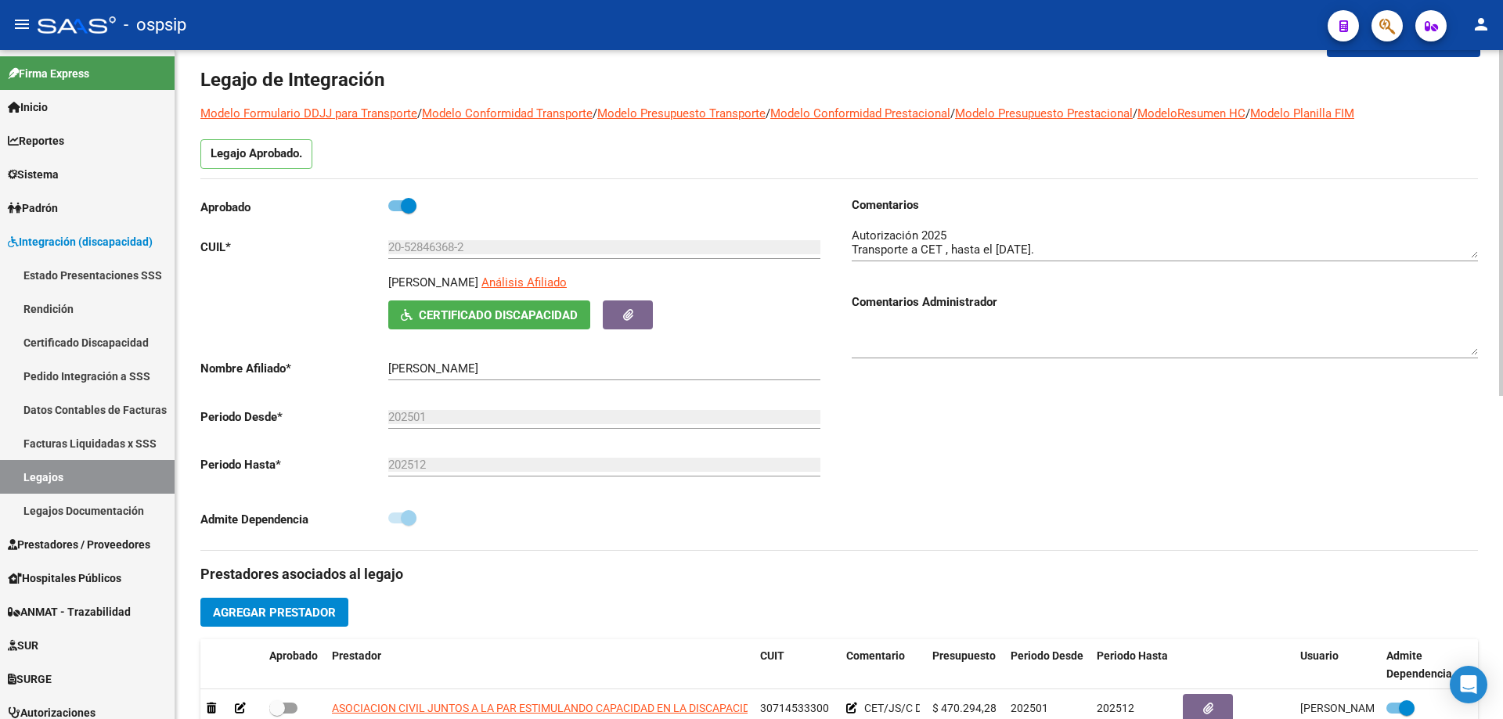
scroll to position [0, 0]
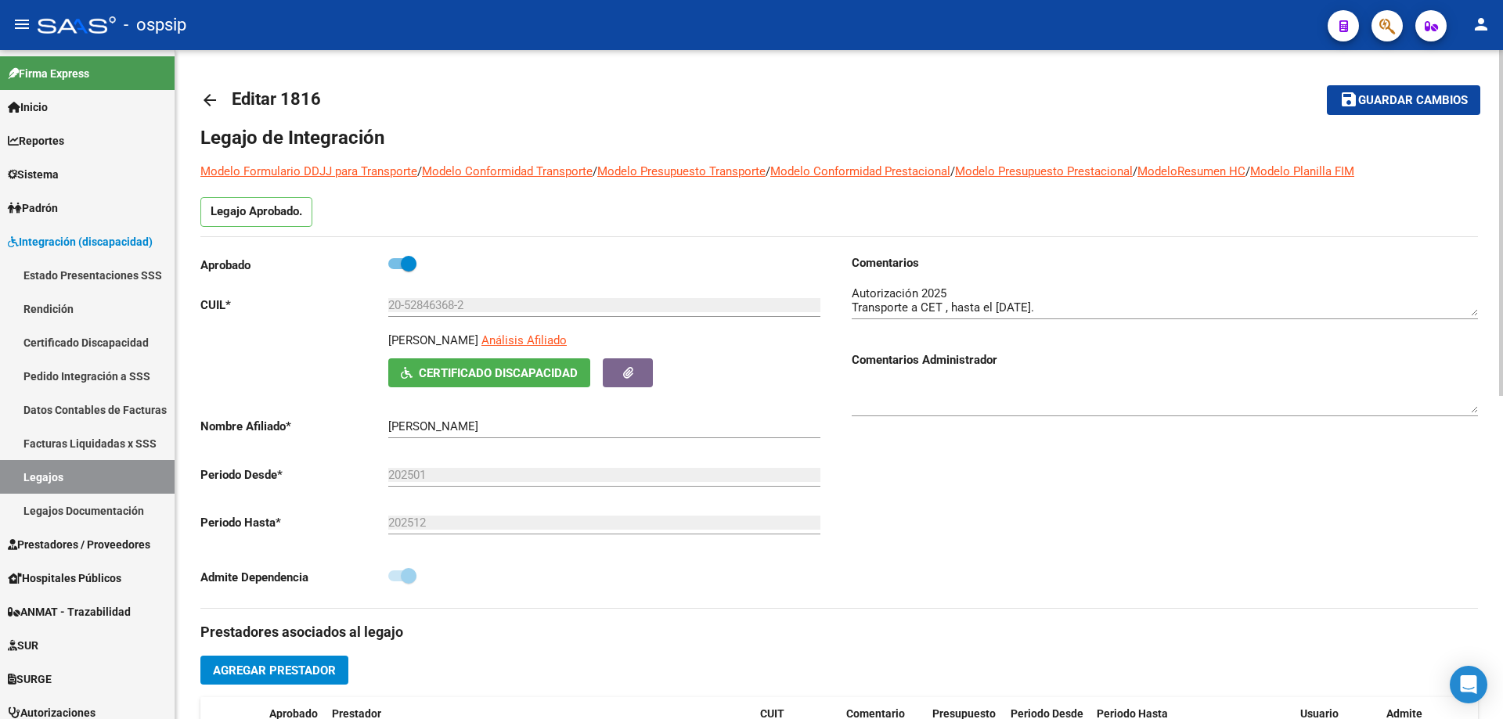
click at [1342, 98] on mat-icon "save" at bounding box center [1348, 99] width 19 height 19
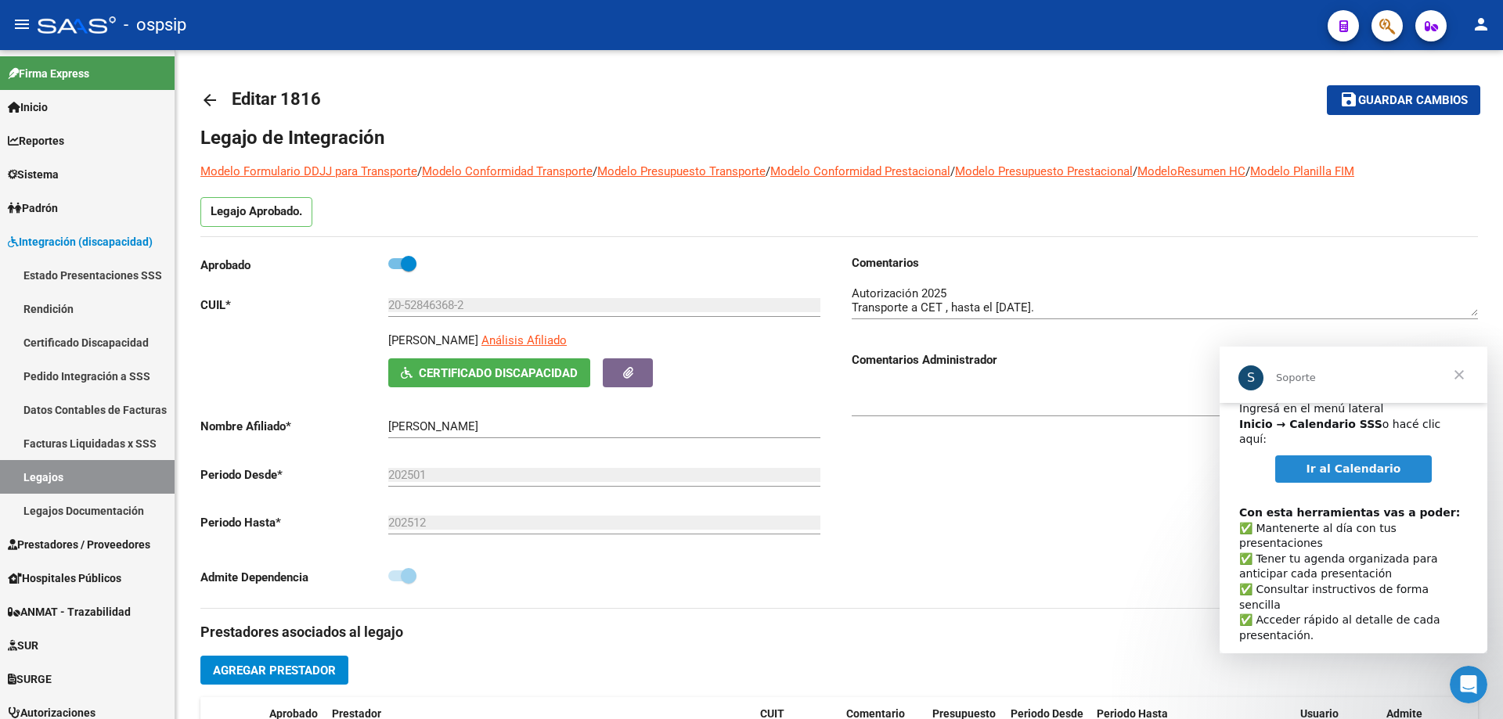
scroll to position [81, 0]
click at [1458, 371] on span "Cerrar" at bounding box center [1459, 375] width 56 height 56
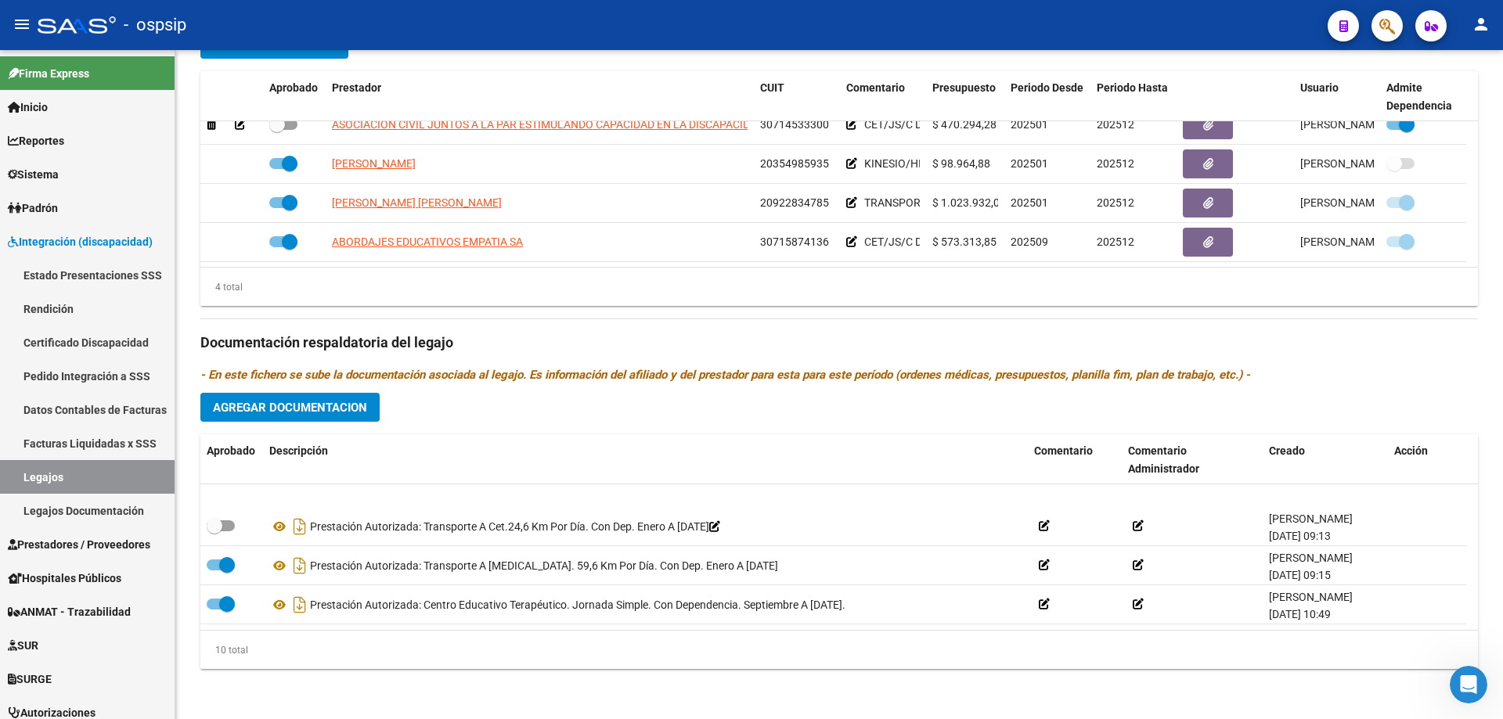
scroll to position [235, 0]
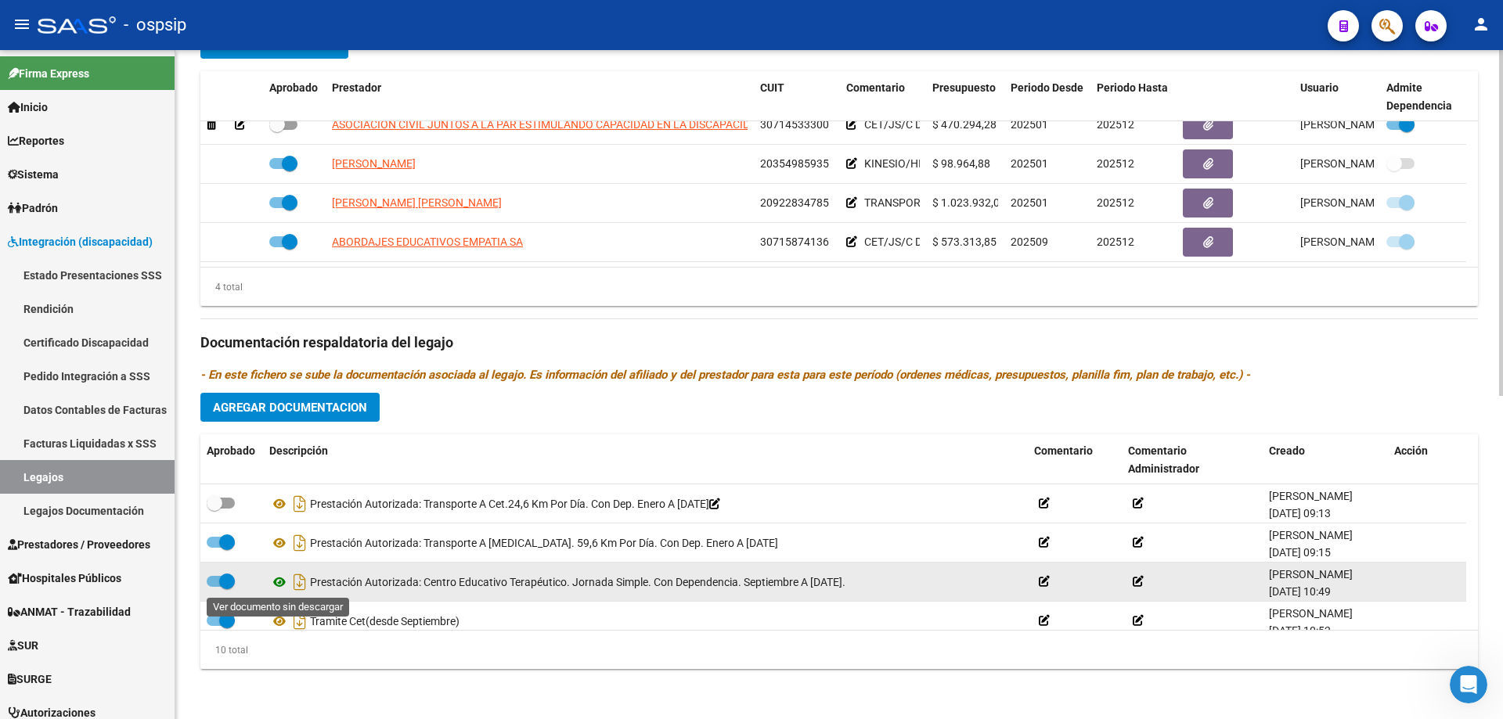
click at [284, 583] on icon at bounding box center [279, 582] width 20 height 19
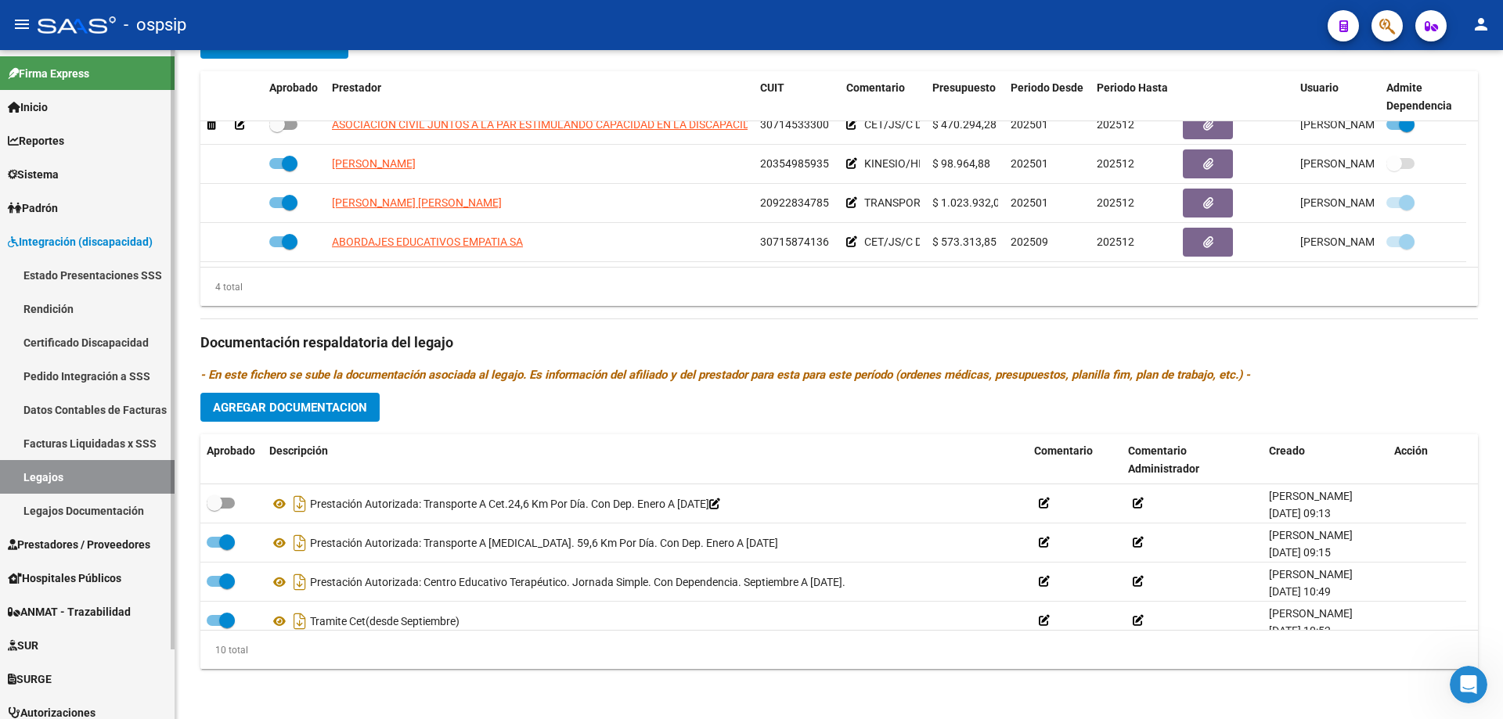
drag, startPoint x: 64, startPoint y: 470, endPoint x: 172, endPoint y: 386, distance: 137.1
click at [65, 470] on link "Legajos" at bounding box center [87, 477] width 175 height 34
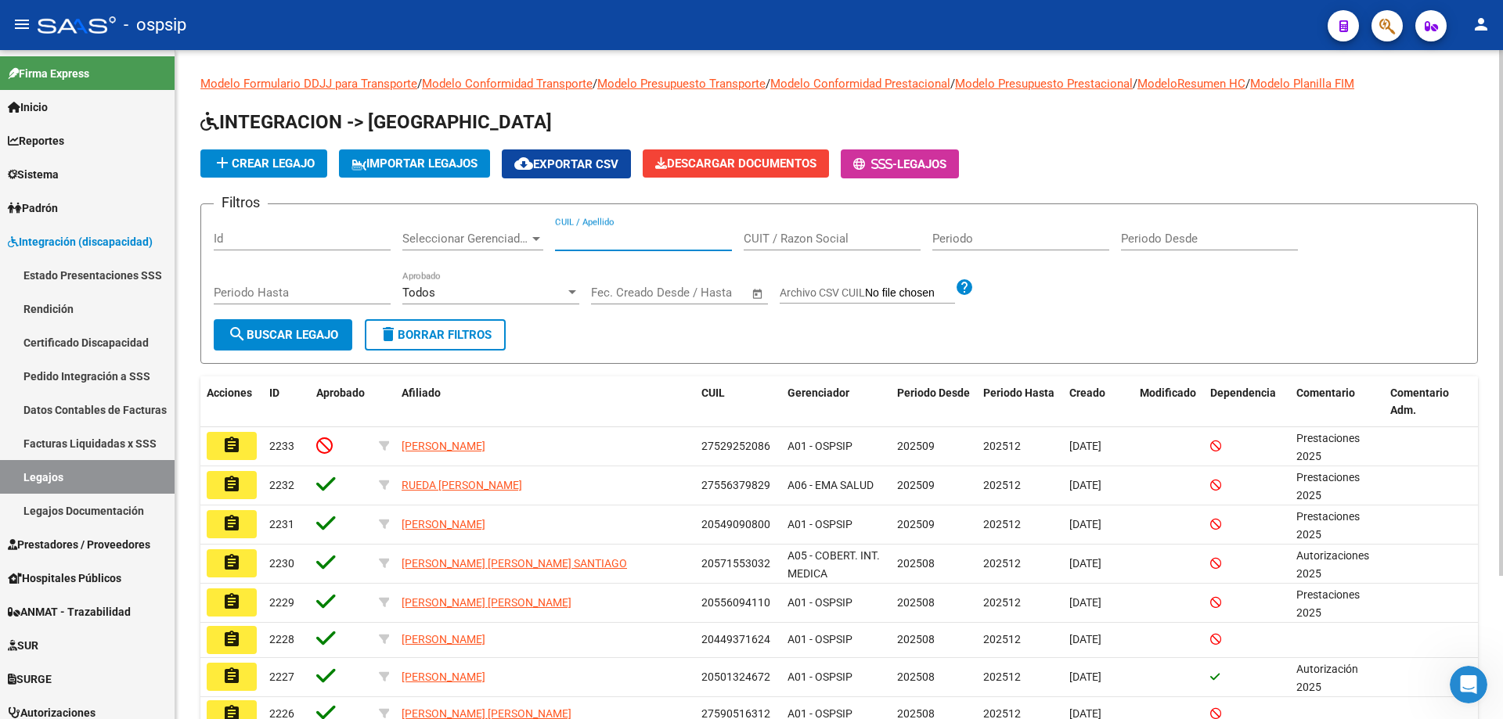
click at [578, 245] on input "CUIL / Apellido" at bounding box center [643, 239] width 177 height 14
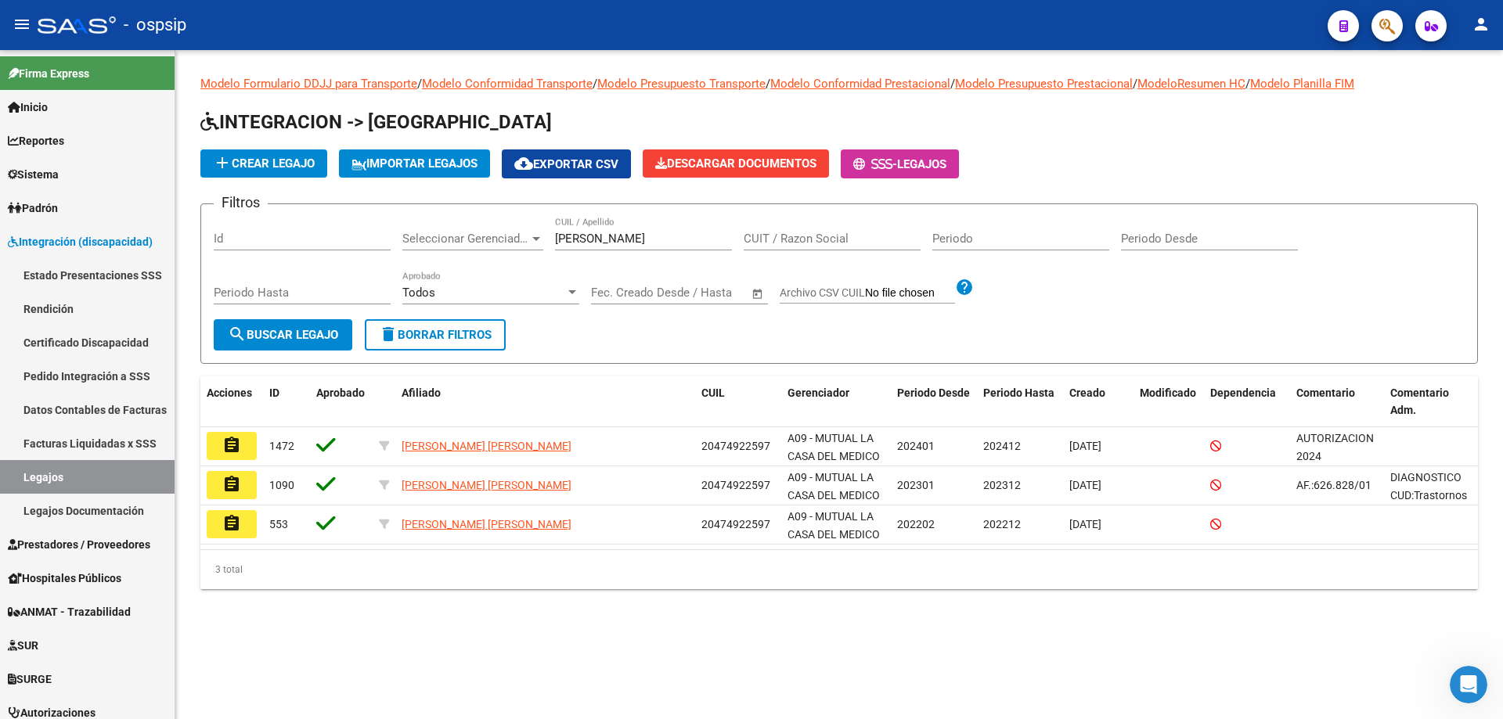
click at [621, 254] on div "CARPENTIERI CUIL / Apellido" at bounding box center [643, 241] width 177 height 49
click at [603, 235] on input "CARPENTIERI" at bounding box center [643, 239] width 177 height 14
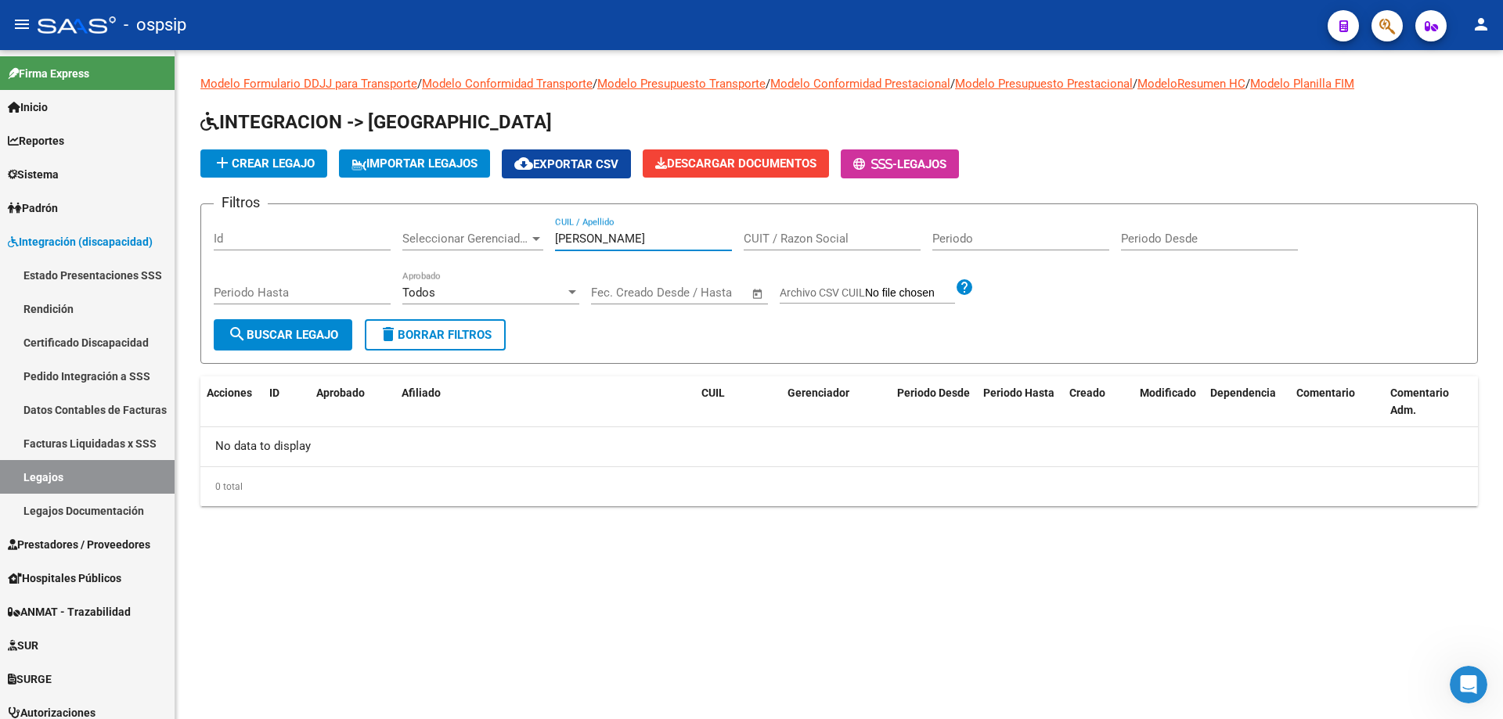
type input "GATICA"
click at [1377, 28] on button "button" at bounding box center [1386, 25] width 31 height 31
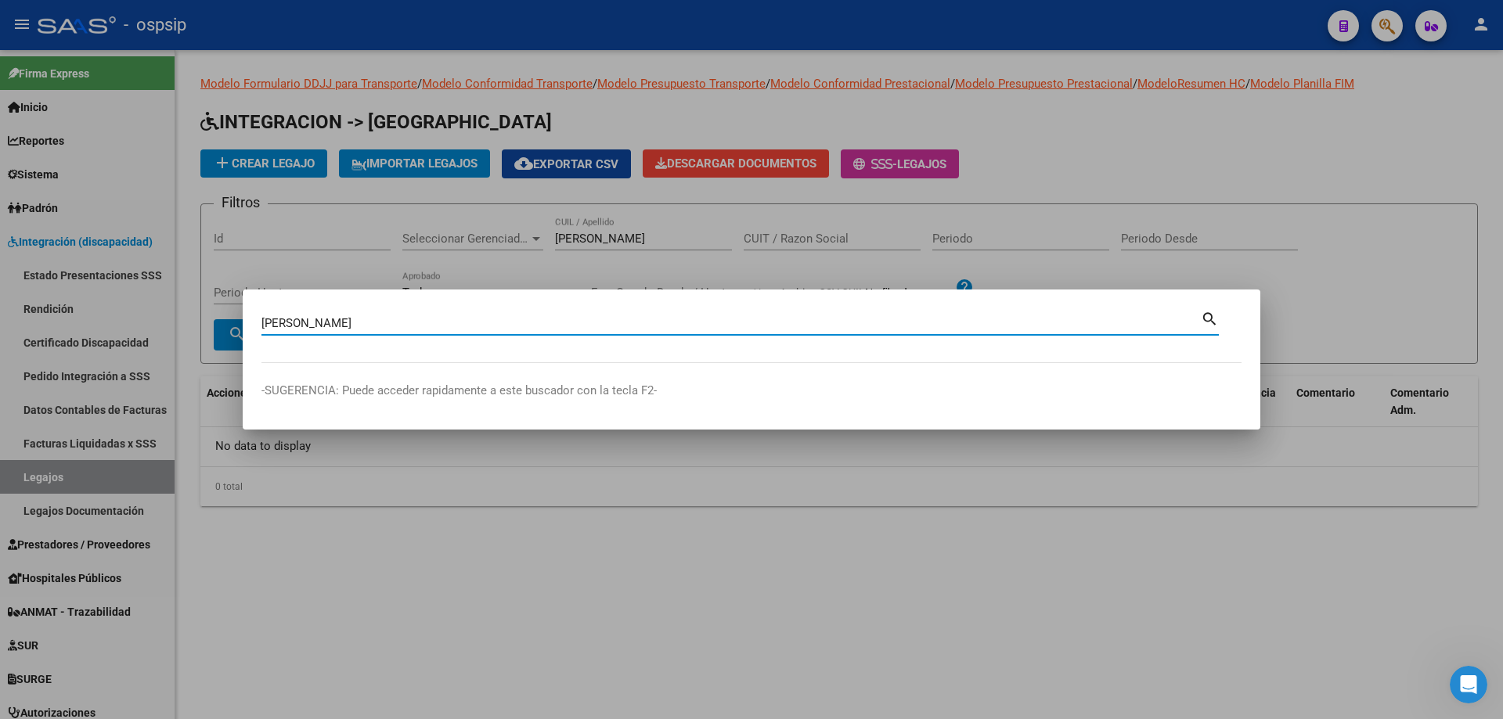
type input "GATICA FEDERICO"
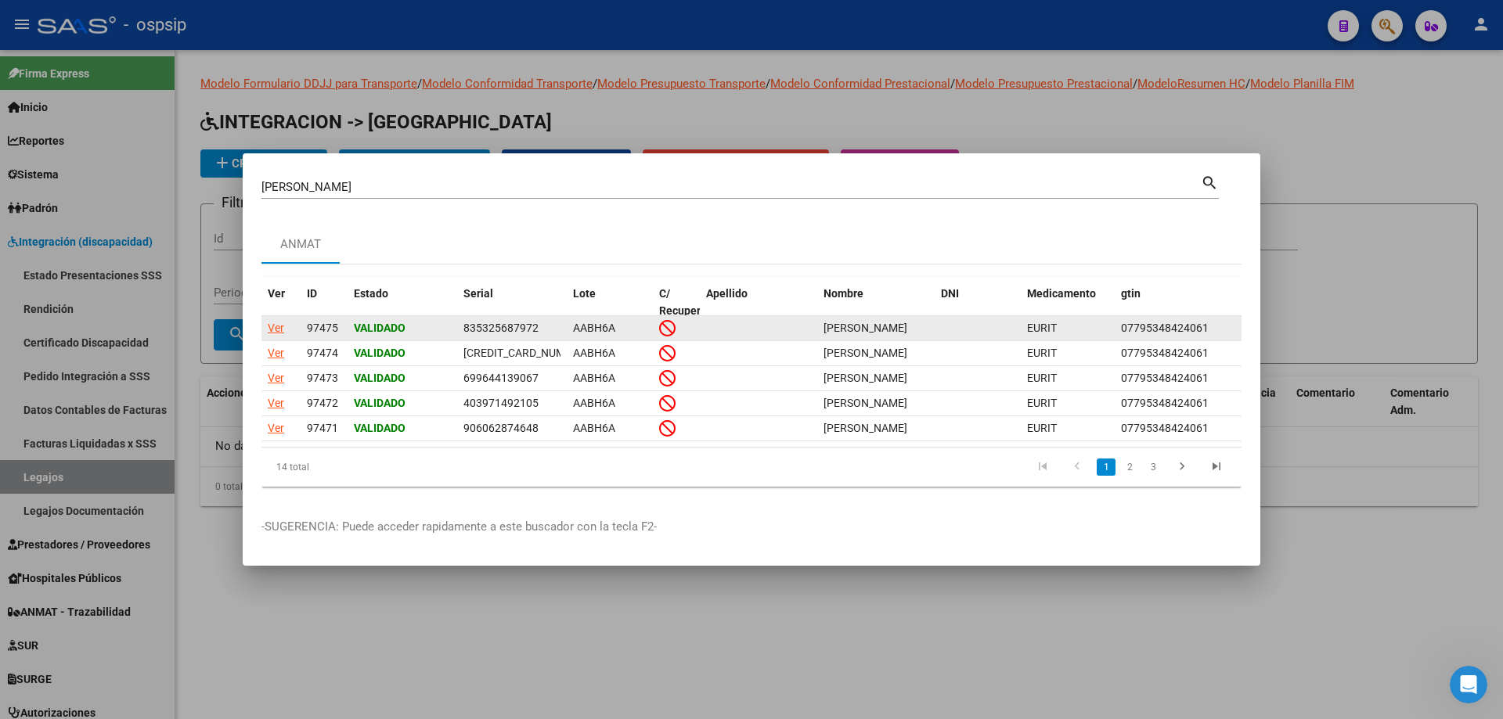
click at [277, 319] on div "Ver" at bounding box center [276, 328] width 16 height 18
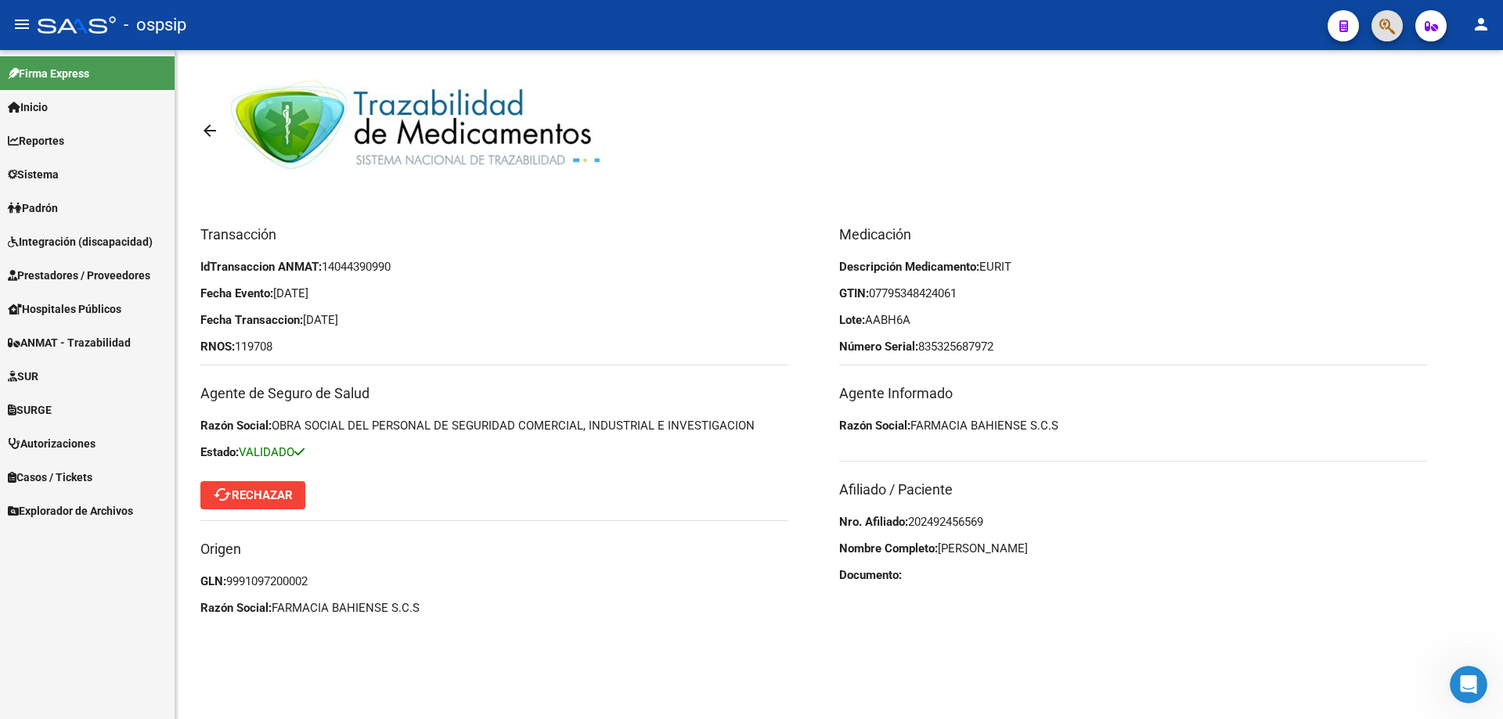
click at [965, 521] on span "202492456569" at bounding box center [945, 522] width 75 height 14
copy span "202492456569"
click at [52, 237] on span "Integración (discapacidad)" at bounding box center [80, 241] width 145 height 17
click at [54, 229] on link "Integración (discapacidad)" at bounding box center [87, 242] width 175 height 34
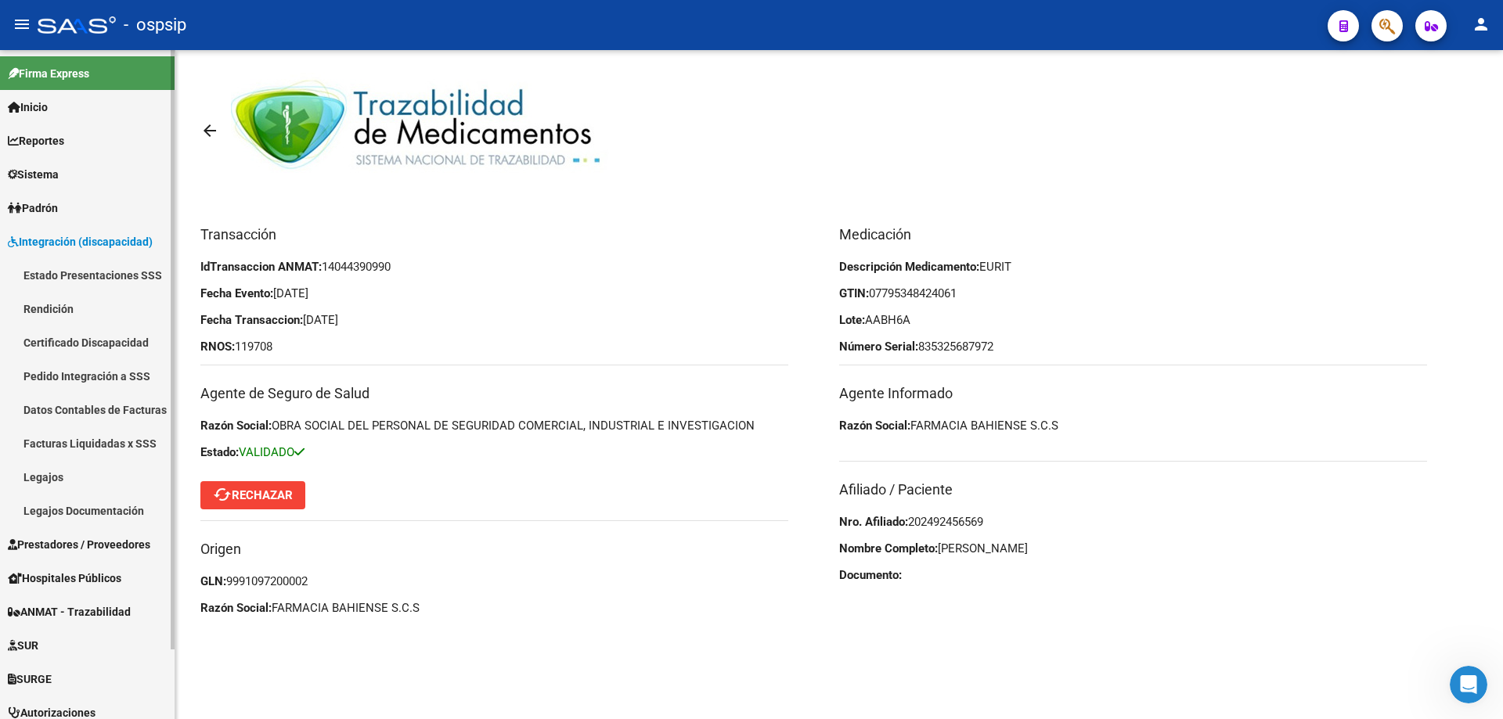
click at [45, 477] on link "Legajos" at bounding box center [87, 477] width 175 height 34
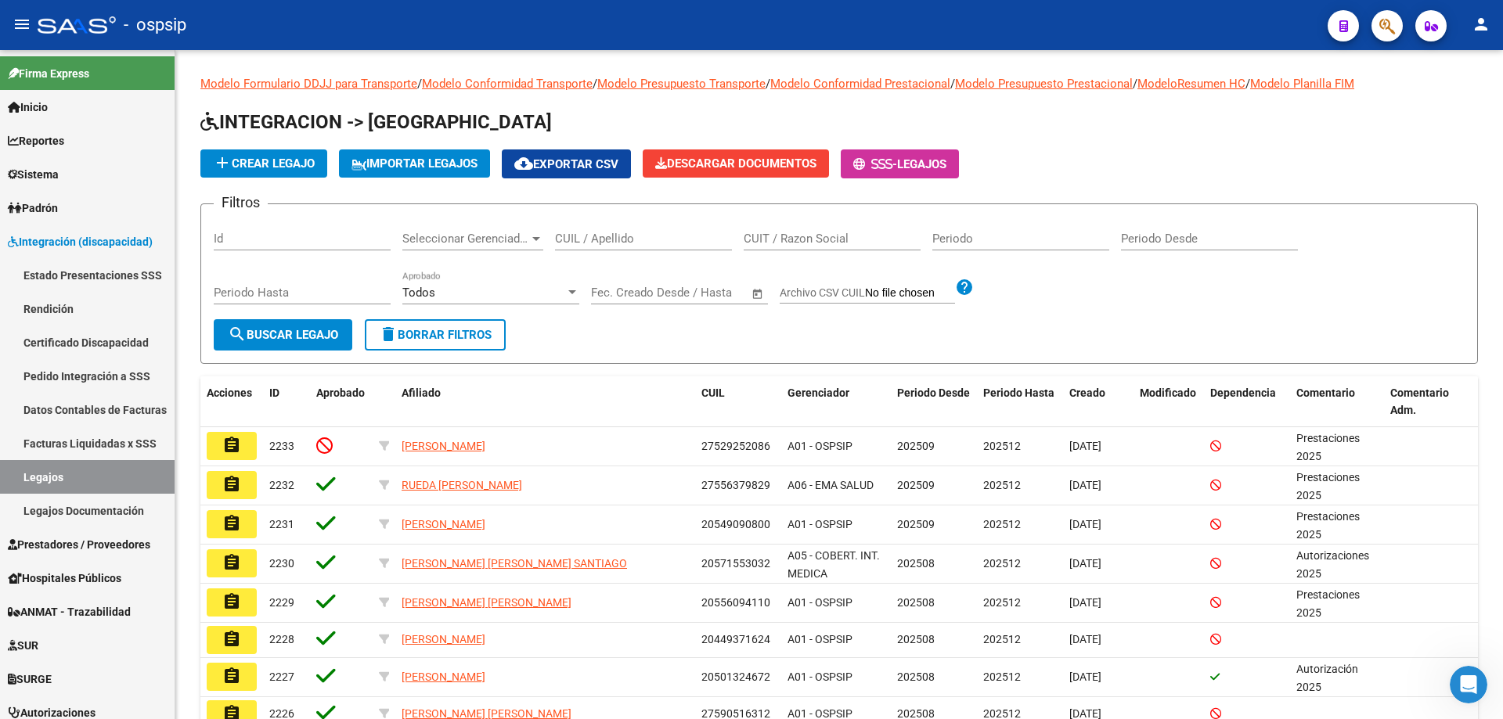
click at [1396, 11] on div at bounding box center [1381, 25] width 44 height 32
click at [1396, 17] on button "button" at bounding box center [1386, 25] width 31 height 31
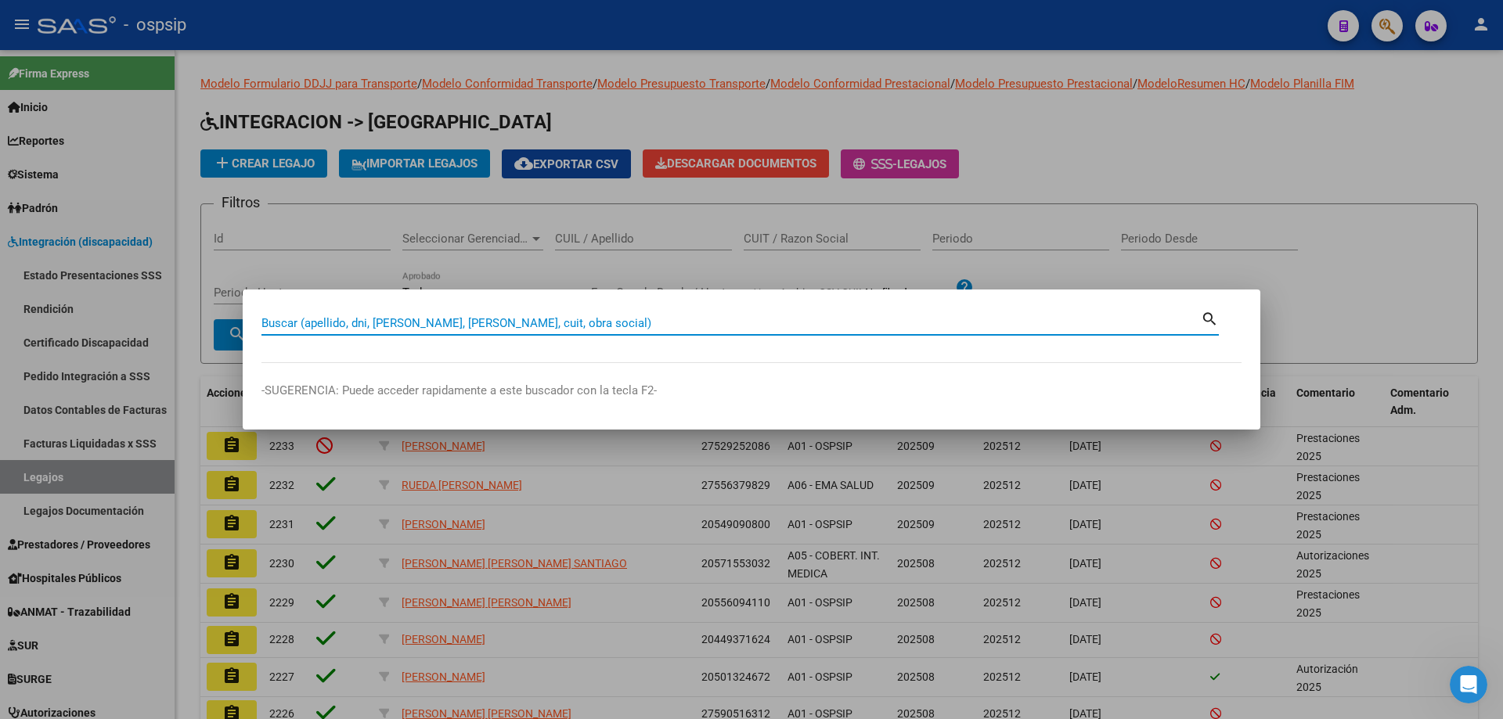
click at [282, 330] on div "Buscar (apellido, dni, cuil, nro traspaso, cuit, obra social)" at bounding box center [730, 322] width 939 height 23
paste input "202492456569"
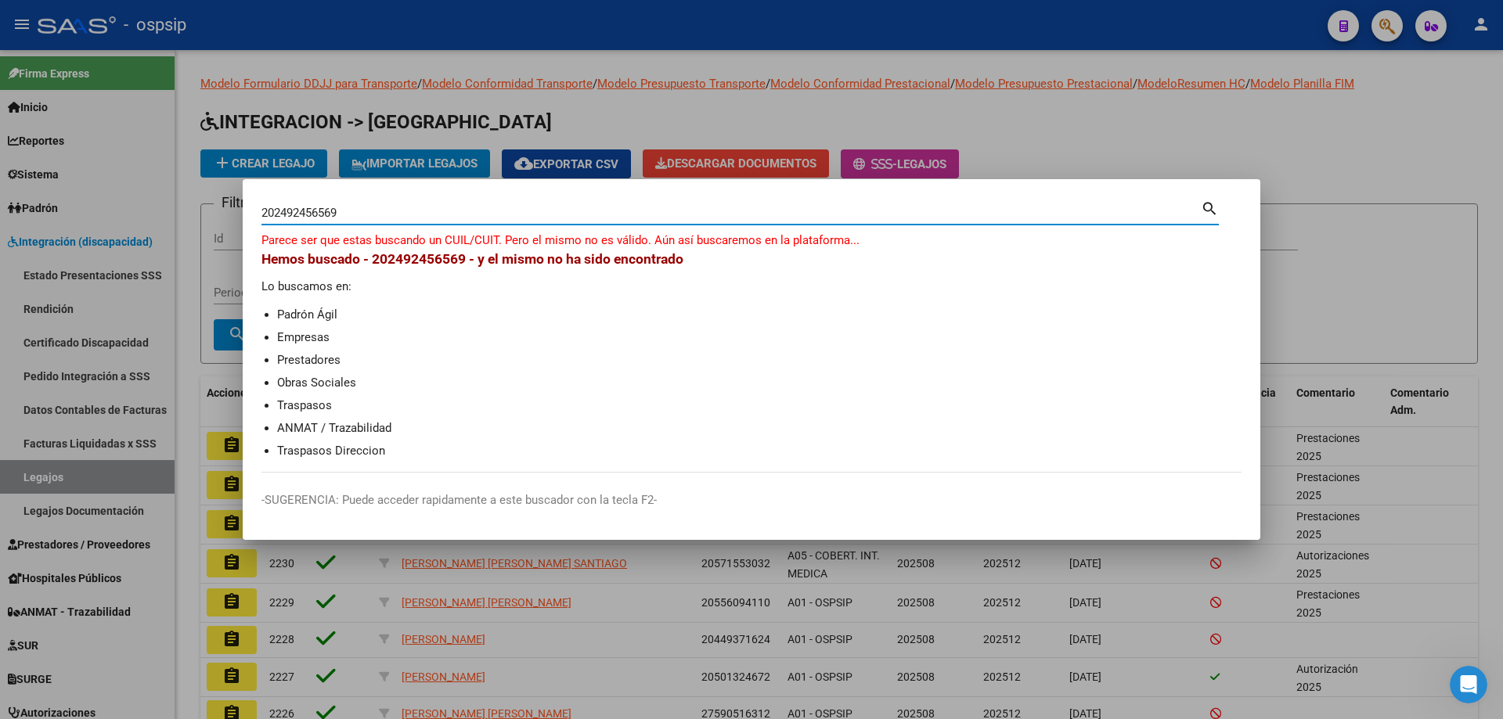
click at [277, 208] on input "202492456569" at bounding box center [730, 213] width 939 height 14
click at [285, 211] on input "2492456569" at bounding box center [730, 213] width 939 height 14
paste input "024924565"
type input "20249245659"
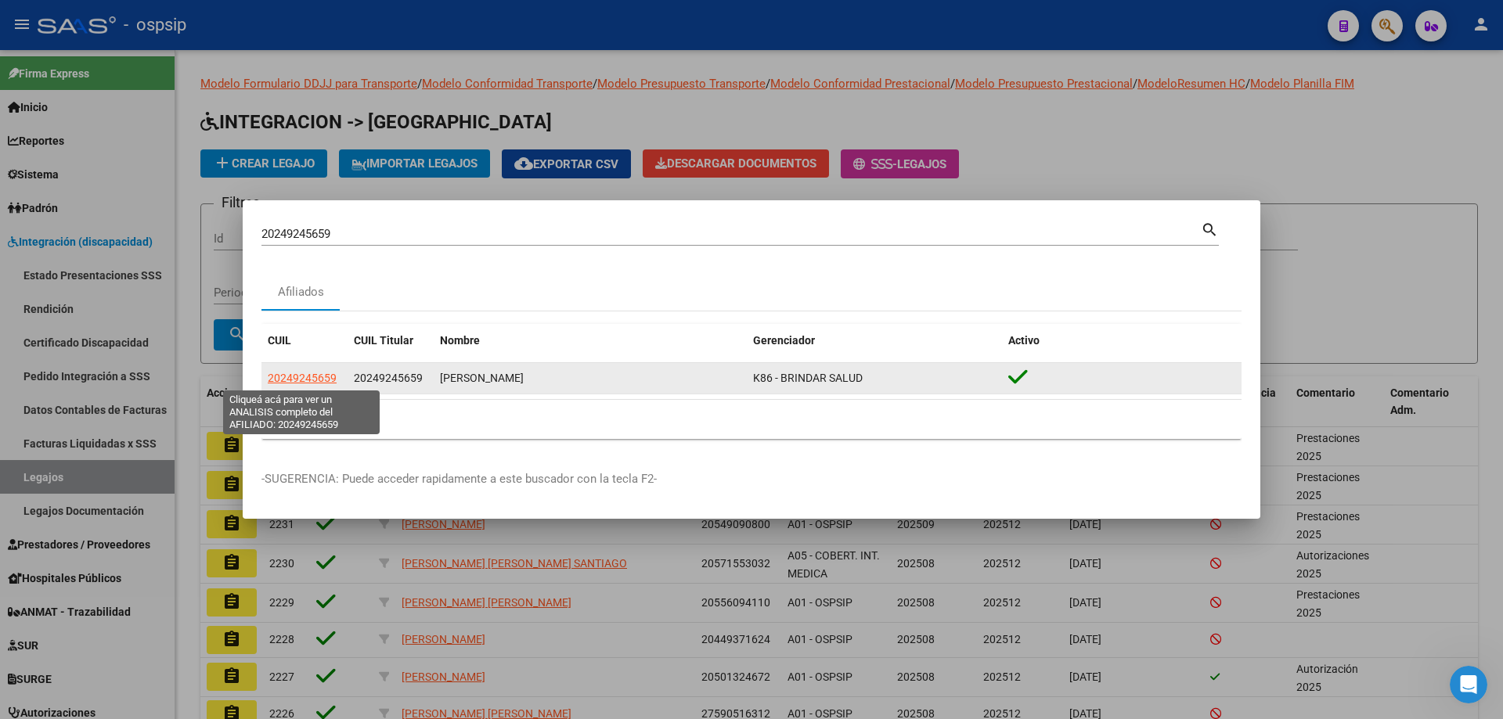
click at [271, 377] on span "20249245659" at bounding box center [302, 378] width 69 height 13
type textarea "20249245659"
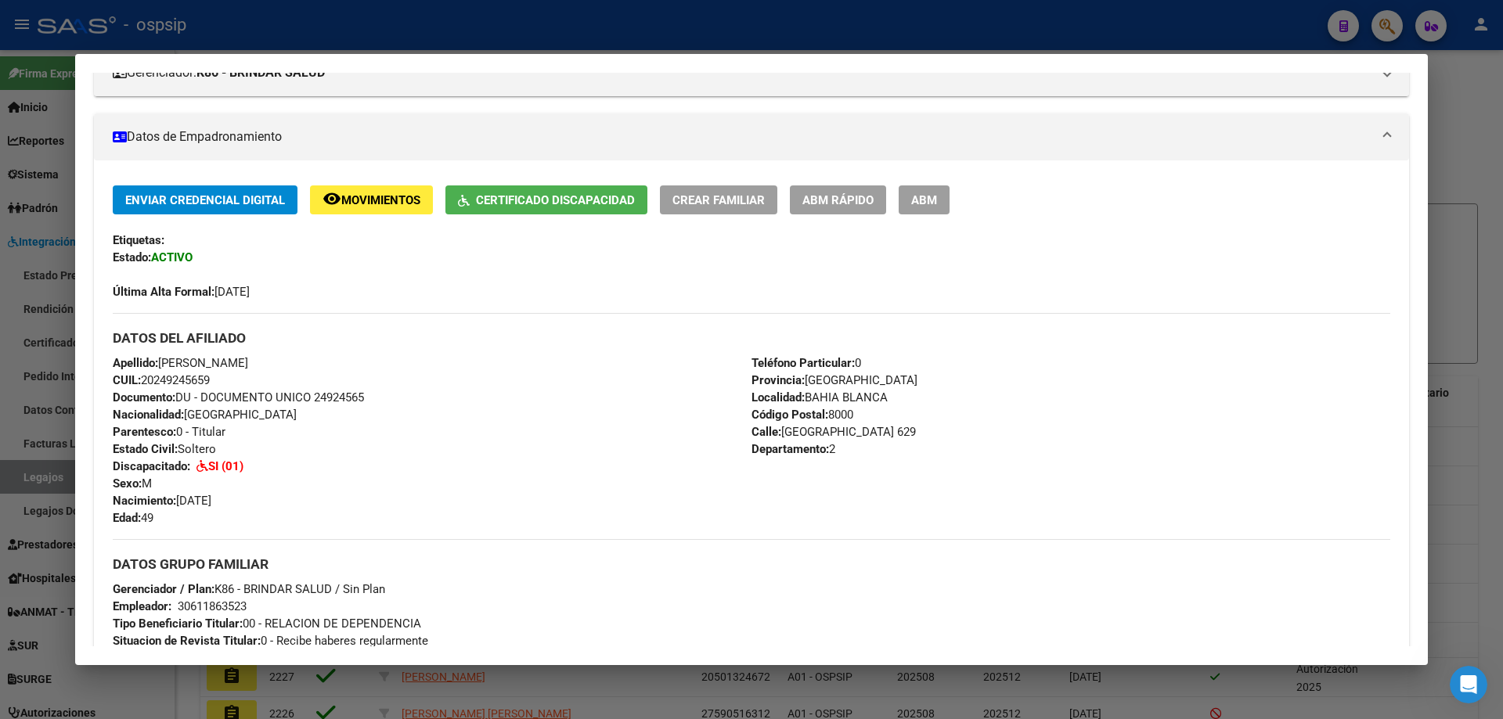
scroll to position [470, 0]
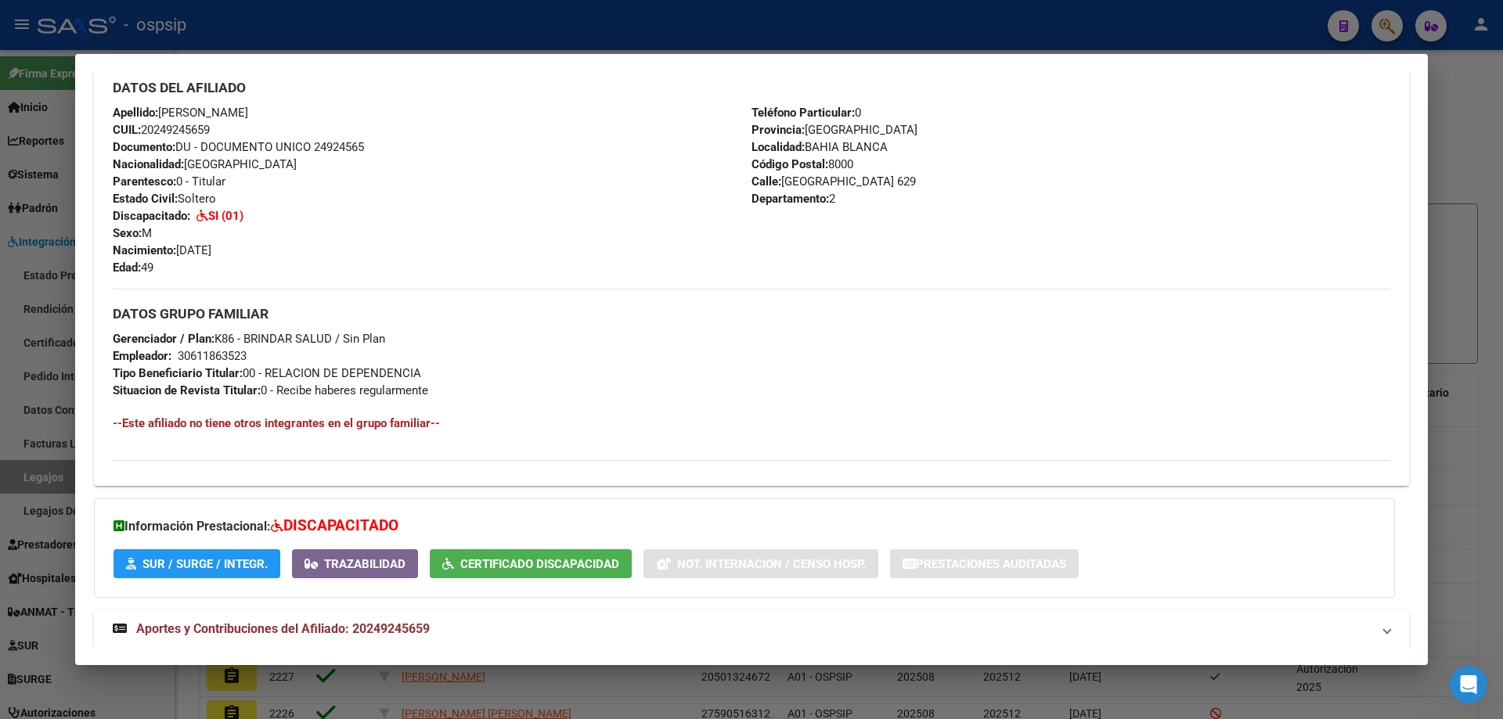
click at [34, 467] on div at bounding box center [751, 359] width 1503 height 719
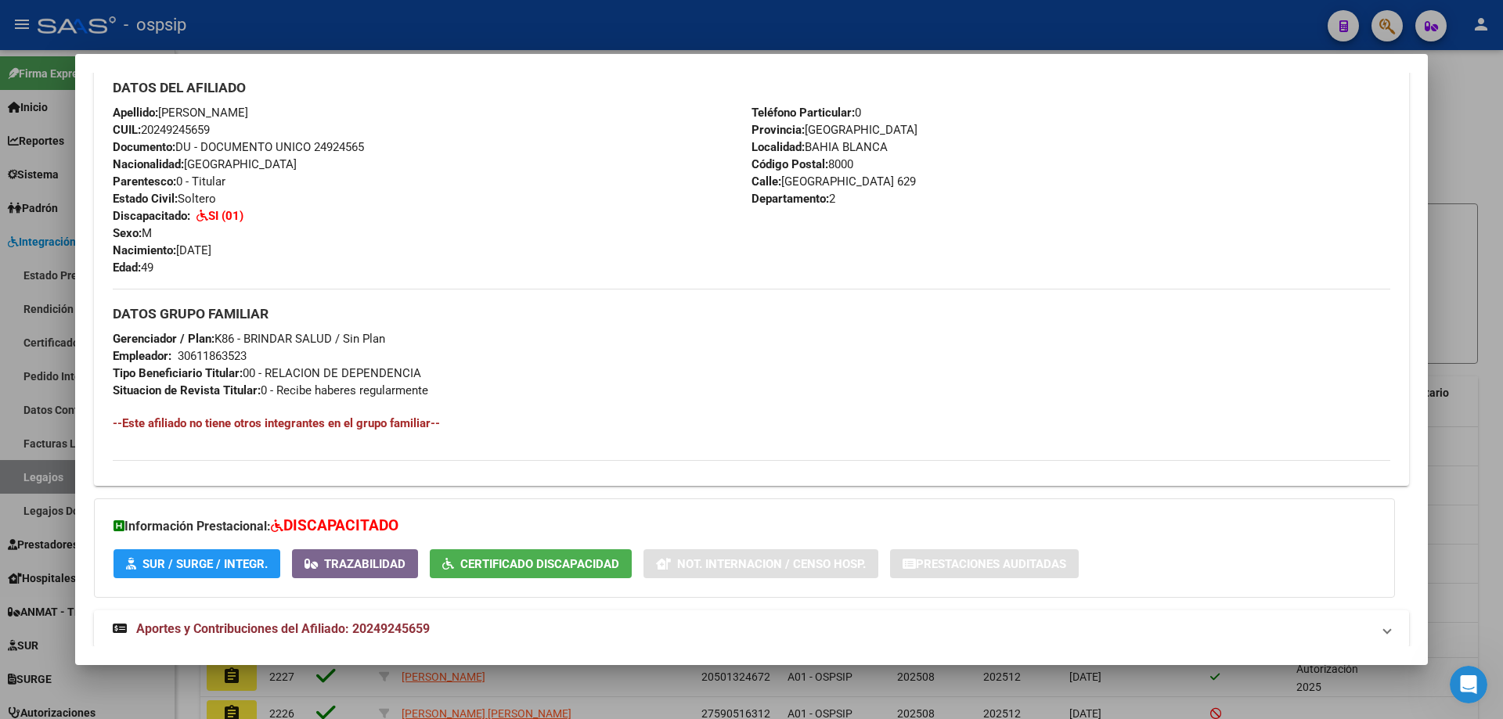
click at [34, 467] on div at bounding box center [751, 359] width 1503 height 719
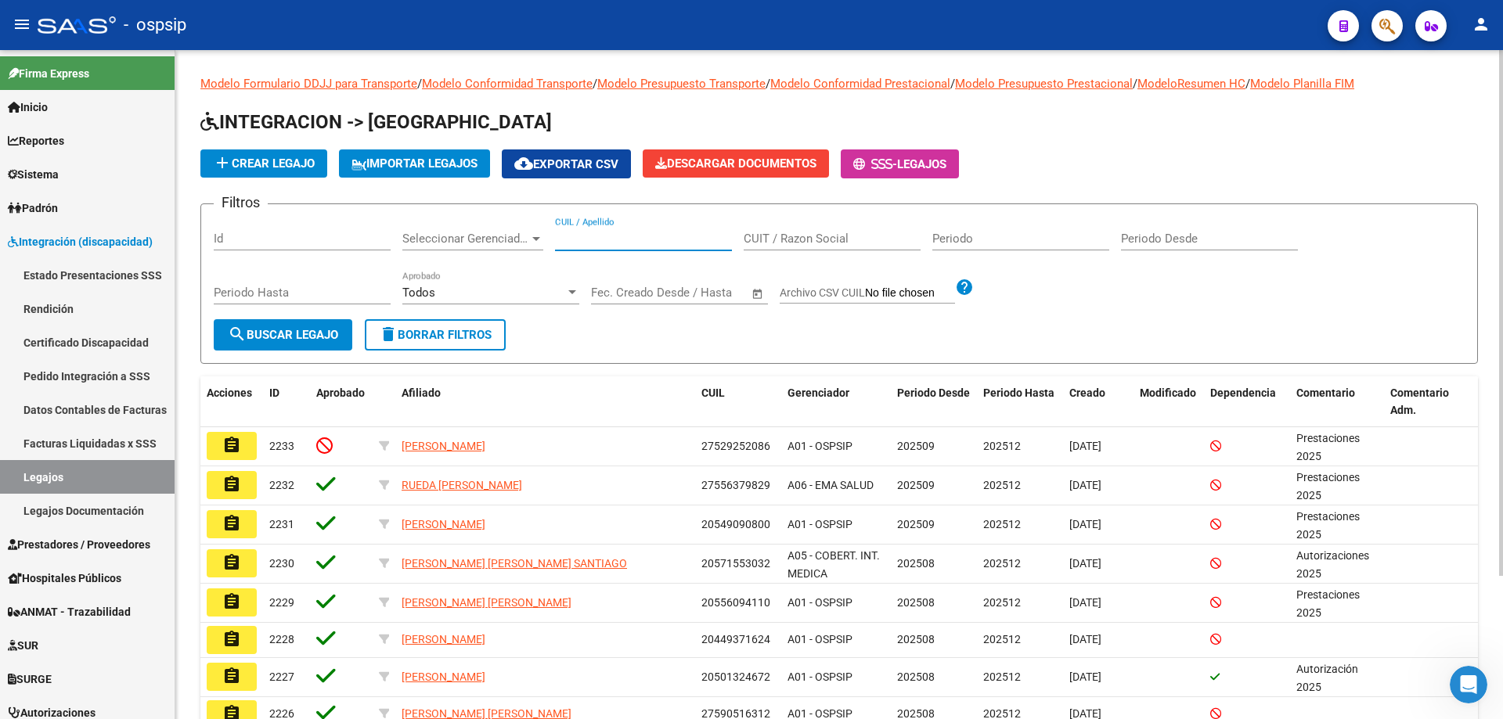
click at [607, 242] on input "CUIL / Apellido" at bounding box center [643, 239] width 177 height 14
type input "I"
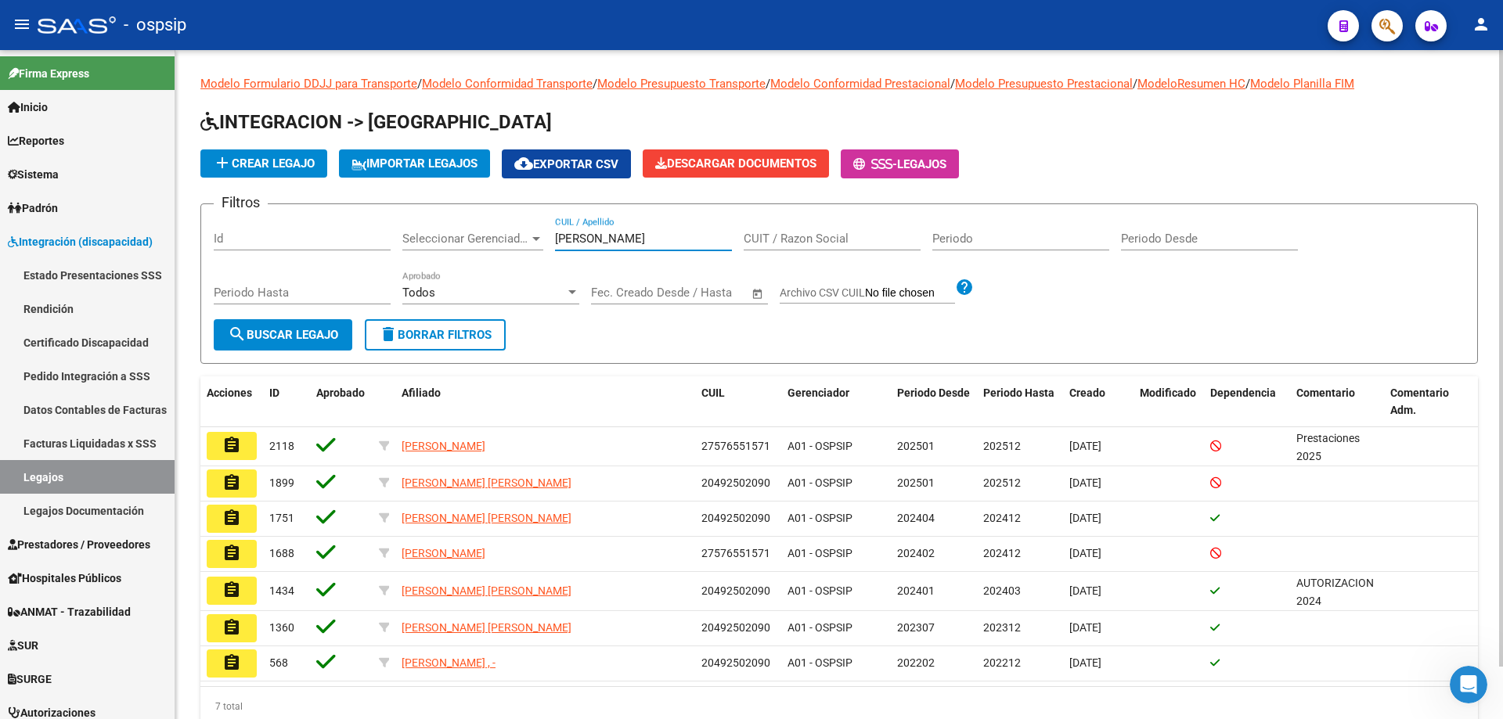
click at [587, 235] on input "MAMANI" at bounding box center [643, 239] width 177 height 14
click at [586, 233] on input "MAMANI" at bounding box center [643, 239] width 177 height 14
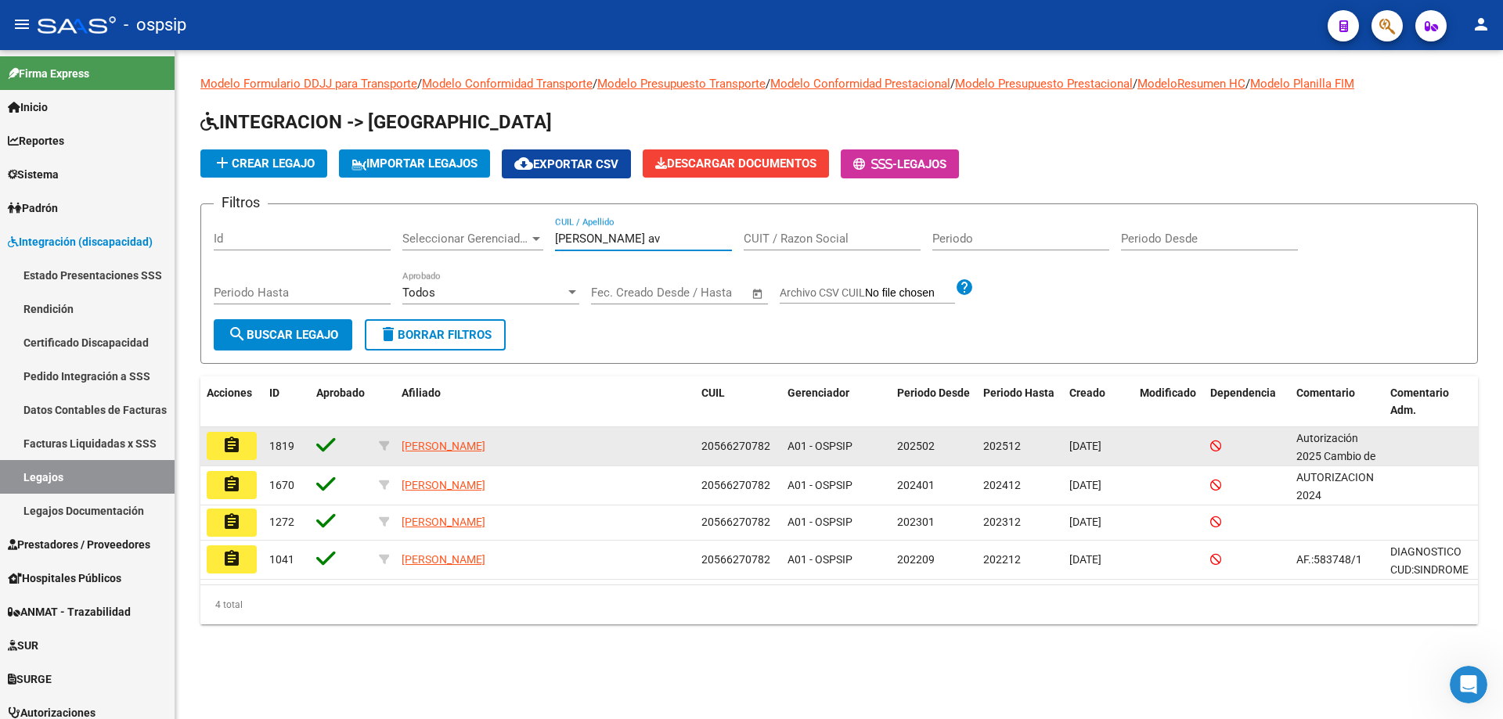
type input "farias av"
click at [232, 441] on mat-icon "assignment" at bounding box center [231, 445] width 19 height 19
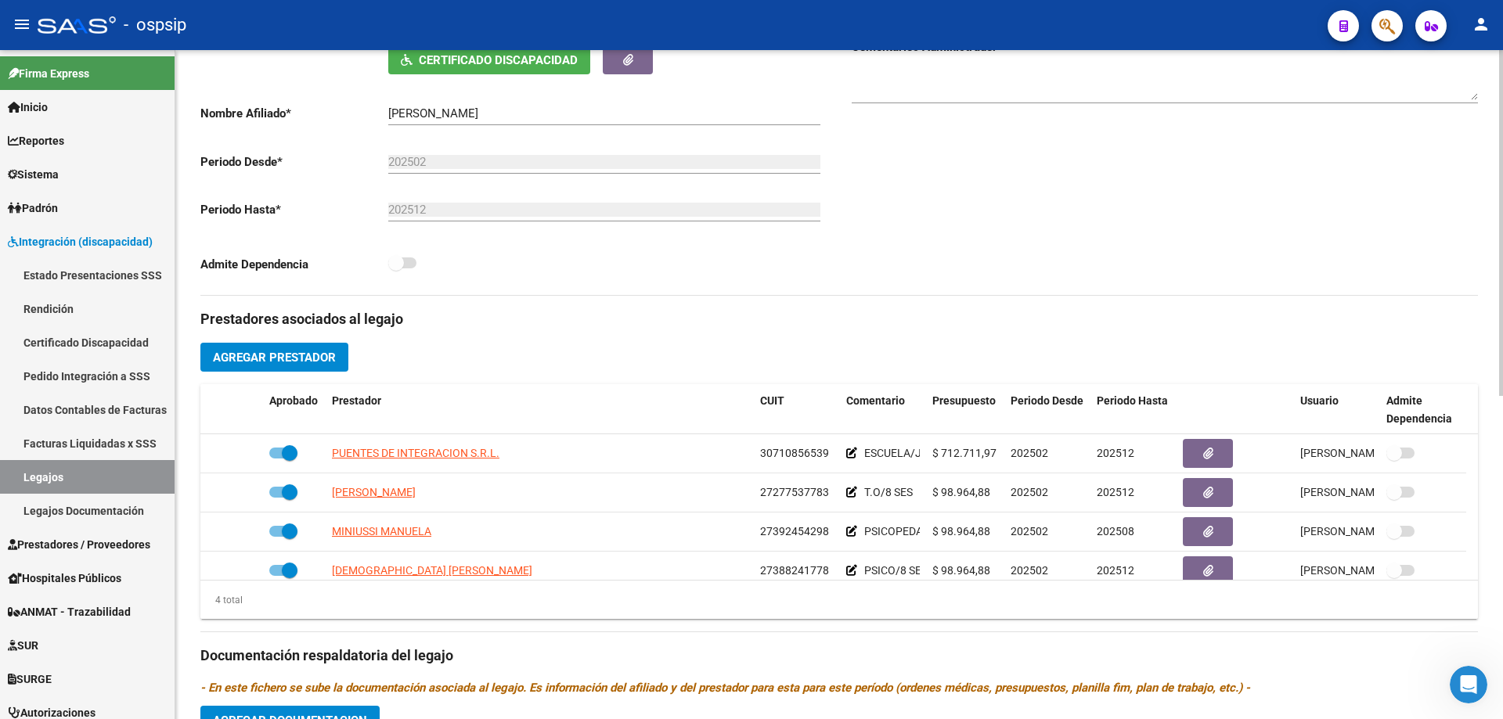
click at [274, 337] on div "Prestadores asociados al legajo Agregar Prestador Aprobado Prestador CUIT Comen…" at bounding box center [838, 645] width 1277 height 699
click at [290, 362] on span "Agregar Prestador" at bounding box center [274, 358] width 123 height 14
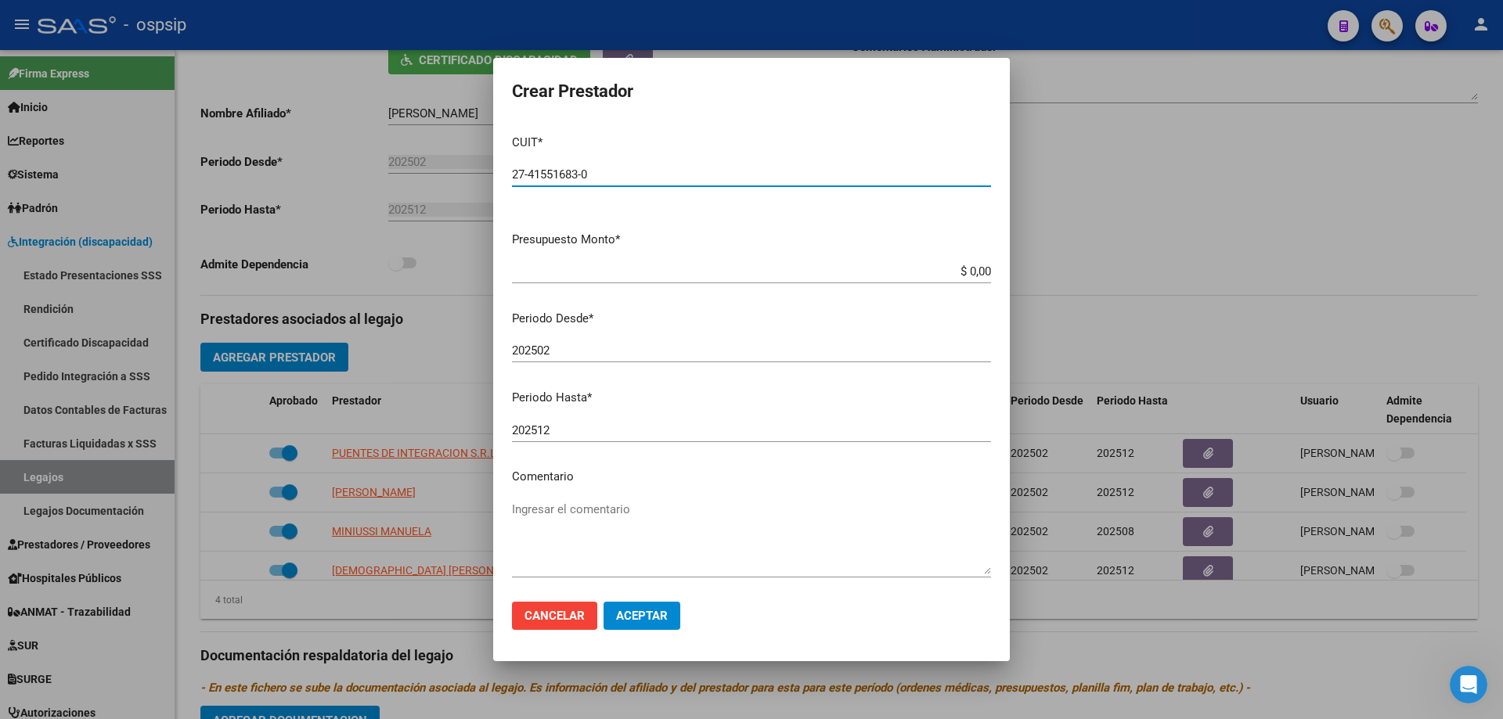
type input "27-41551683-0"
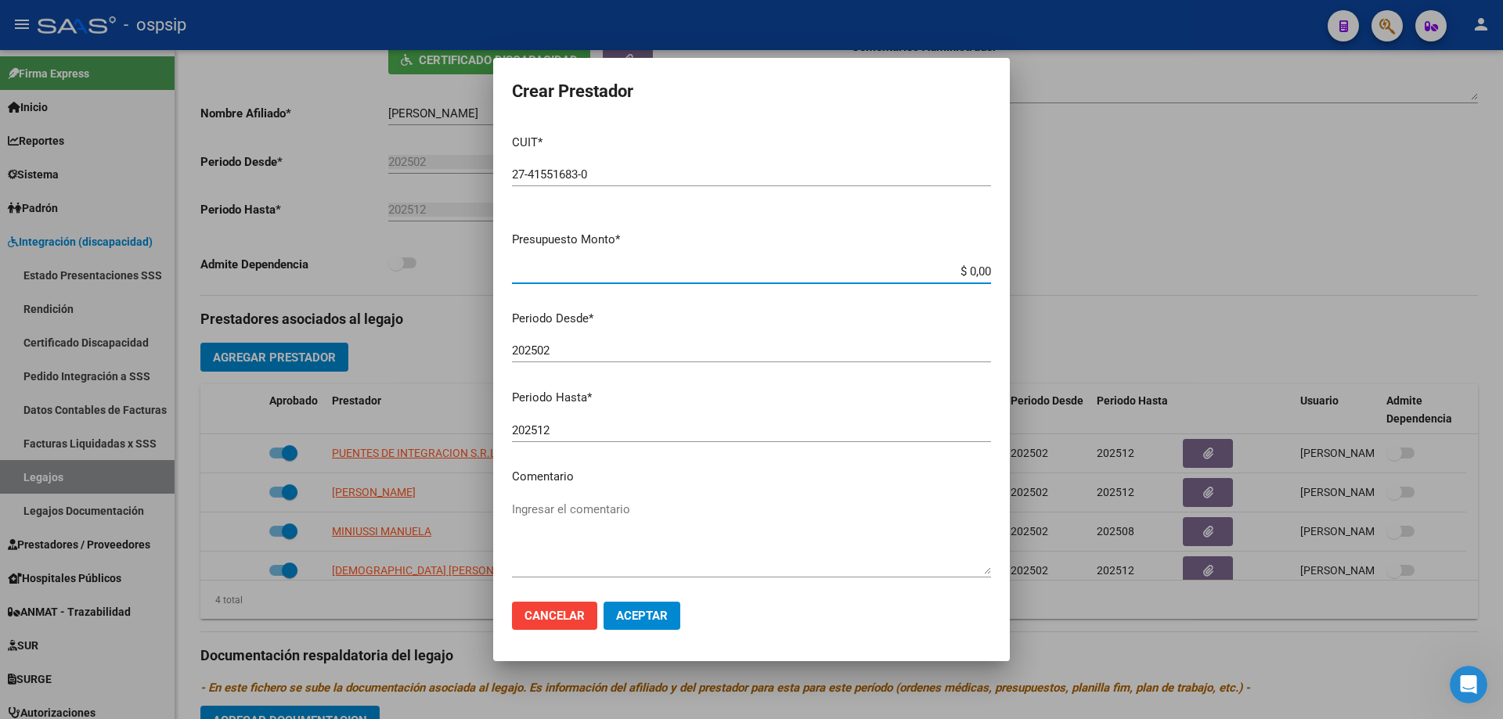
click at [966, 271] on input "$ 0,00" at bounding box center [751, 272] width 479 height 14
type input "$ 98.964,88"
click at [579, 351] on input "202502" at bounding box center [751, 351] width 479 height 14
type input "202509"
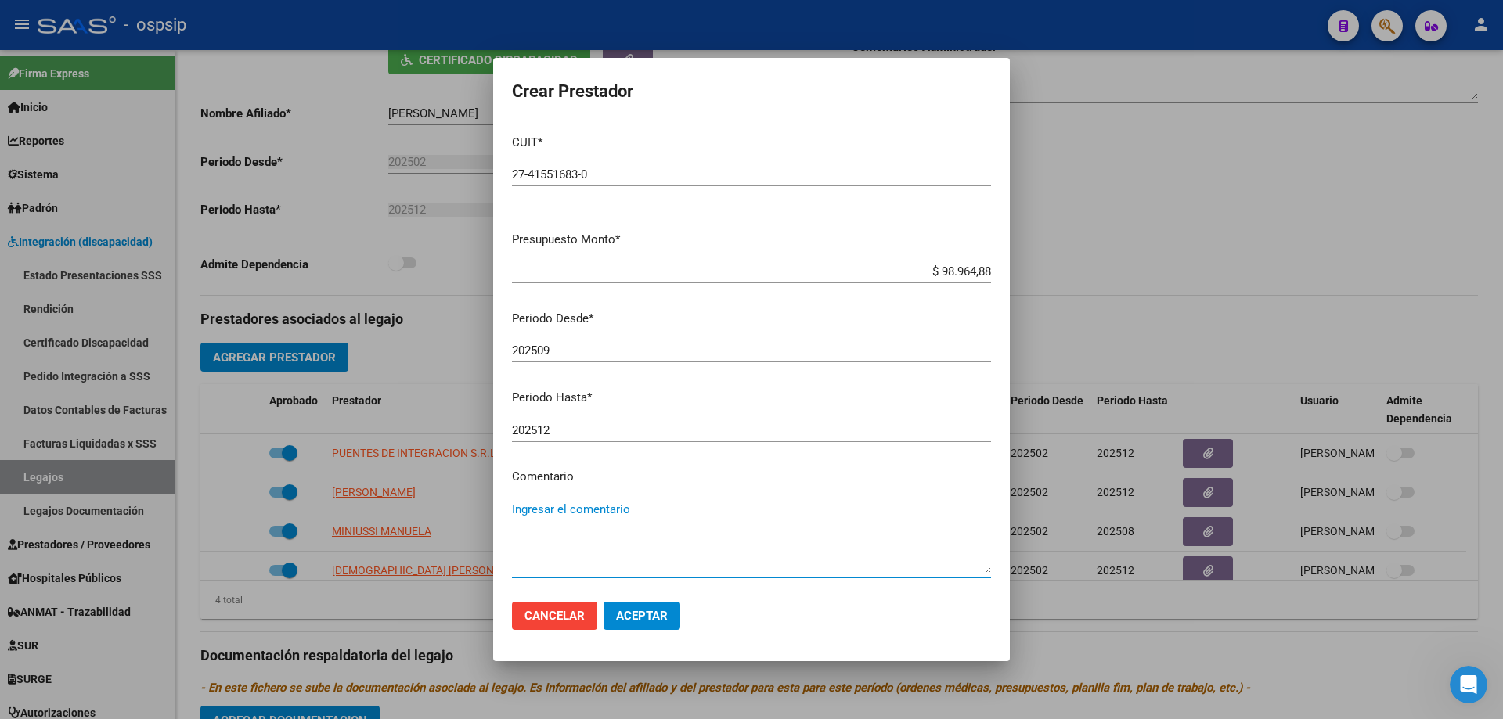
click at [549, 547] on textarea "Ingresar el comentario" at bounding box center [751, 538] width 479 height 74
type textarea "p"
type textarea "PSP/8 SES"
click at [632, 611] on span "Aceptar" at bounding box center [642, 616] width 52 height 14
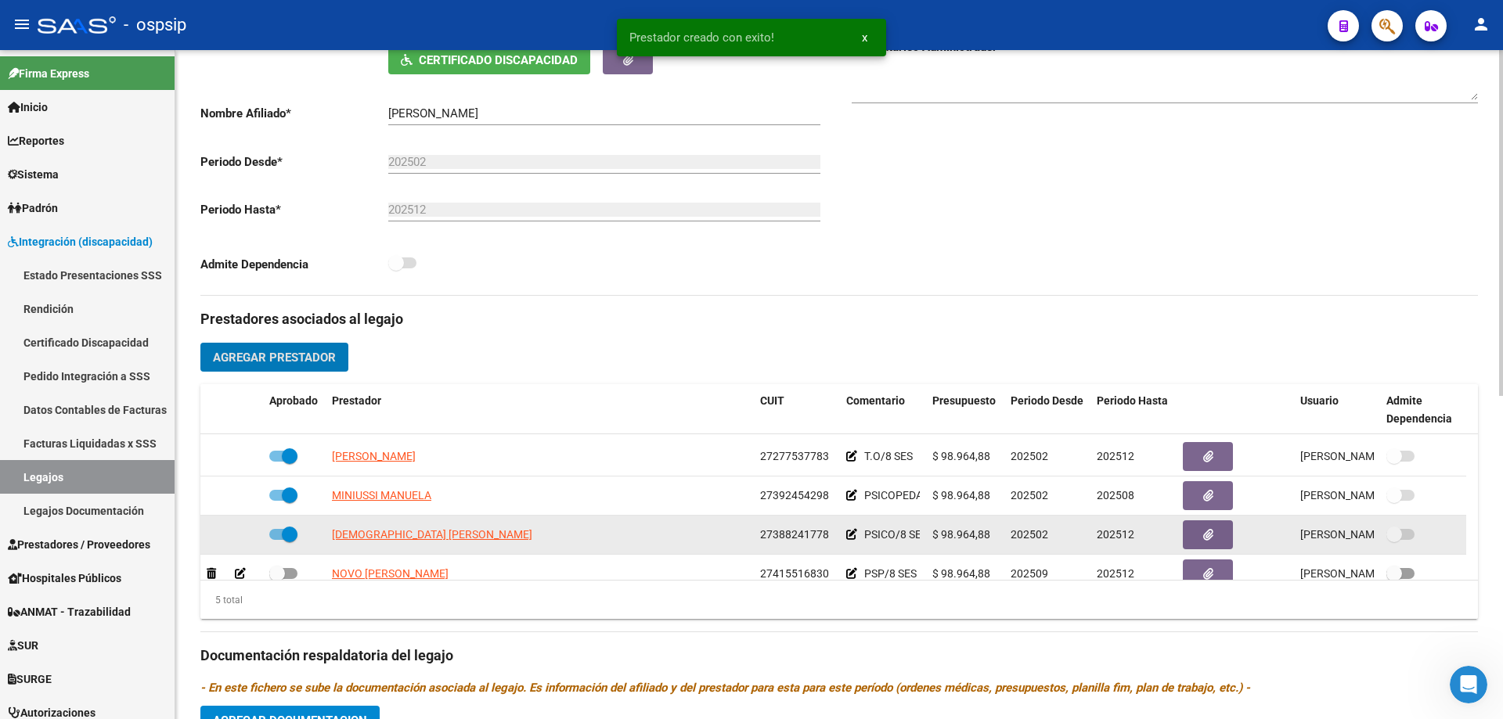
scroll to position [55, 0]
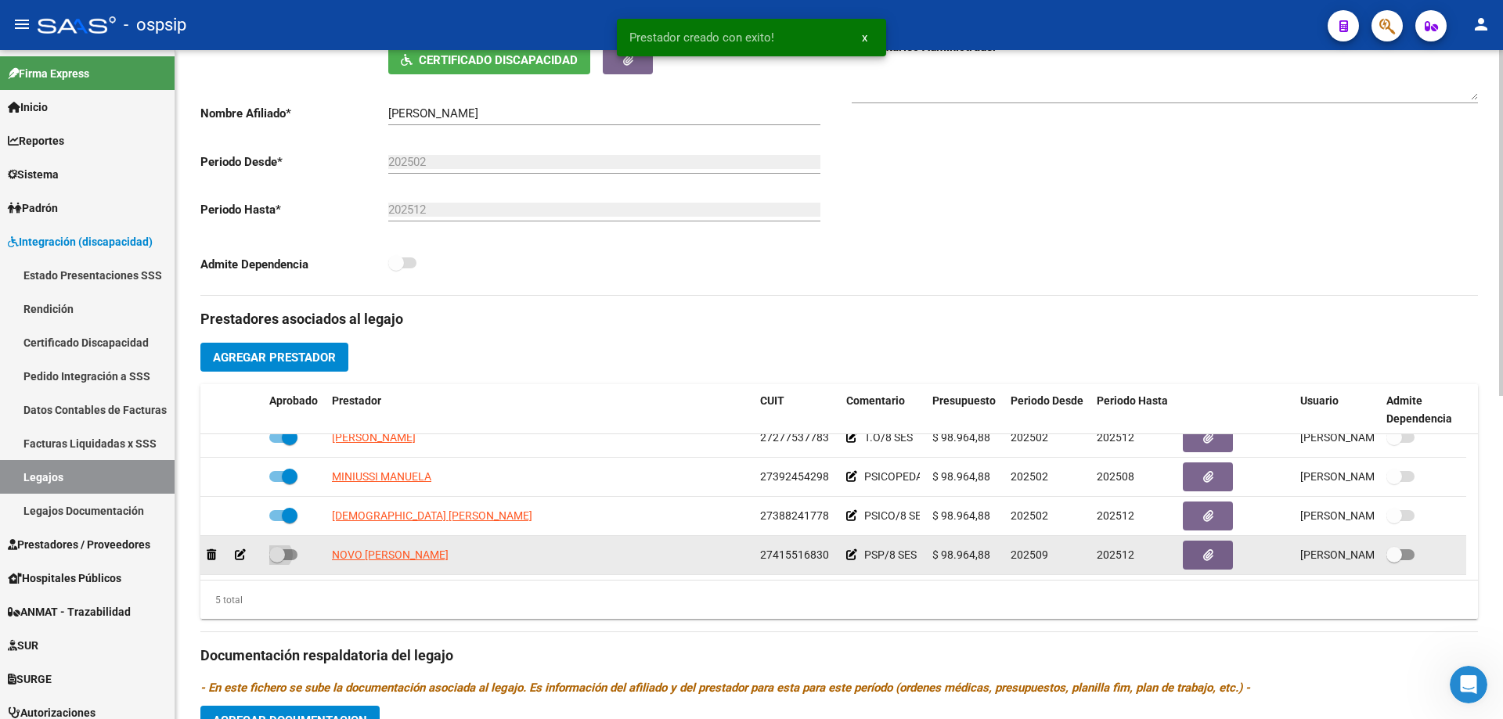
click at [290, 549] on span at bounding box center [283, 554] width 28 height 11
click at [277, 560] on input "checkbox" at bounding box center [276, 560] width 1 height 1
checkbox input "true"
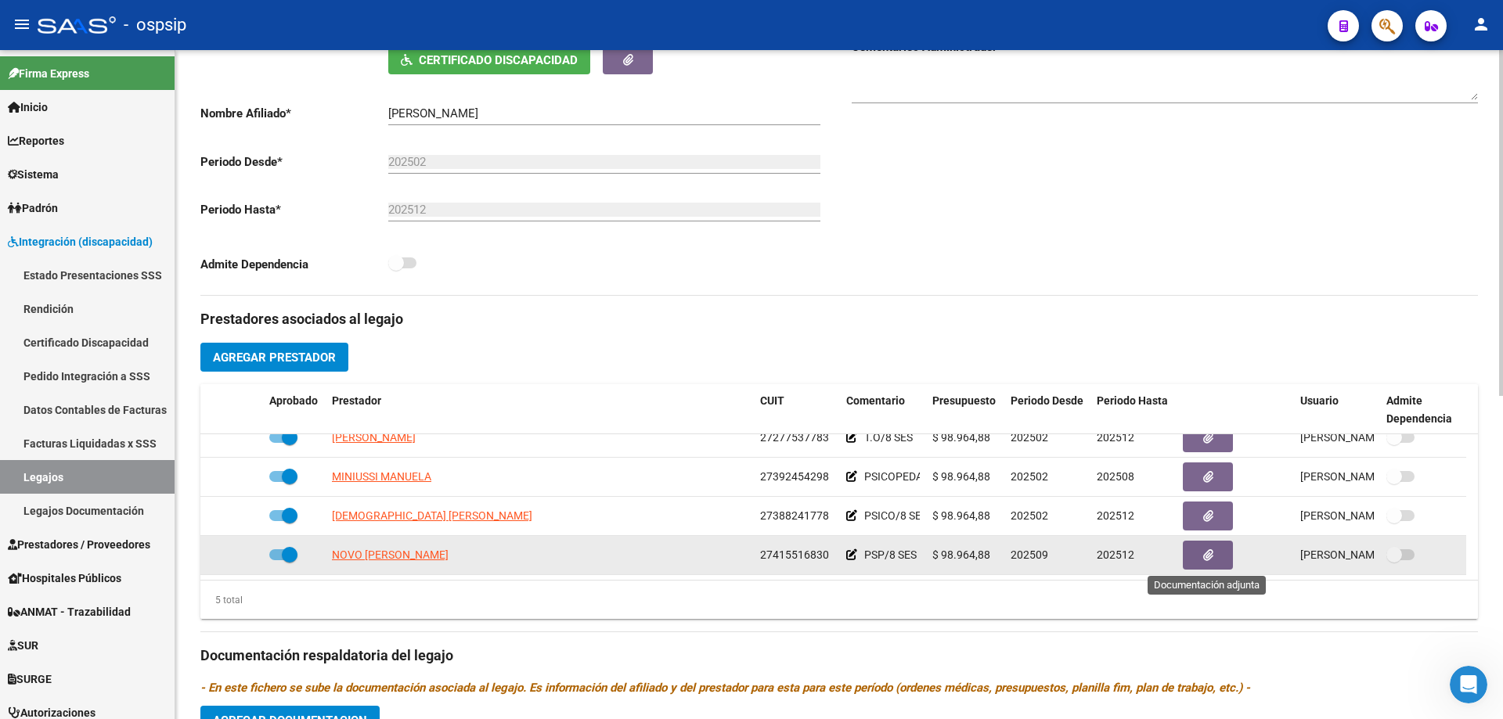
click at [1204, 557] on icon "button" at bounding box center [1208, 555] width 10 height 12
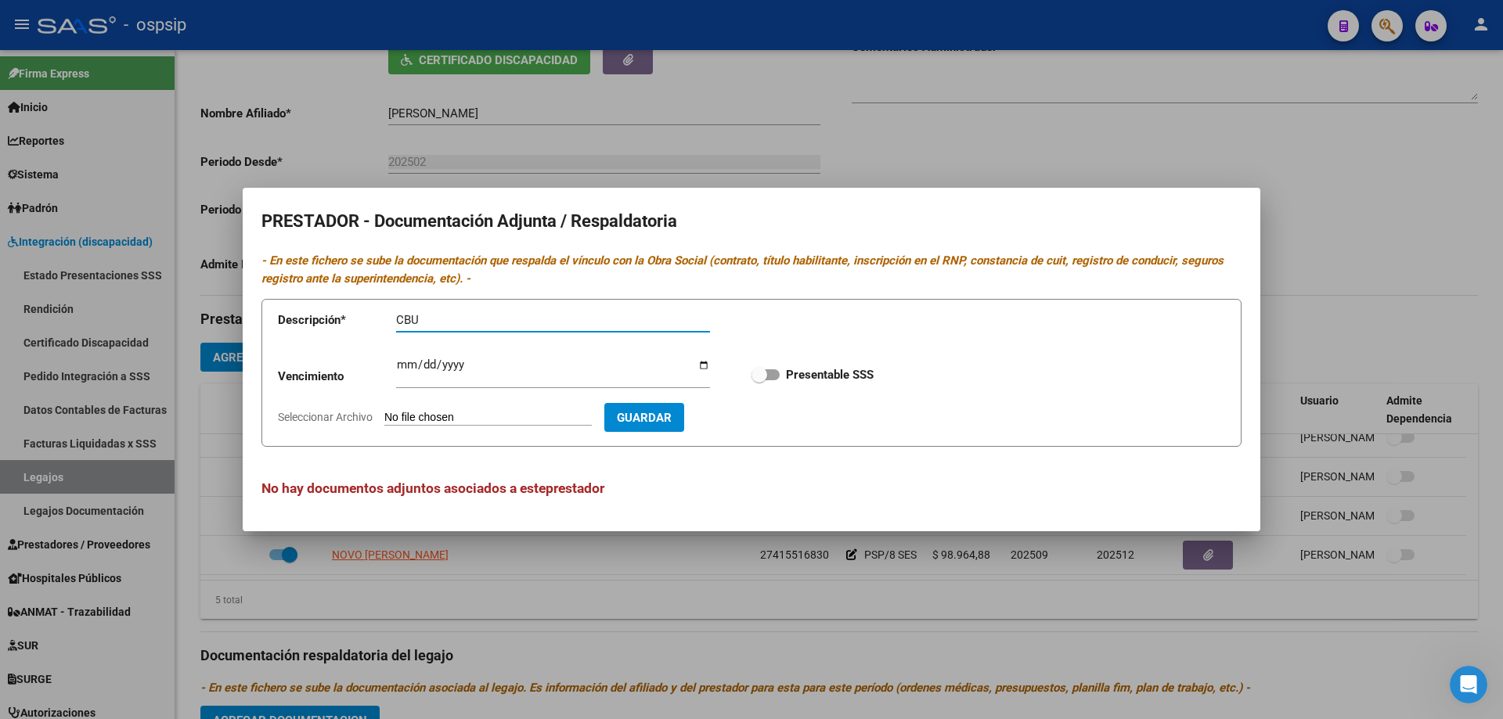
type input "CBU"
type input "C:\fakepath\PSP NUEVA-10.pdf"
click at [753, 420] on span "Guardar" at bounding box center [734, 418] width 55 height 14
checkbox input "true"
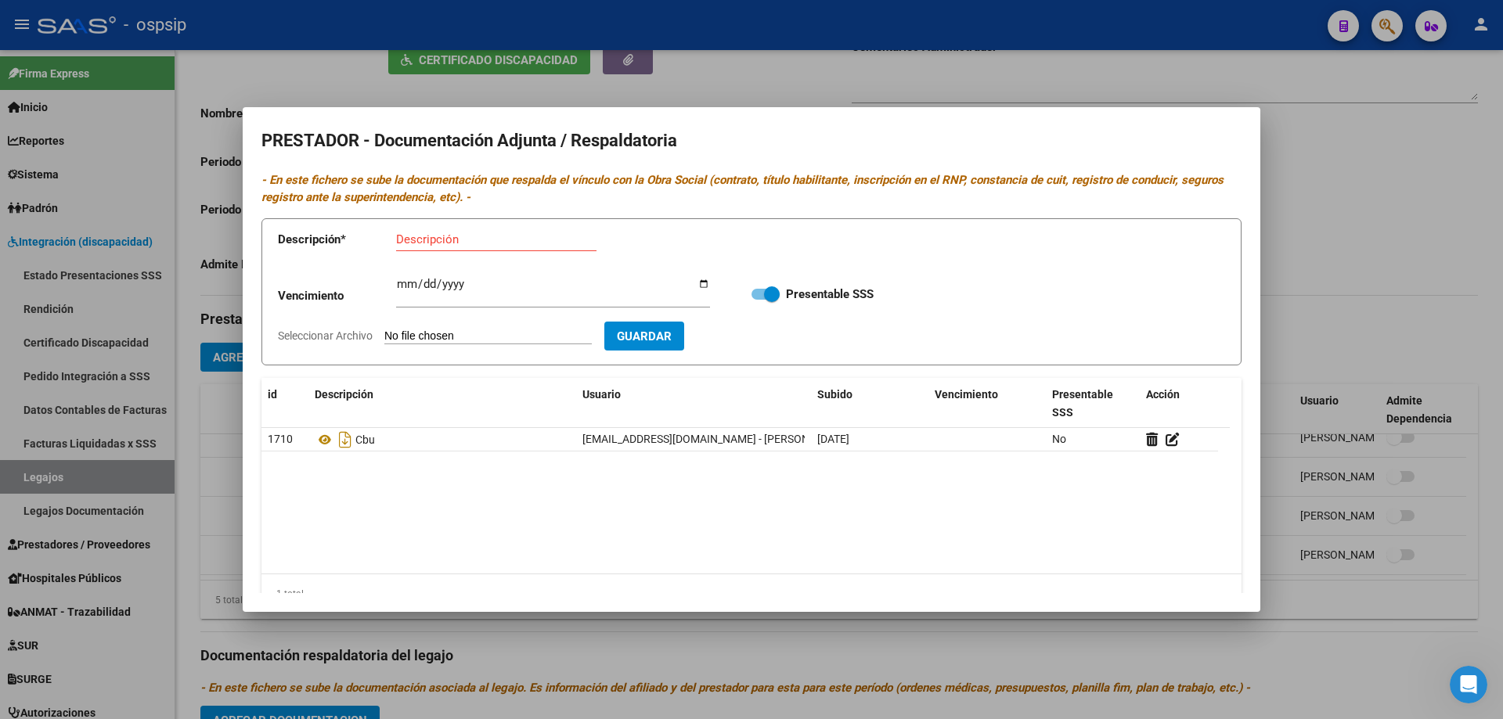
click at [181, 430] on div at bounding box center [751, 359] width 1503 height 719
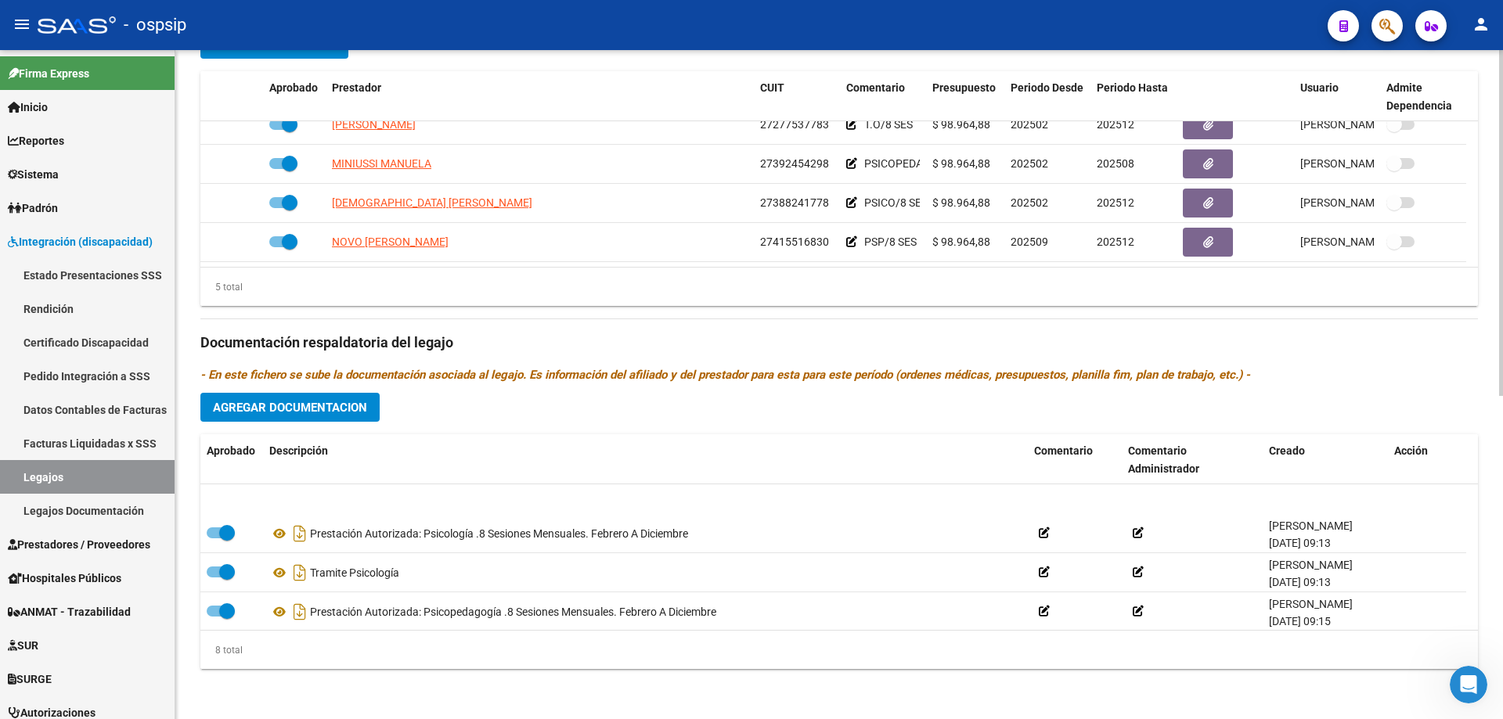
scroll to position [157, 0]
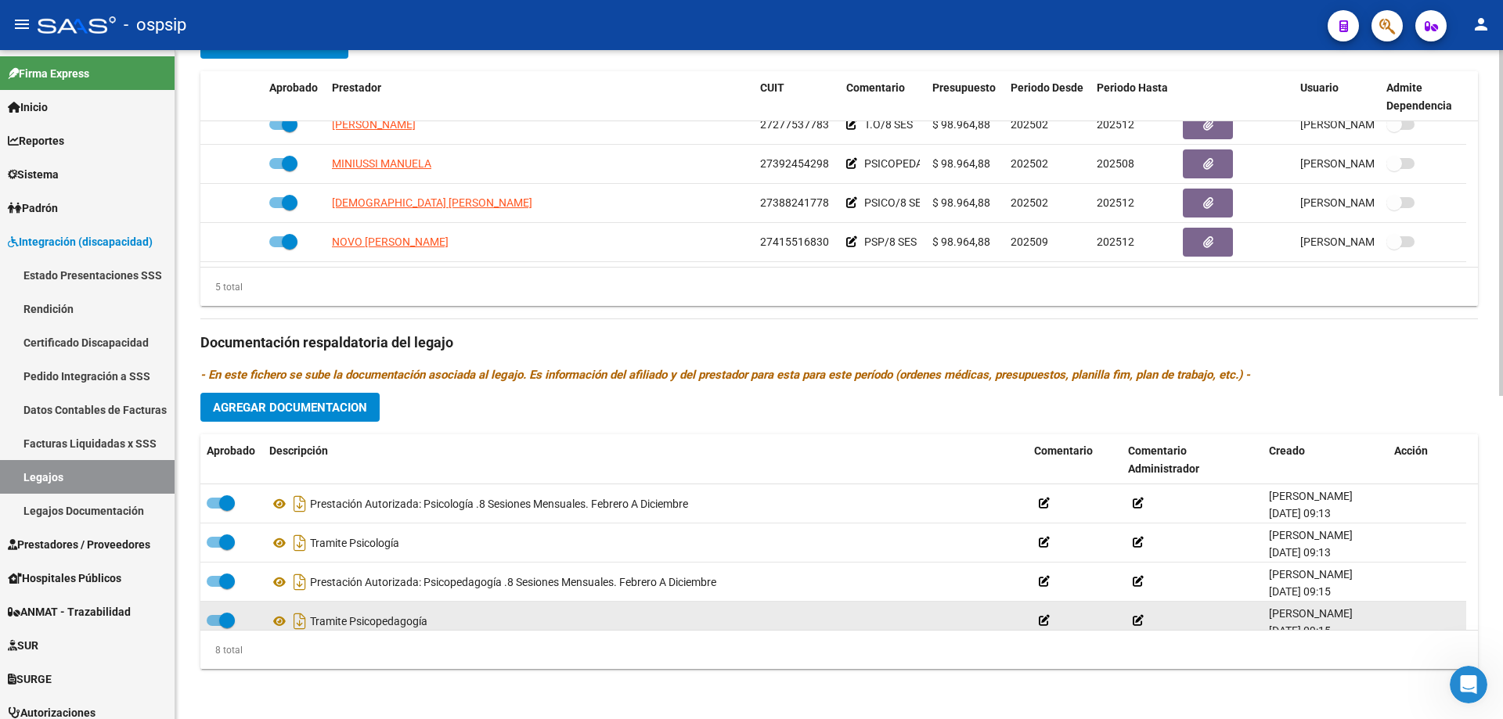
click at [216, 621] on span at bounding box center [221, 620] width 28 height 11
click at [214, 626] on input "checkbox" at bounding box center [214, 626] width 1 height 1
checkbox input "false"
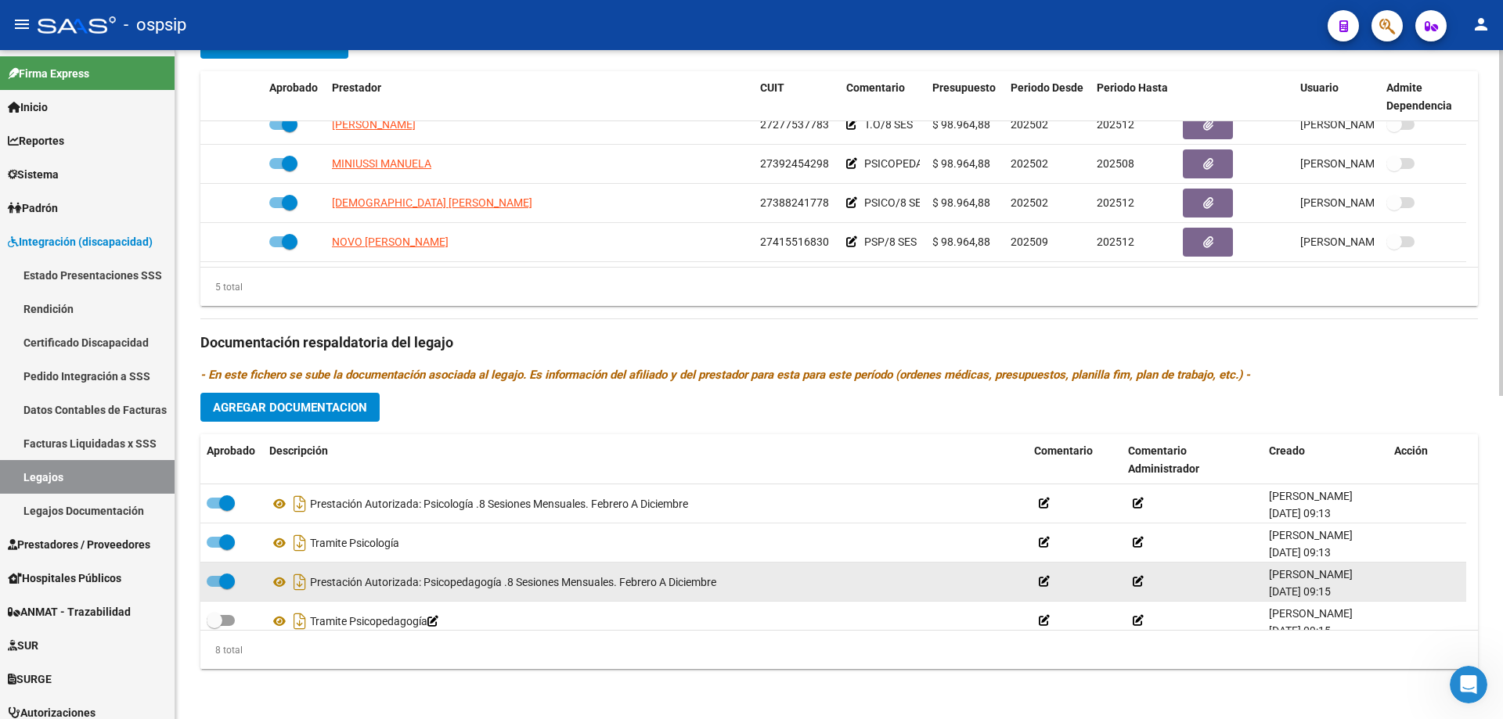
click at [221, 583] on span at bounding box center [227, 582] width 16 height 16
click at [214, 587] on input "checkbox" at bounding box center [214, 587] width 1 height 1
checkbox input "false"
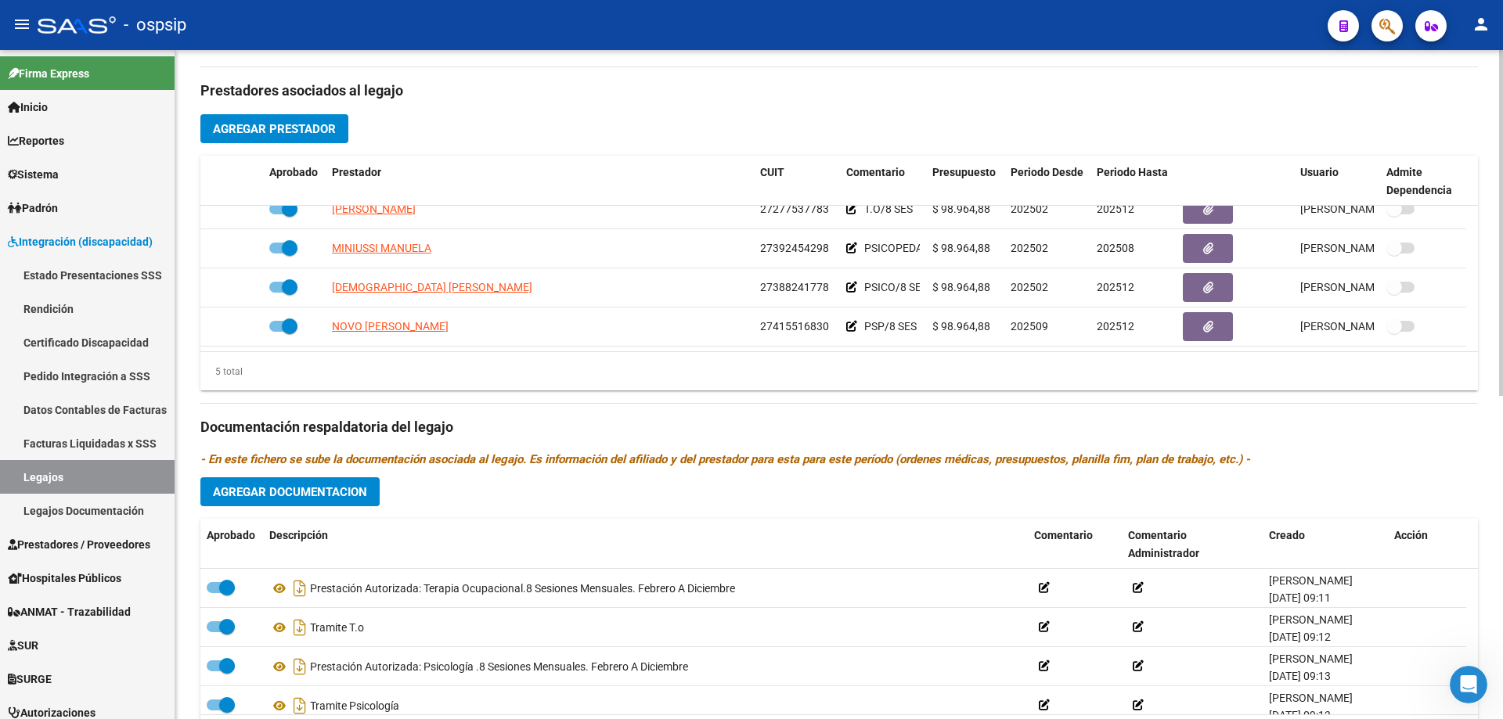
scroll to position [548, 0]
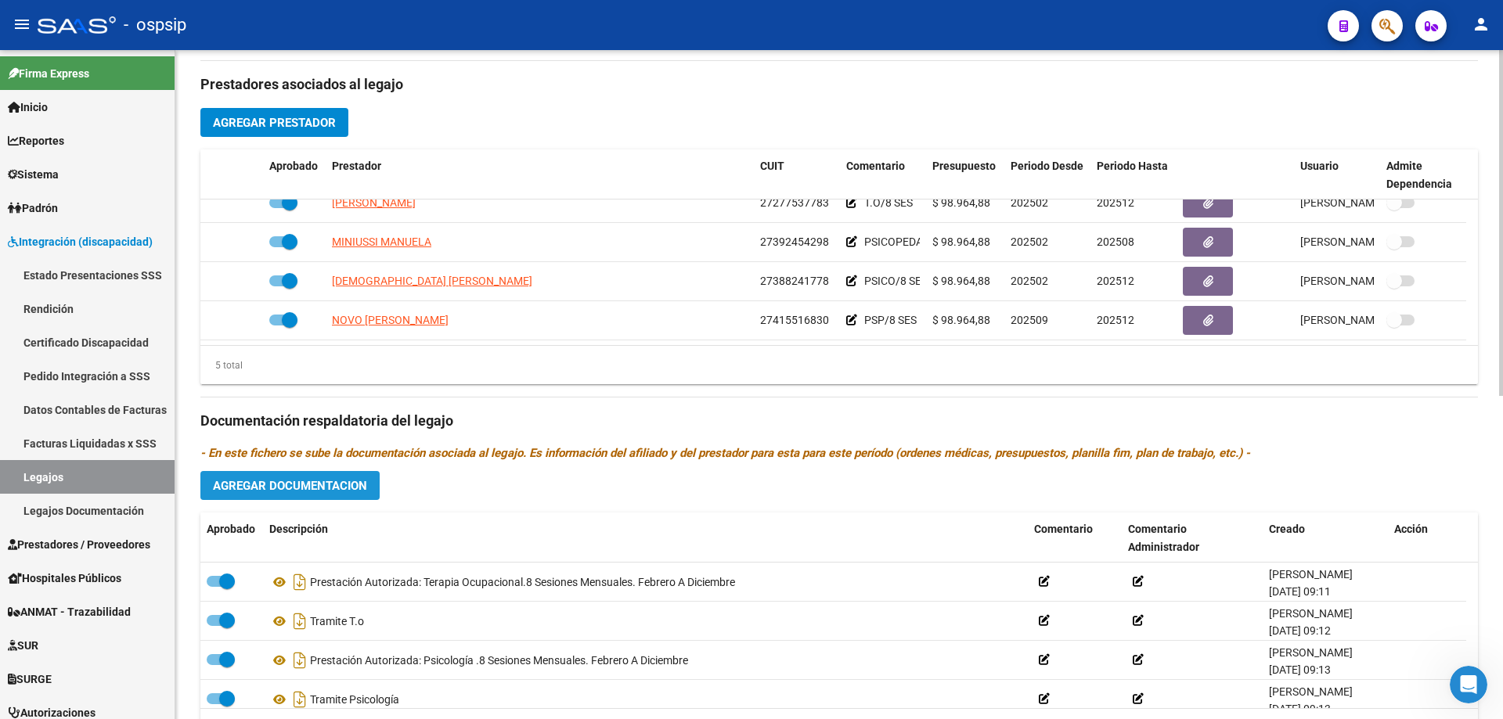
click at [316, 484] on span "Agregar Documentacion" at bounding box center [290, 486] width 154 height 14
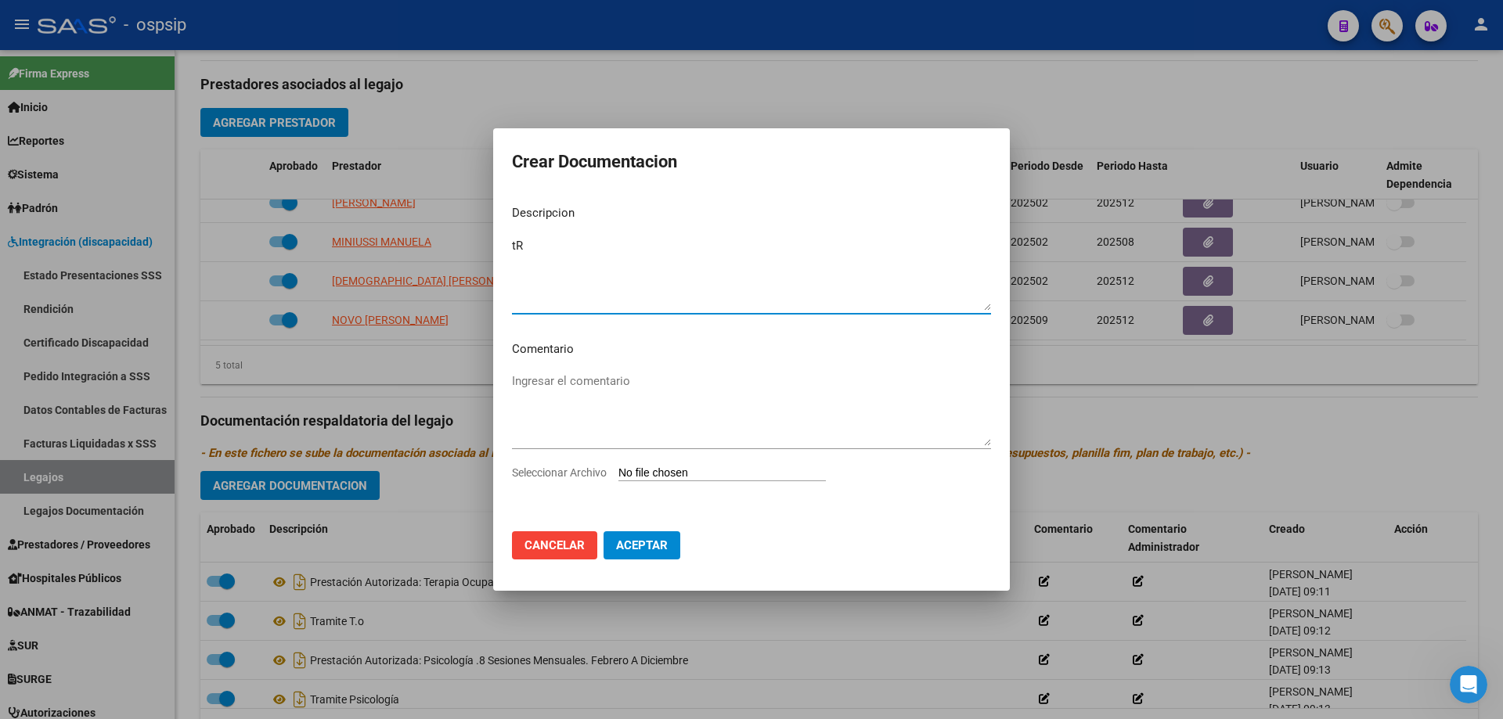
type textarea "t"
type textarea "Tramite Psicopedagogía desde Septiembre"
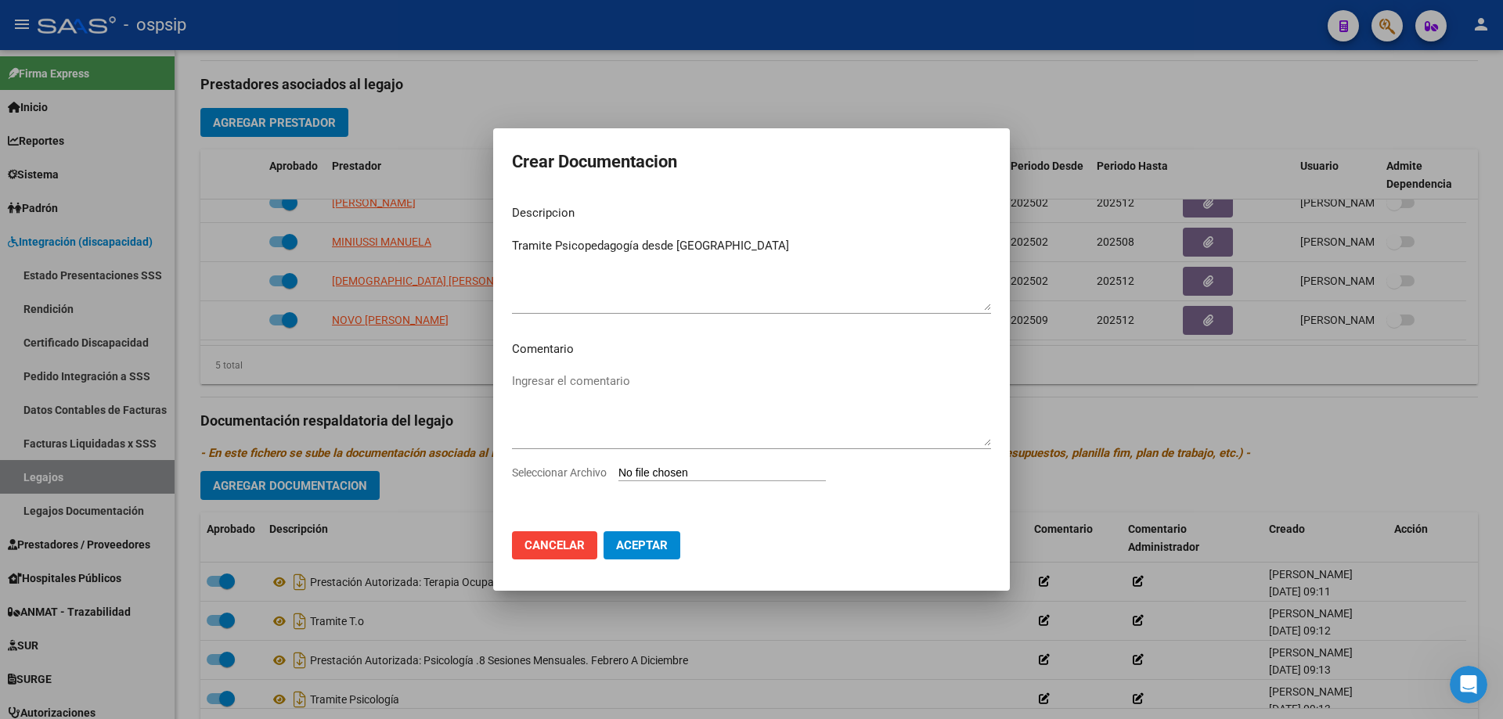
type input "C:\fakepath\PSP NUEVA.pdf"
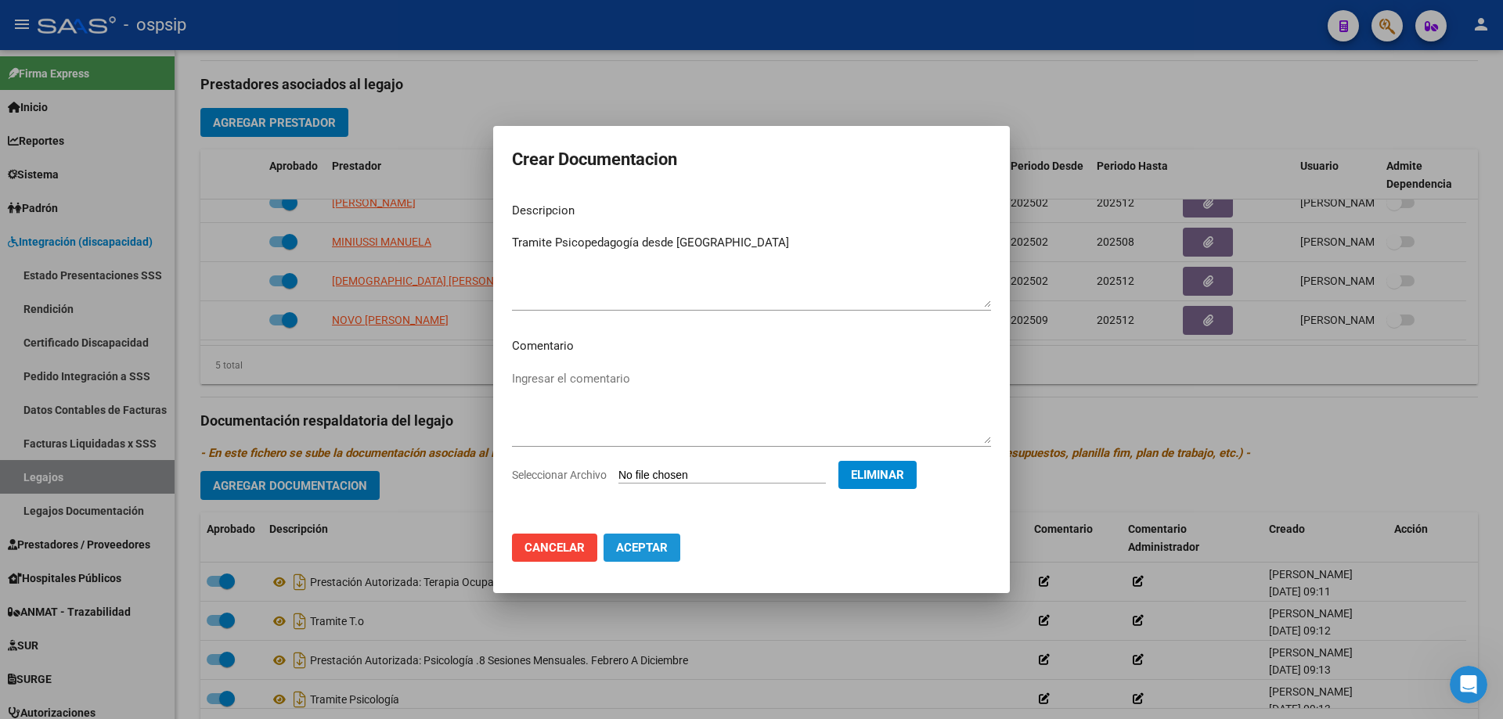
click at [642, 545] on span "Aceptar" at bounding box center [642, 548] width 52 height 14
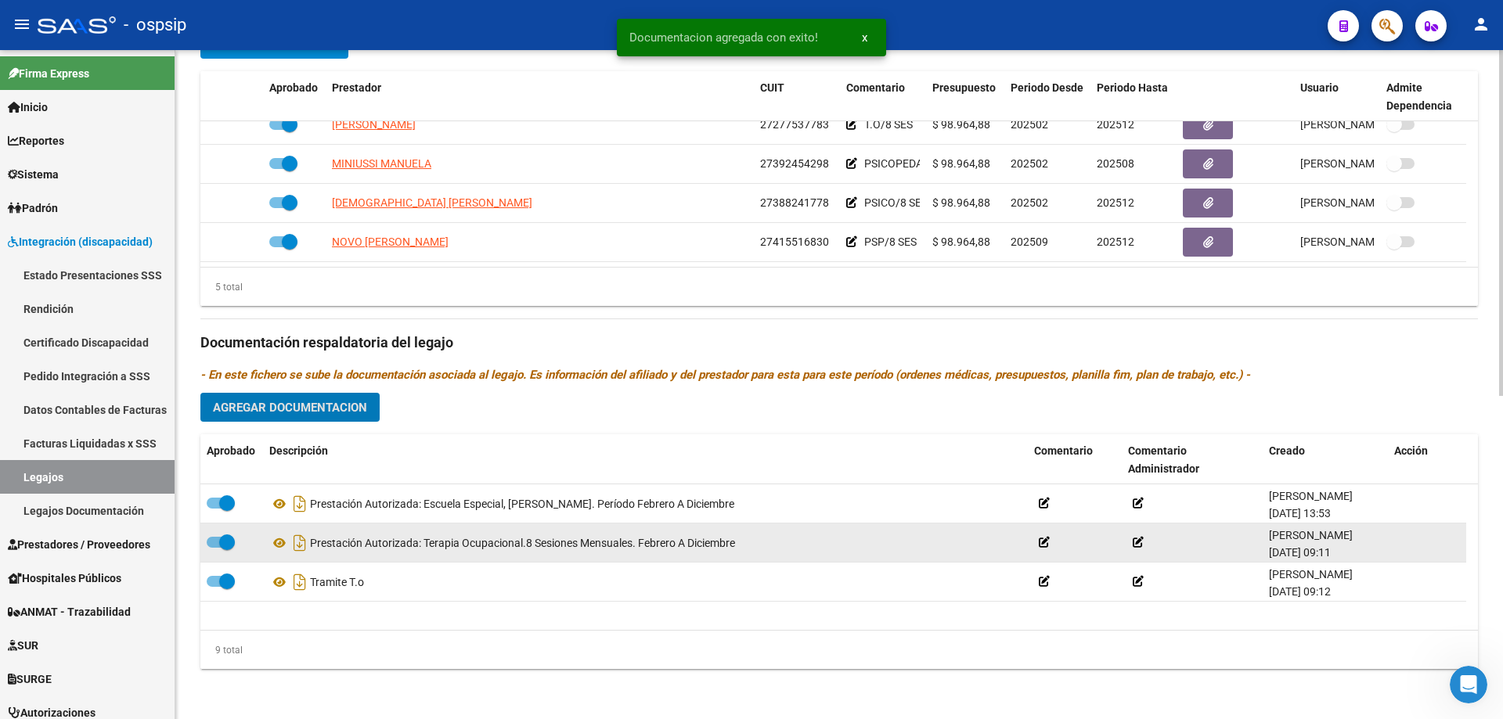
scroll to position [0, 0]
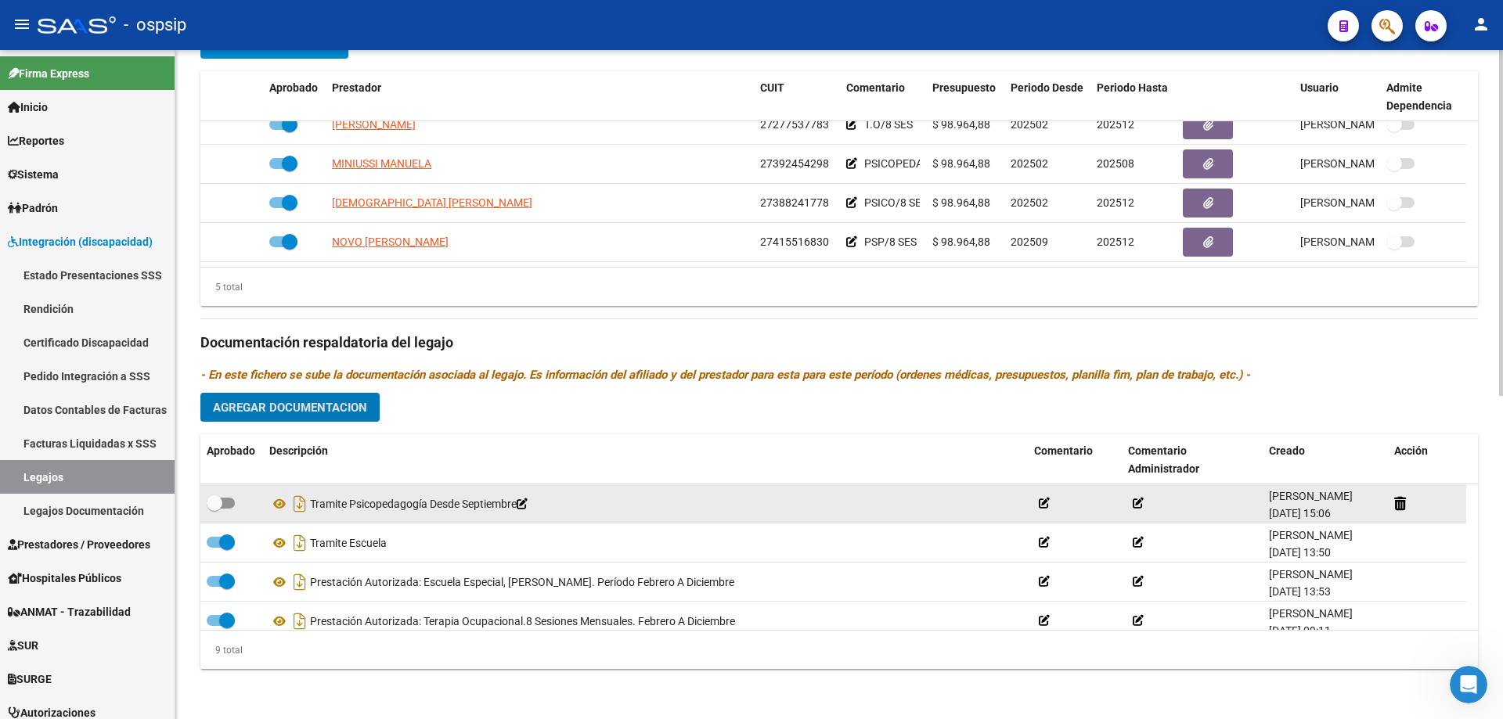
click at [223, 495] on label at bounding box center [221, 503] width 28 height 19
click at [214, 509] on input "checkbox" at bounding box center [214, 509] width 1 height 1
checkbox input "true"
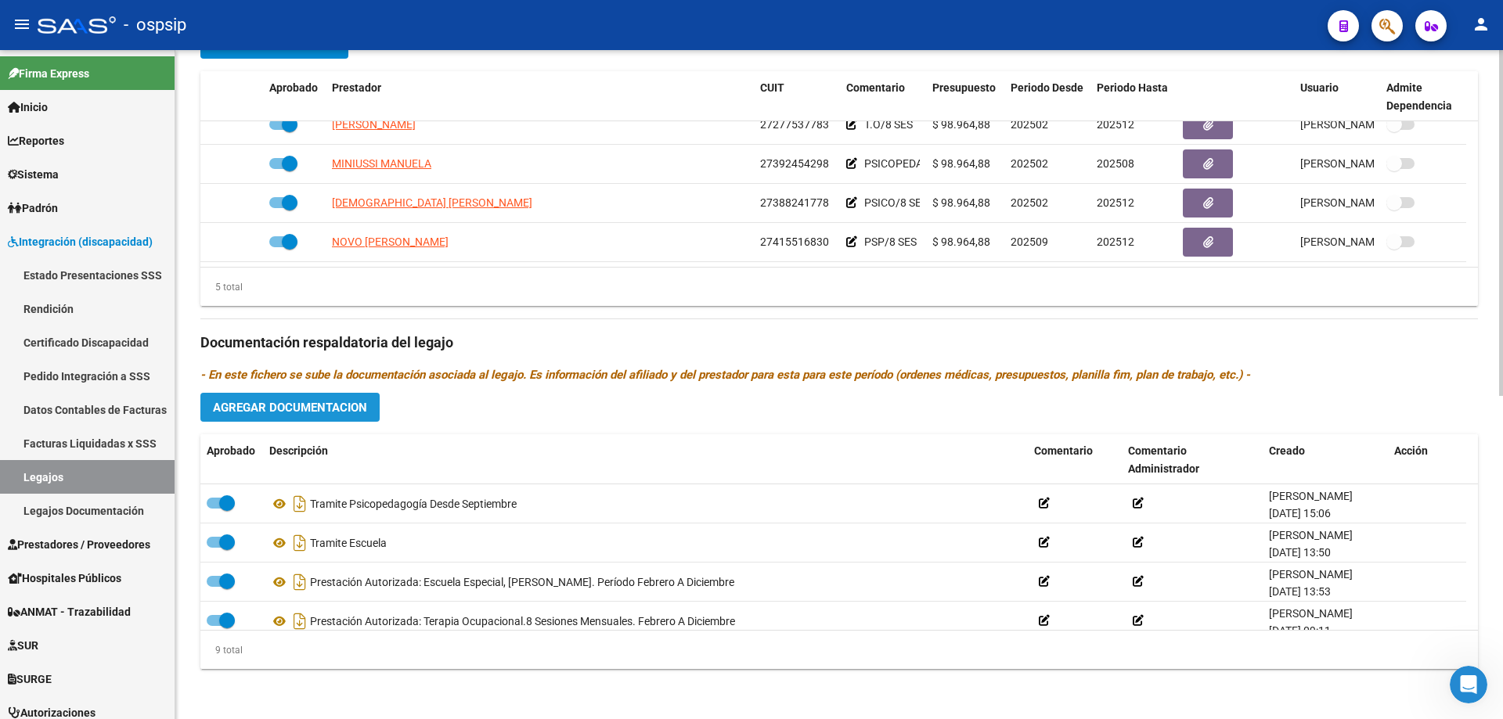
click at [306, 401] on span "Agregar Documentacion" at bounding box center [290, 408] width 154 height 14
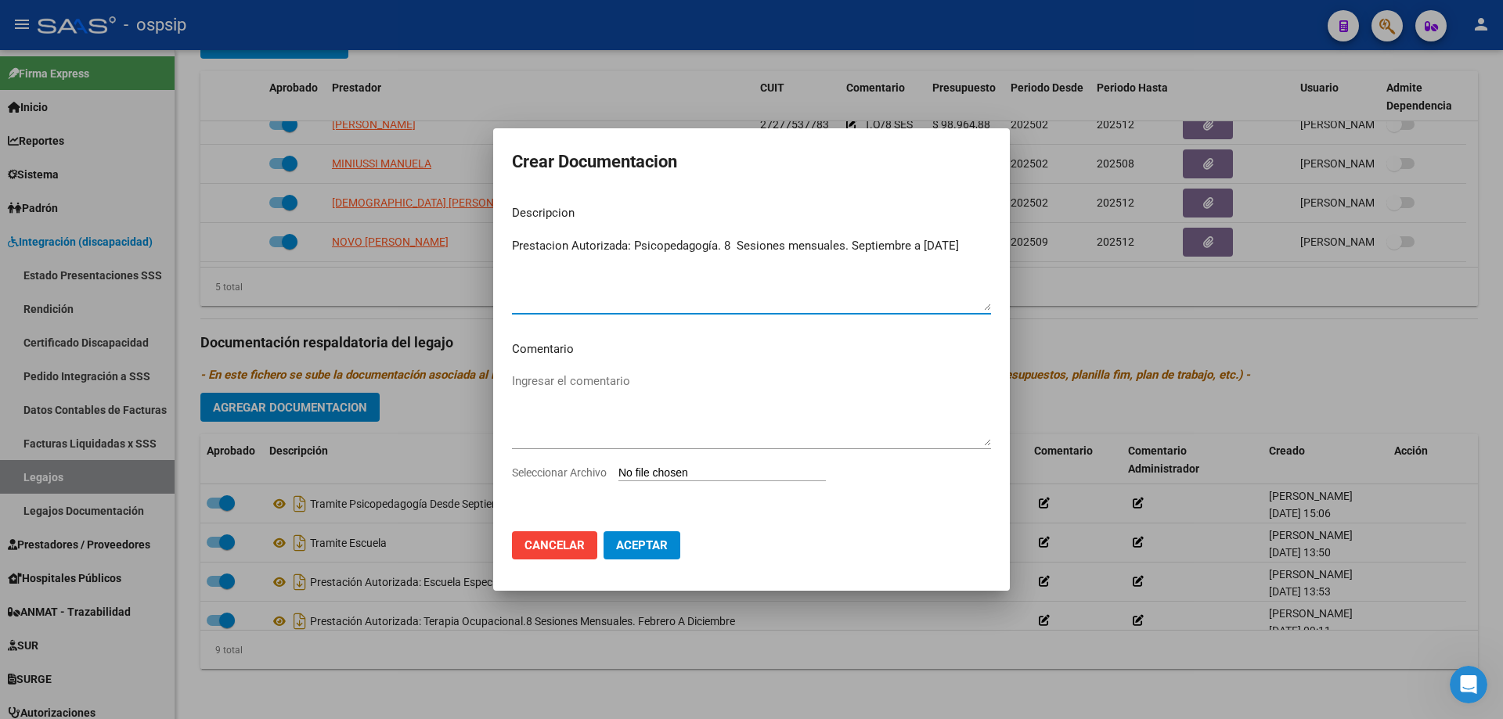
drag, startPoint x: 574, startPoint y: 245, endPoint x: 562, endPoint y: 243, distance: 12.6
drag, startPoint x: 562, startPoint y: 243, endPoint x: 552, endPoint y: 241, distance: 10.4
type textarea "Prestación Autorizada: Psicopedagogía. 8 Sesiones mensuales. Septiembre a Dicie…"
type input "C:\fakepath\FARIAS AVILA RAMIRO PSP AUTORIZACION 2025 SEGUN RESOLUCION 360 22_f…"
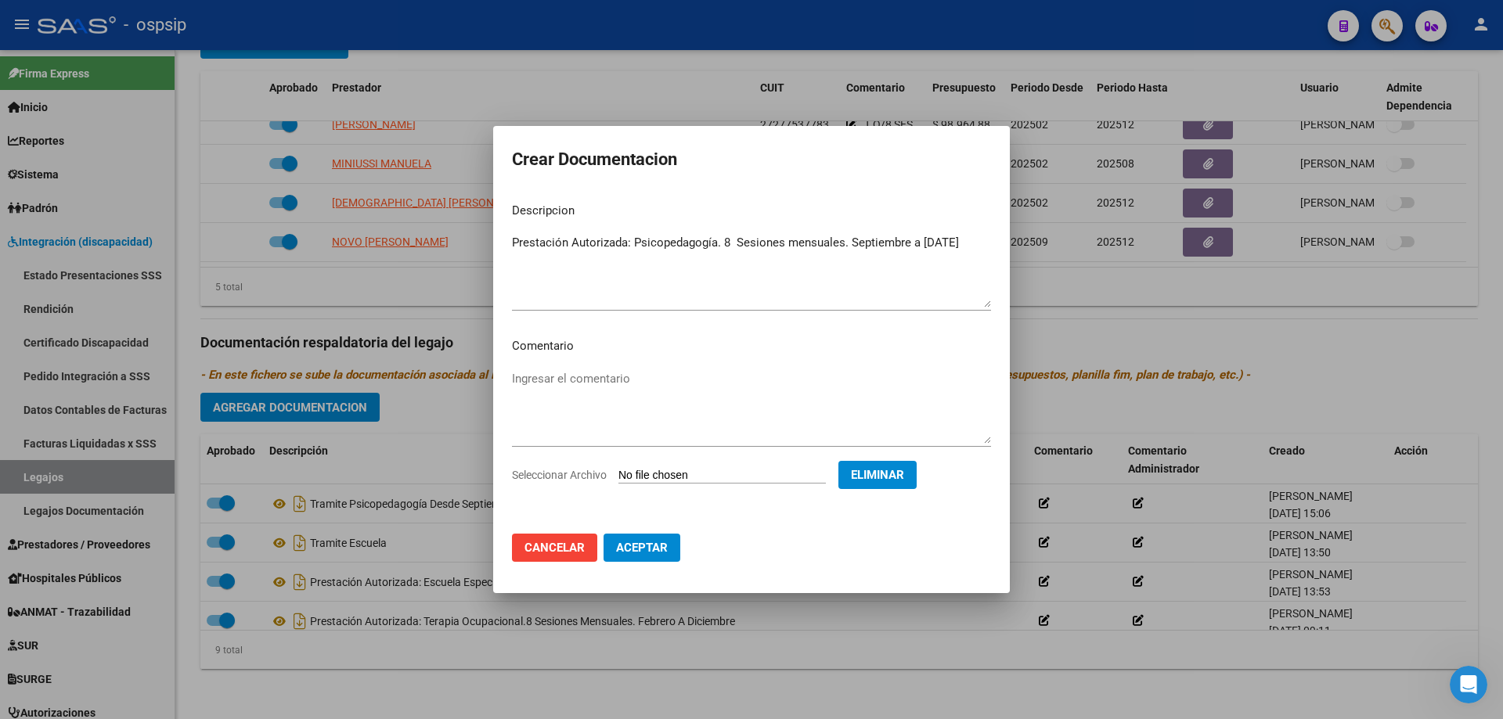
click at [650, 563] on mat-dialog-actions "Cancelar Aceptar" at bounding box center [751, 547] width 479 height 53
click at [644, 545] on span "Aceptar" at bounding box center [642, 548] width 52 height 14
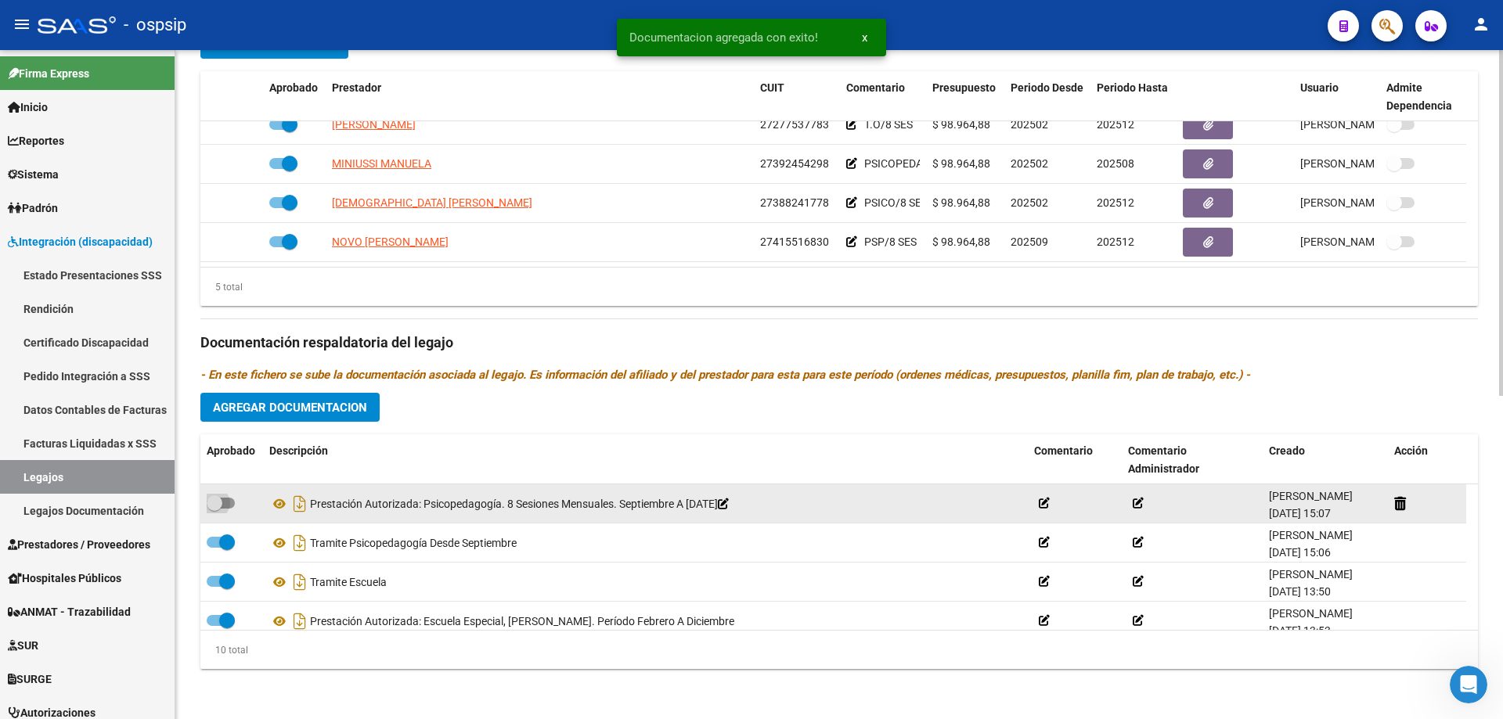
click at [233, 505] on span at bounding box center [221, 503] width 28 height 11
click at [214, 509] on input "checkbox" at bounding box center [214, 509] width 1 height 1
checkbox input "true"
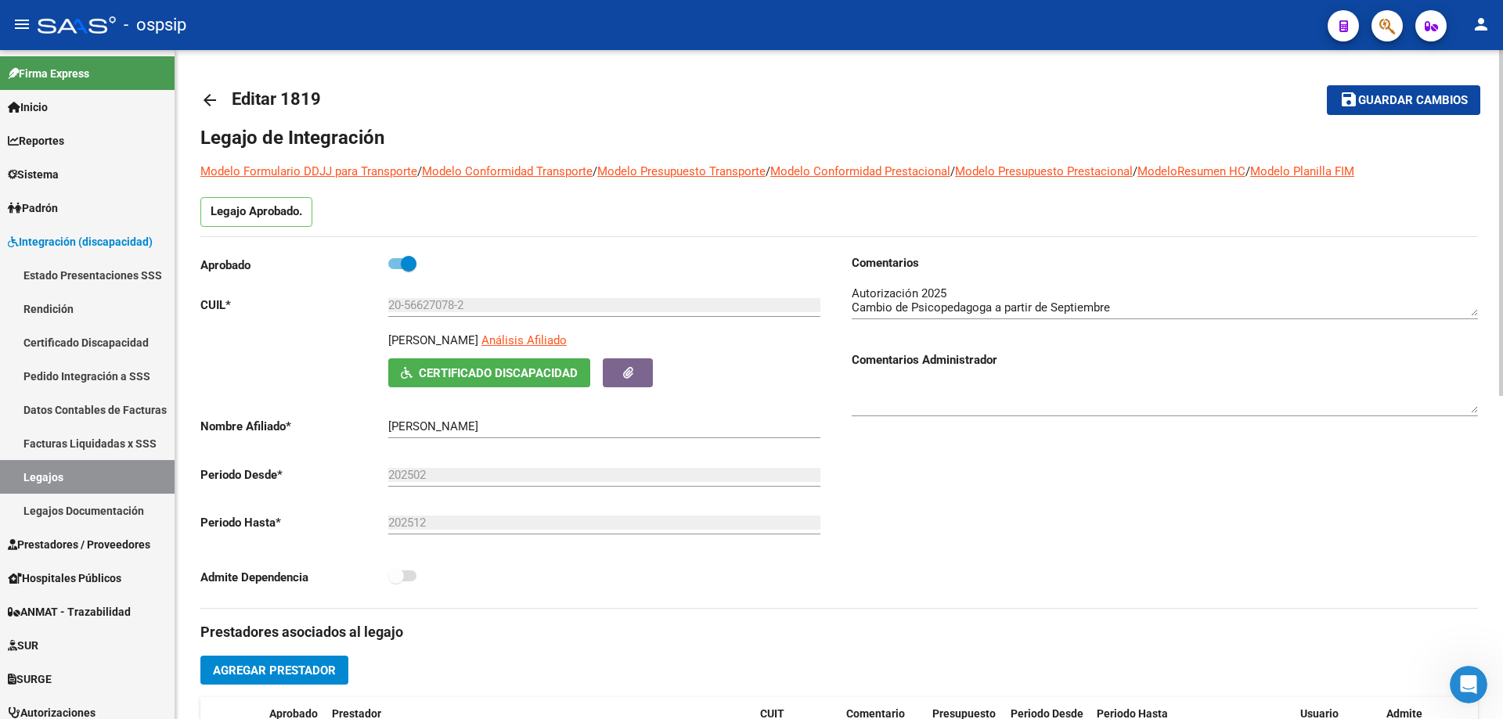
click at [1425, 99] on span "Guardar cambios" at bounding box center [1413, 101] width 110 height 14
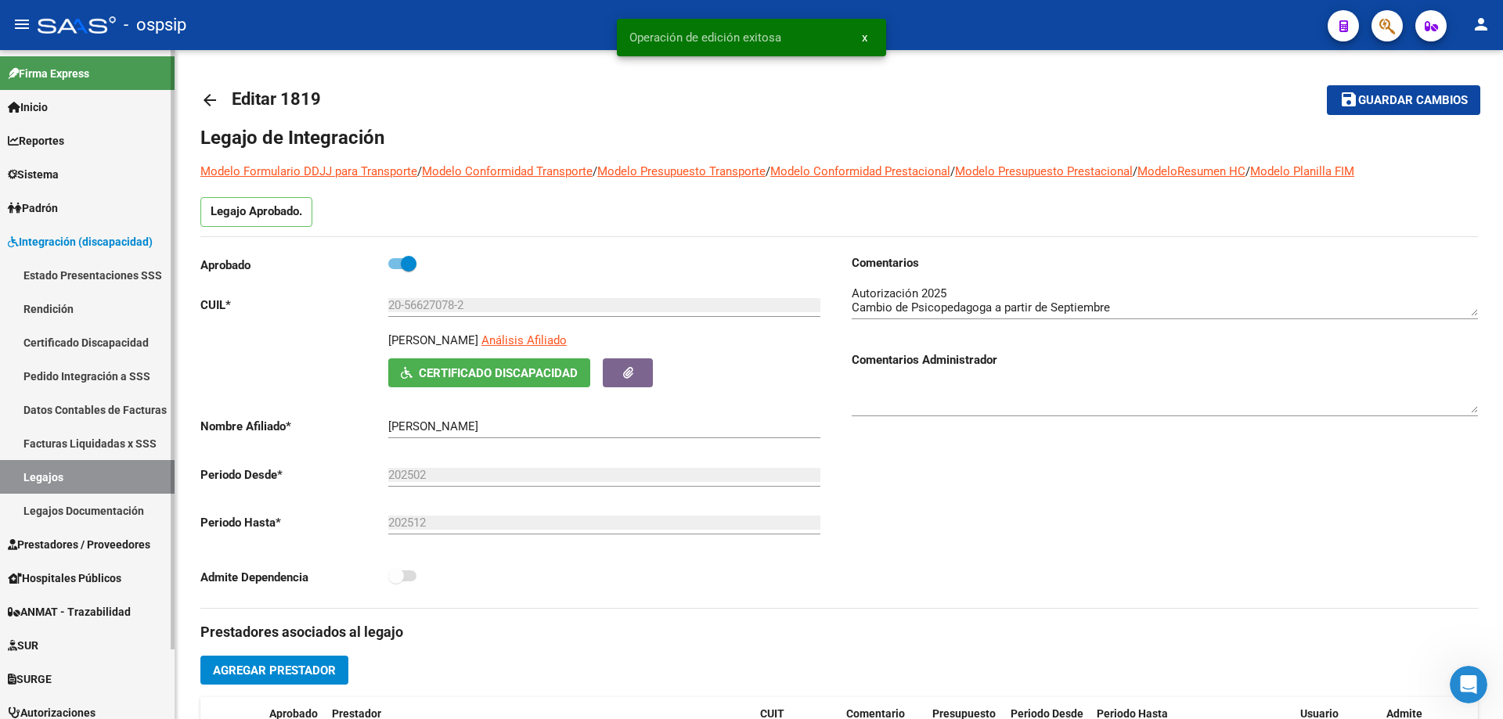
click at [62, 475] on link "Legajos" at bounding box center [87, 477] width 175 height 34
